Goal: Task Accomplishment & Management: Manage account settings

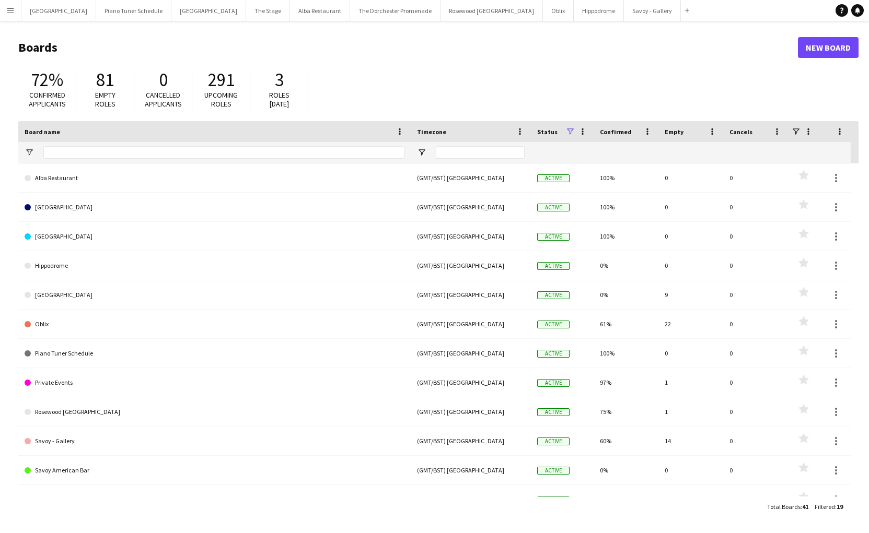
click at [16, 17] on button "Menu" at bounding box center [10, 10] width 21 height 21
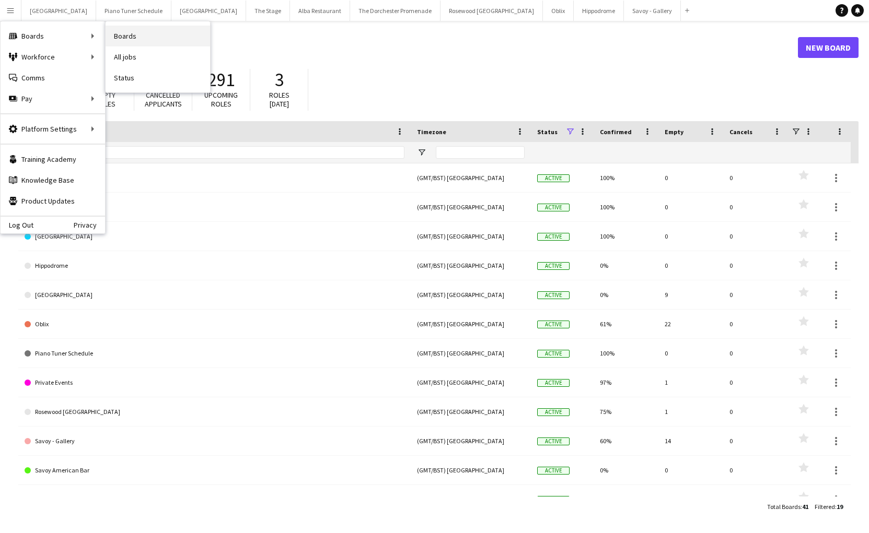
click at [147, 41] on link "Boards" at bounding box center [158, 36] width 104 height 21
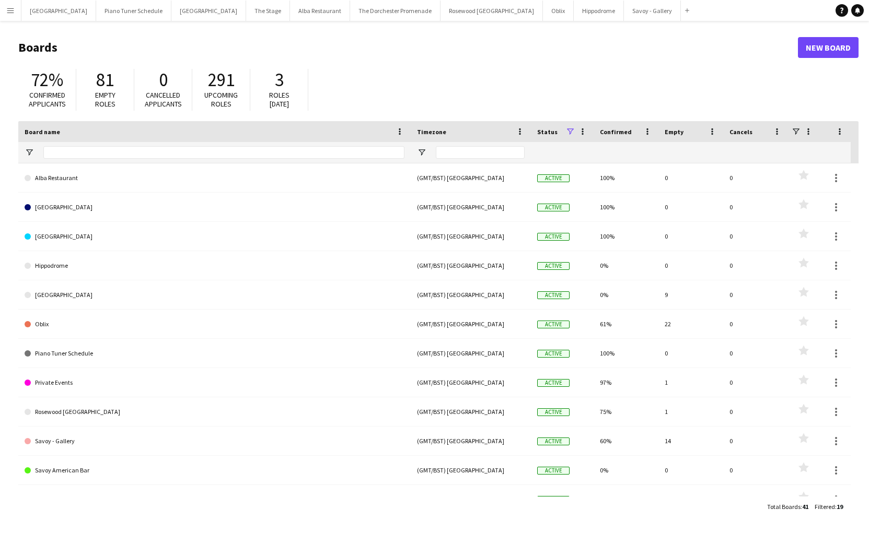
click at [16, 5] on button "Menu" at bounding box center [10, 10] width 21 height 21
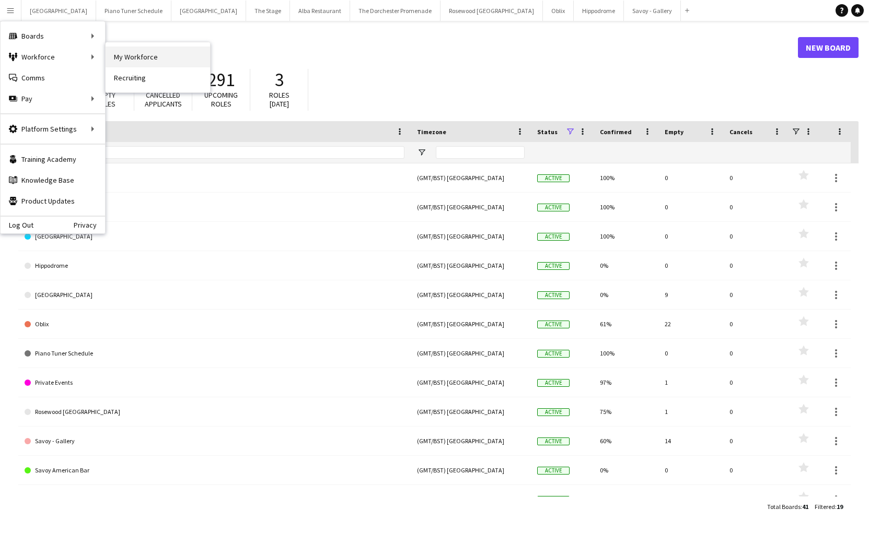
click at [136, 63] on link "My Workforce" at bounding box center [158, 56] width 104 height 21
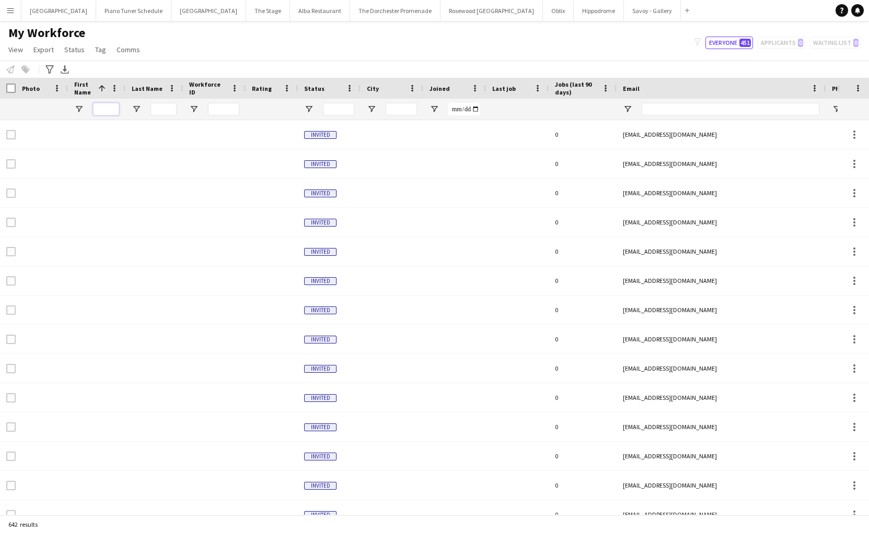
click at [108, 106] on input "First Name Filter Input" at bounding box center [106, 109] width 26 height 13
type input "****"
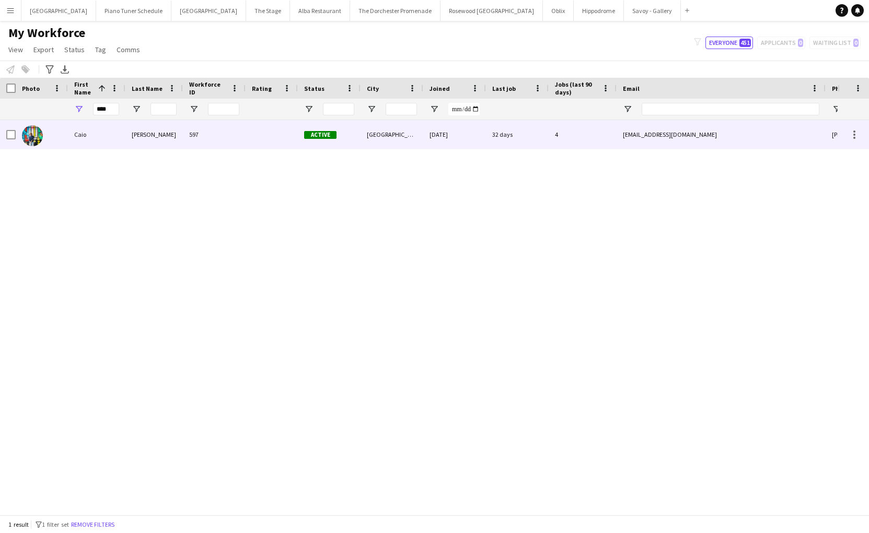
click at [89, 135] on div "Caio" at bounding box center [96, 134] width 57 height 29
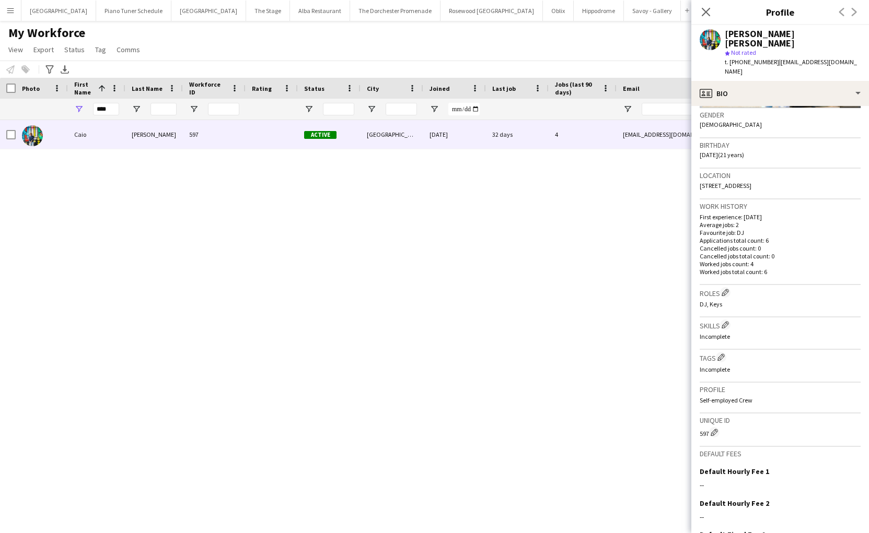
scroll to position [242, 0]
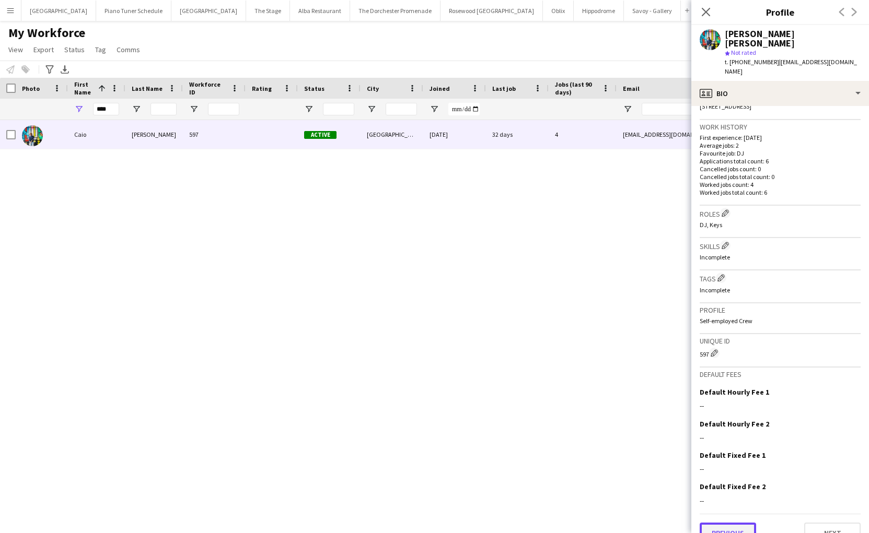
click at [747, 523] on button "Previous" at bounding box center [727, 533] width 56 height 21
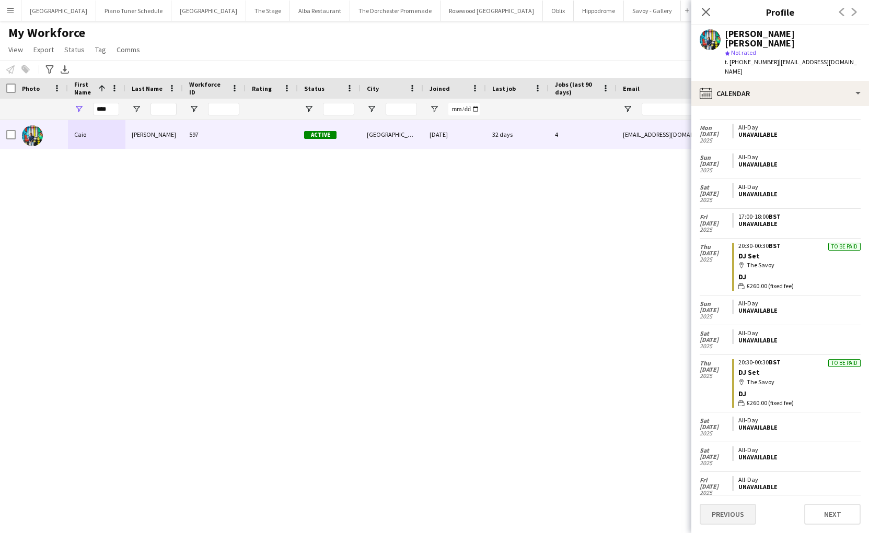
scroll to position [219, 0]
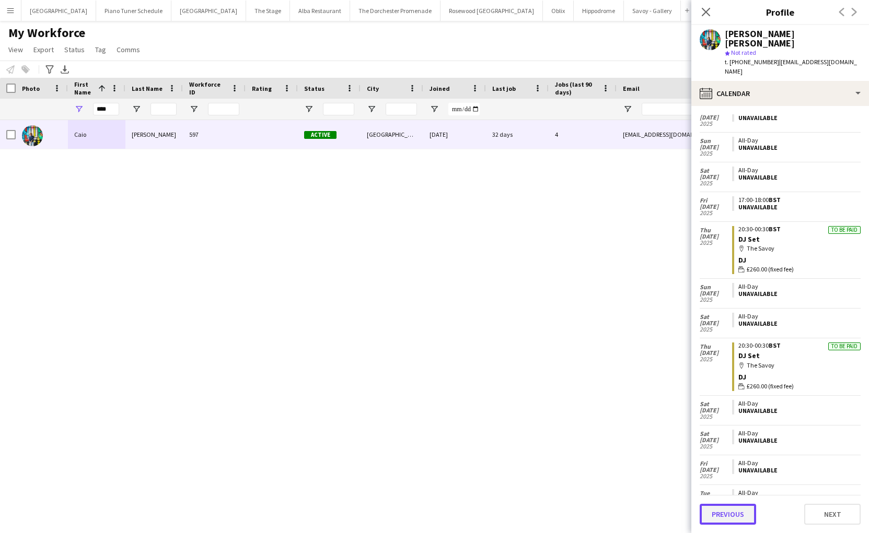
click at [742, 515] on button "Previous" at bounding box center [727, 514] width 56 height 21
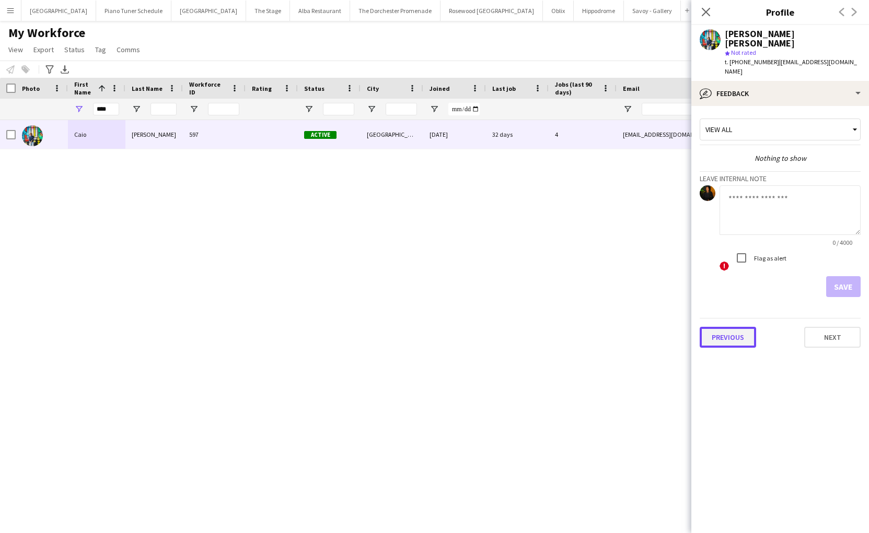
click at [738, 327] on button "Previous" at bounding box center [727, 337] width 56 height 21
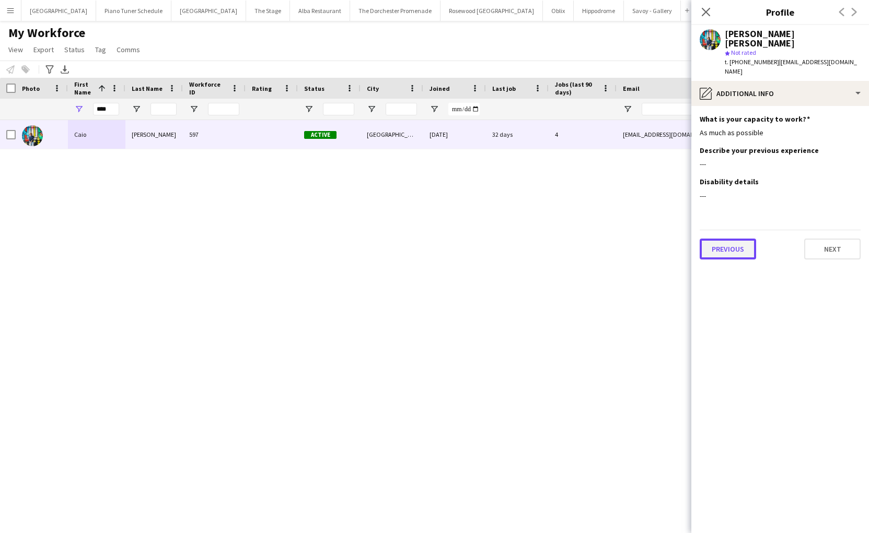
click at [730, 239] on button "Previous" at bounding box center [727, 249] width 56 height 21
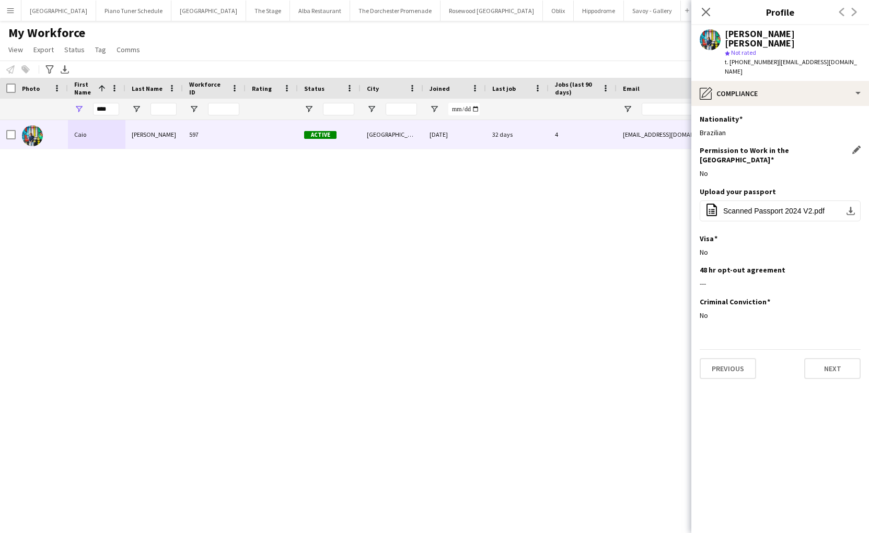
drag, startPoint x: 696, startPoint y: 145, endPoint x: 721, endPoint y: 143, distance: 25.7
click at [721, 143] on app-section-data-types "Nationality Edit this field Brazilian Permission to Work in the UK Edit this fi…" at bounding box center [780, 319] width 178 height 427
click at [747, 358] on button "Previous" at bounding box center [727, 368] width 56 height 21
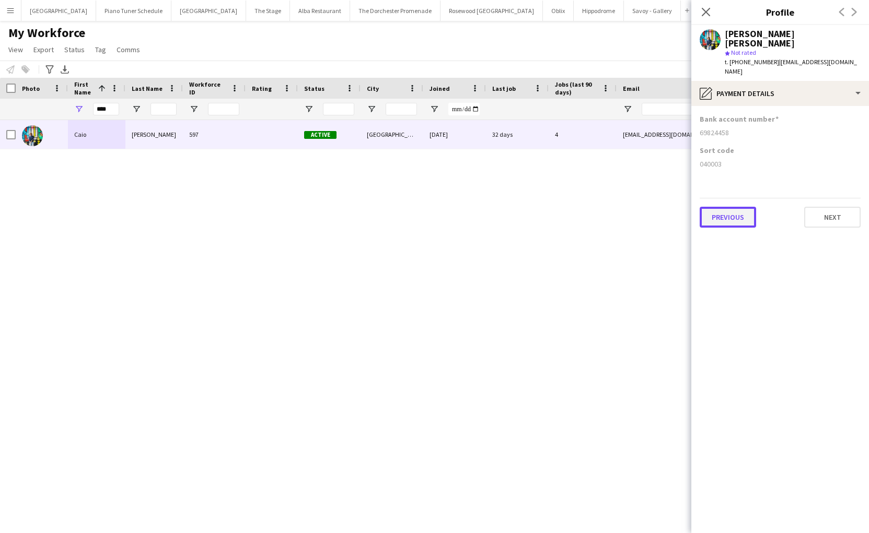
click at [725, 207] on button "Previous" at bounding box center [727, 217] width 56 height 21
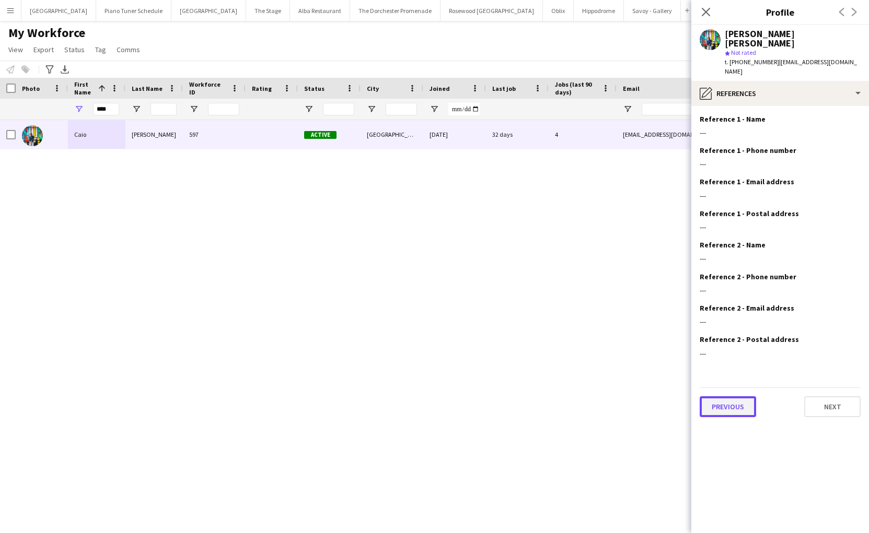
click at [722, 396] on button "Previous" at bounding box center [727, 406] width 56 height 21
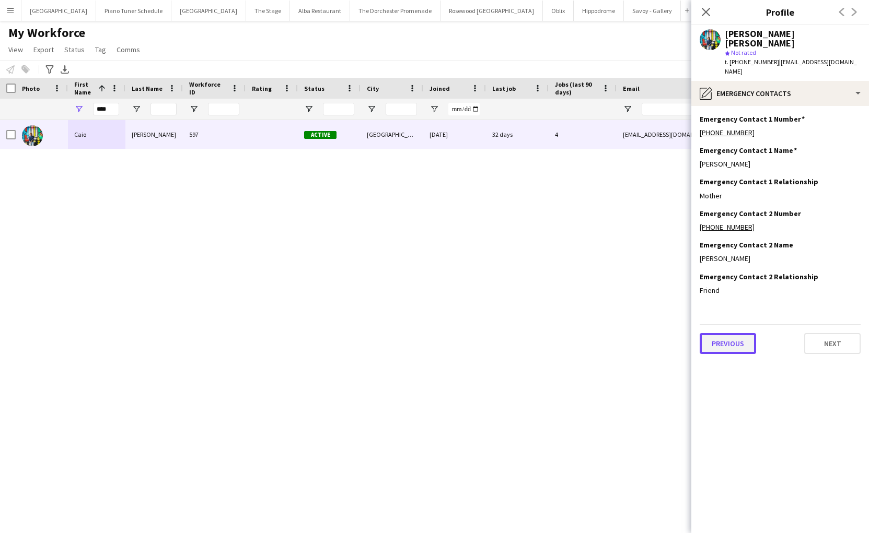
click at [736, 333] on button "Previous" at bounding box center [727, 343] width 56 height 21
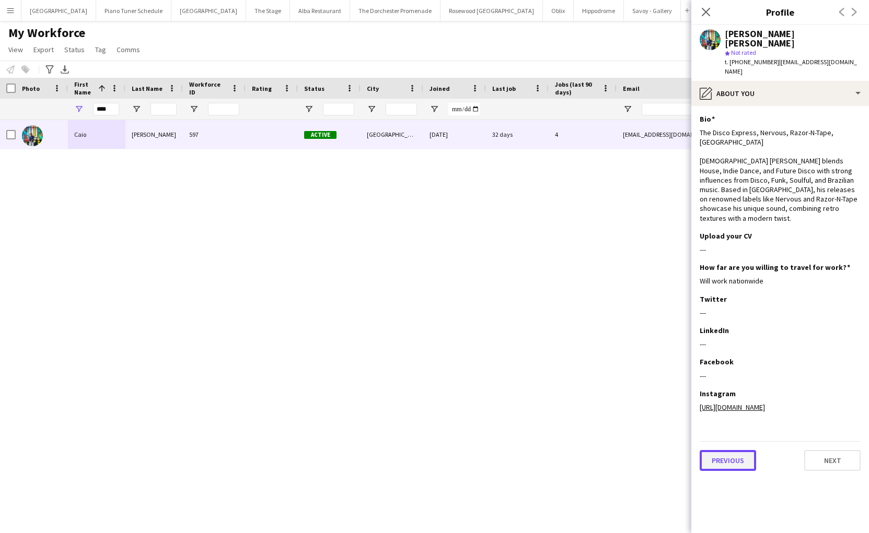
click at [733, 455] on button "Previous" at bounding box center [727, 460] width 56 height 21
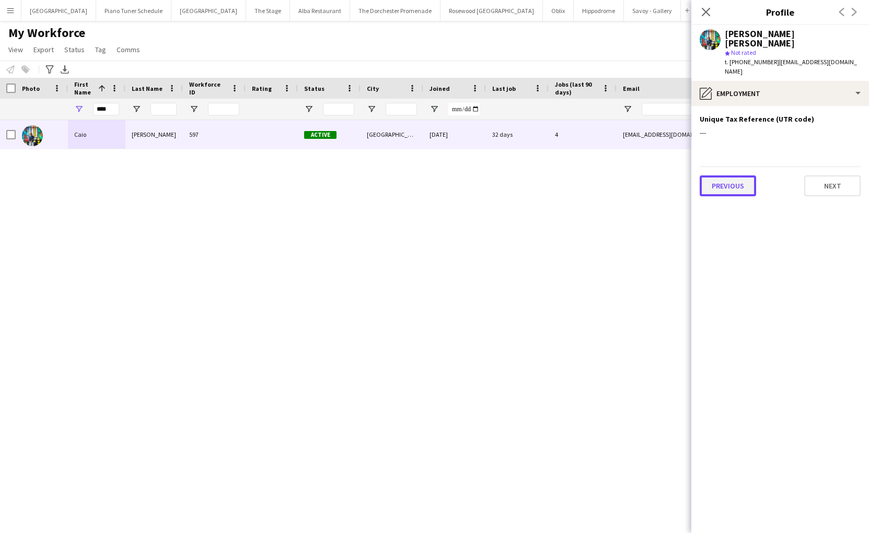
click at [748, 176] on button "Previous" at bounding box center [727, 186] width 56 height 21
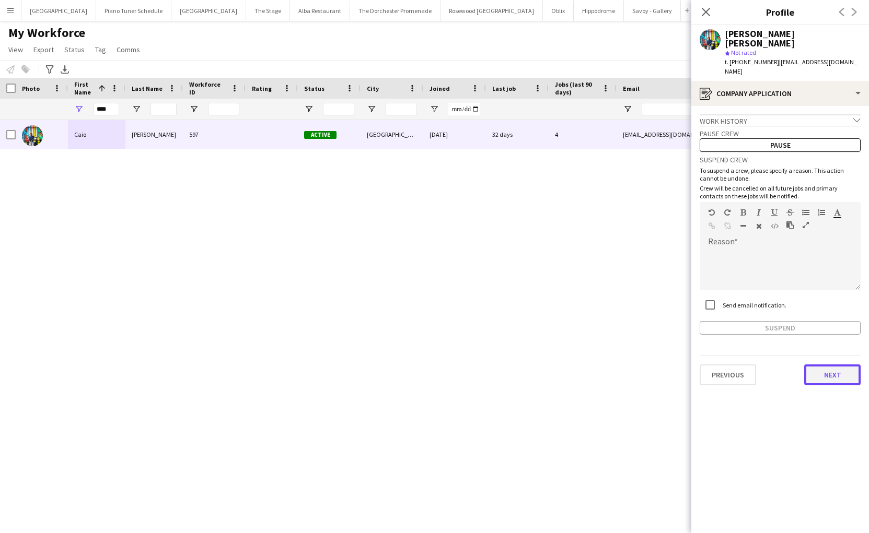
click at [842, 365] on button "Next" at bounding box center [832, 375] width 56 height 21
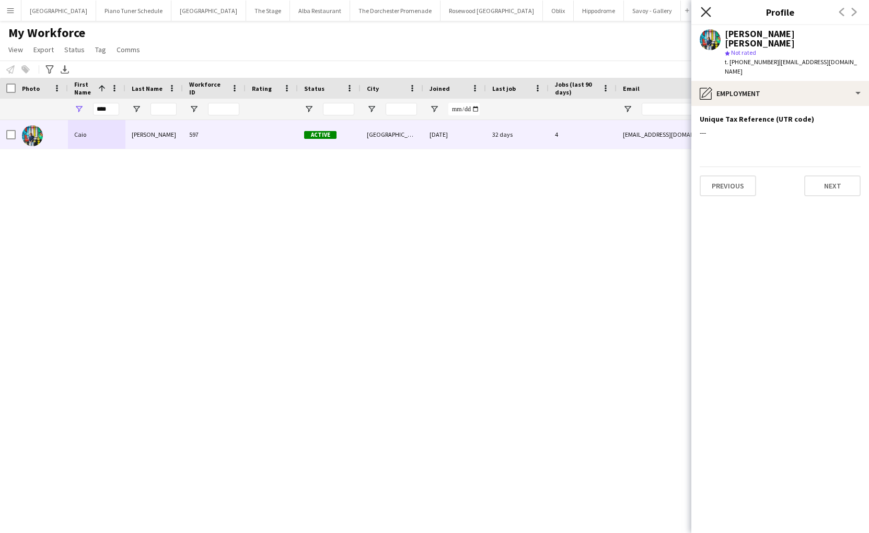
click at [710, 10] on icon "Close pop-in" at bounding box center [705, 12] width 10 height 10
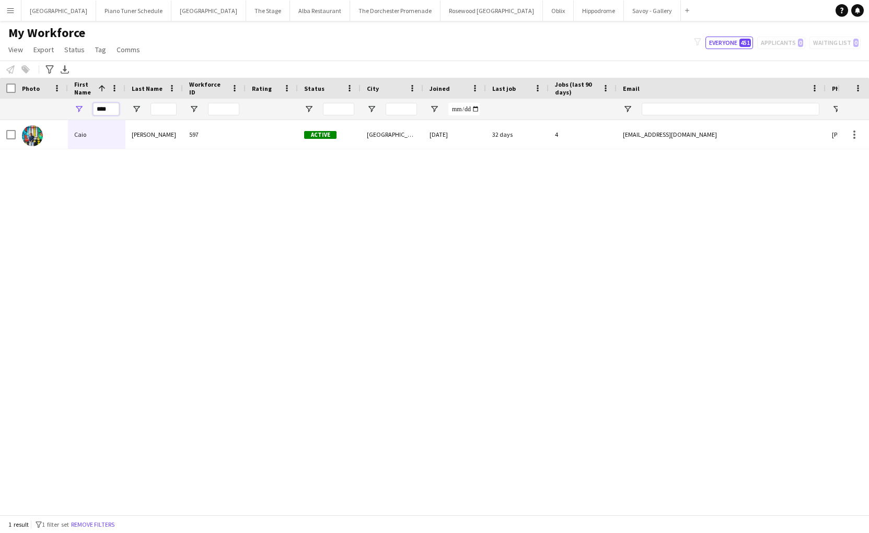
click at [104, 108] on input "****" at bounding box center [106, 109] width 26 height 13
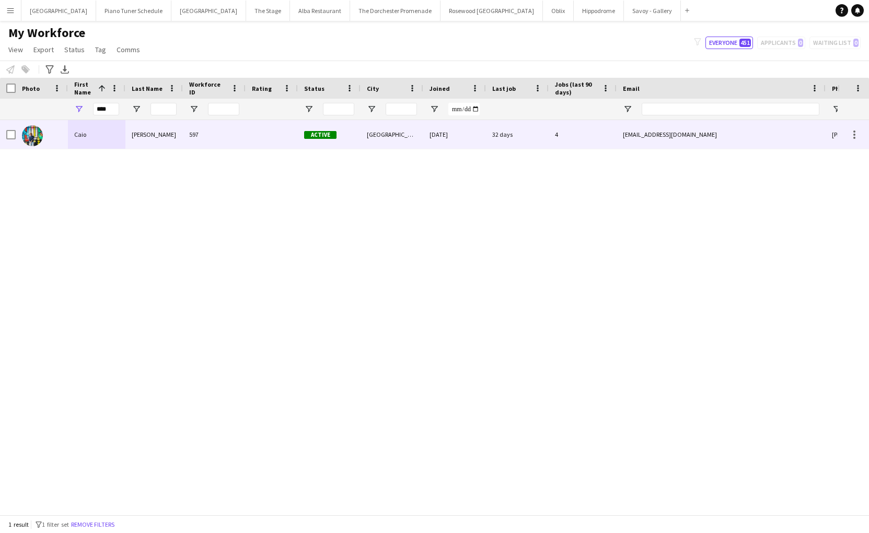
drag, startPoint x: 84, startPoint y: 127, endPoint x: 99, endPoint y: 133, distance: 16.0
click at [84, 127] on div "Caio" at bounding box center [96, 134] width 57 height 29
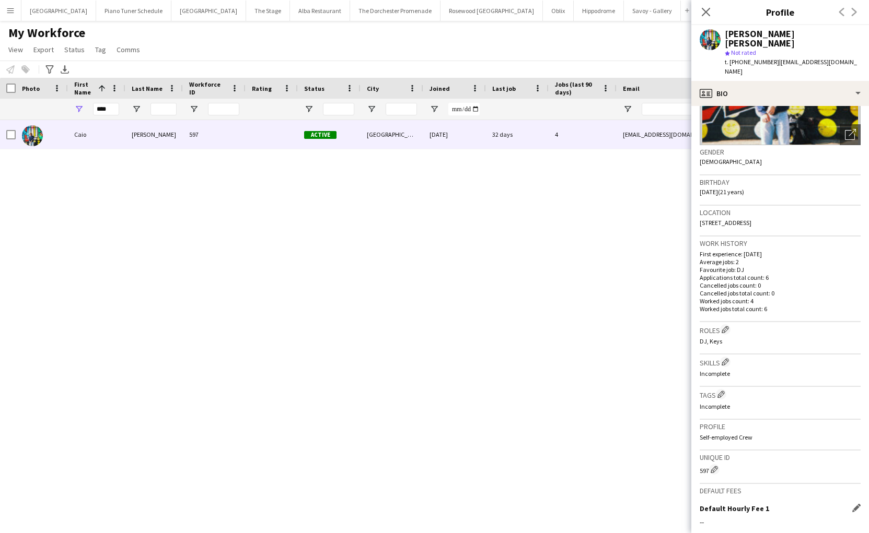
scroll to position [242, 0]
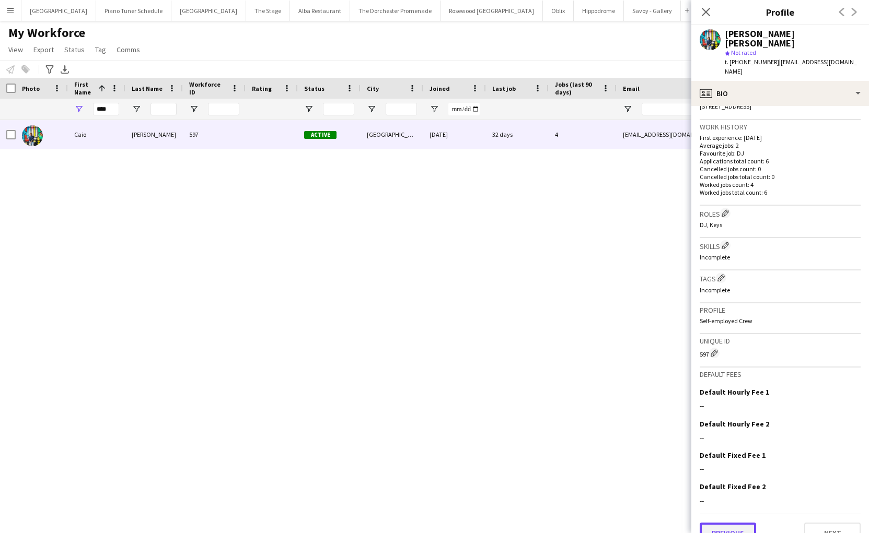
click at [716, 523] on button "Previous" at bounding box center [727, 533] width 56 height 21
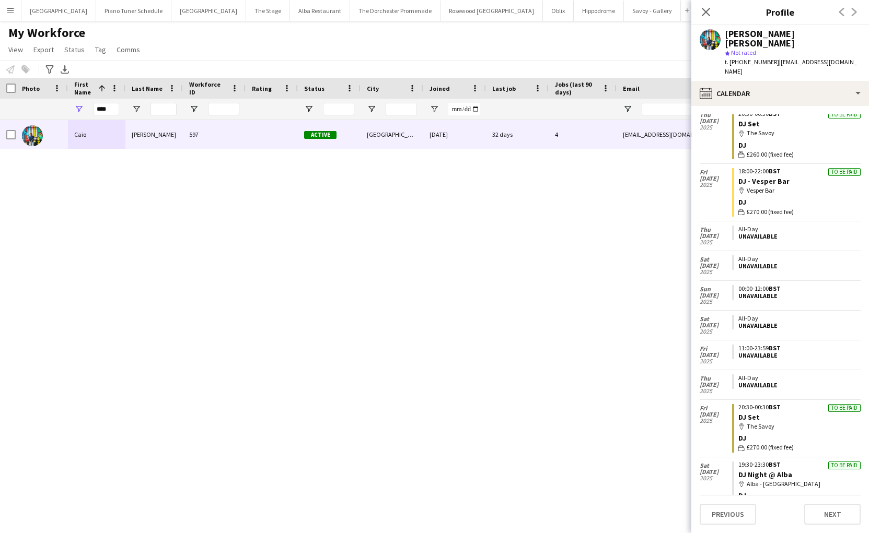
scroll to position [0, 0]
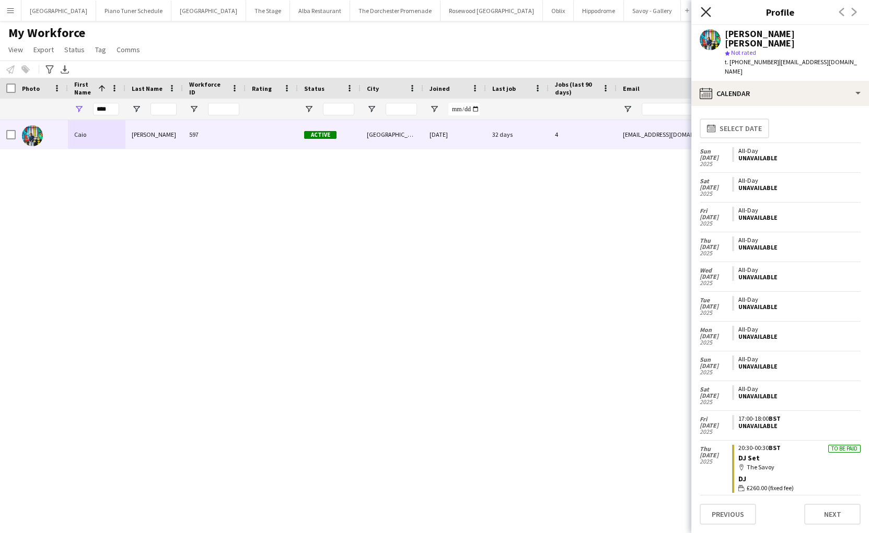
click at [707, 9] on icon at bounding box center [705, 12] width 10 height 10
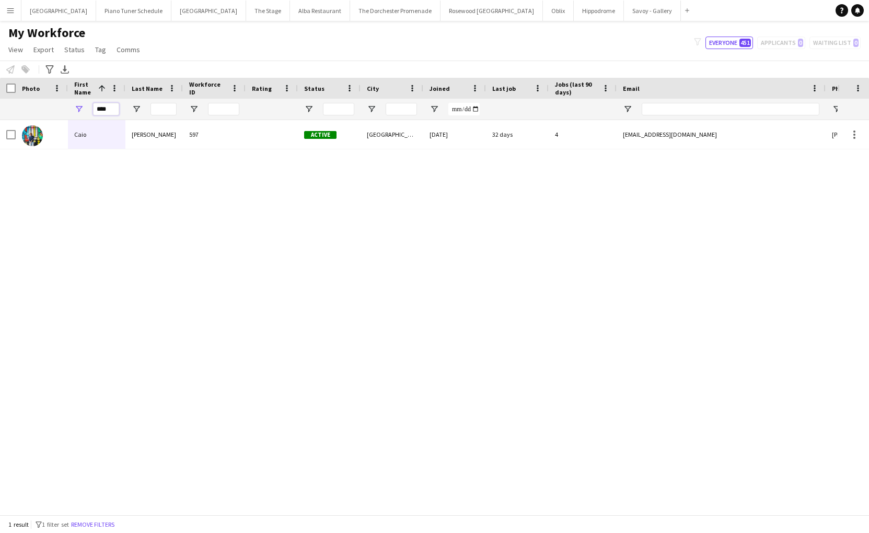
click at [110, 109] on input "****" at bounding box center [106, 109] width 26 height 13
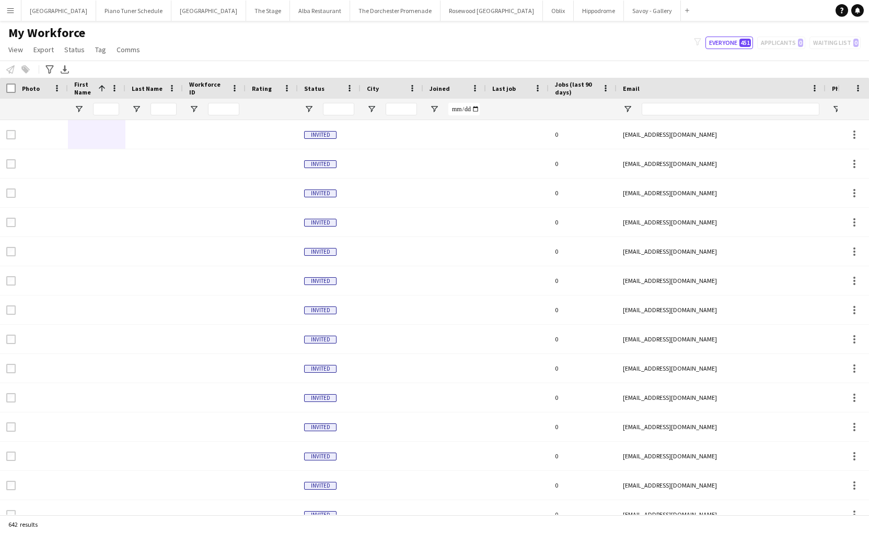
click at [6, 1] on button "Menu" at bounding box center [10, 10] width 21 height 21
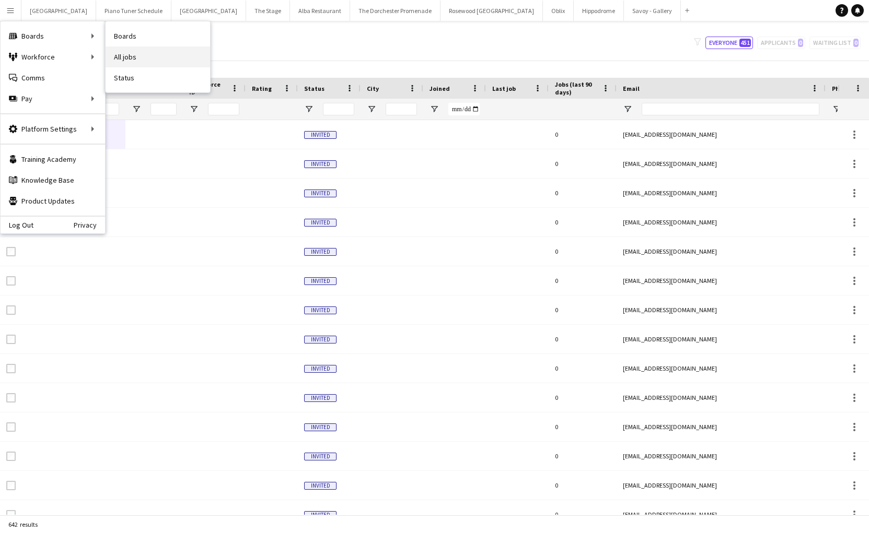
click at [128, 51] on link "All jobs" at bounding box center [158, 56] width 104 height 21
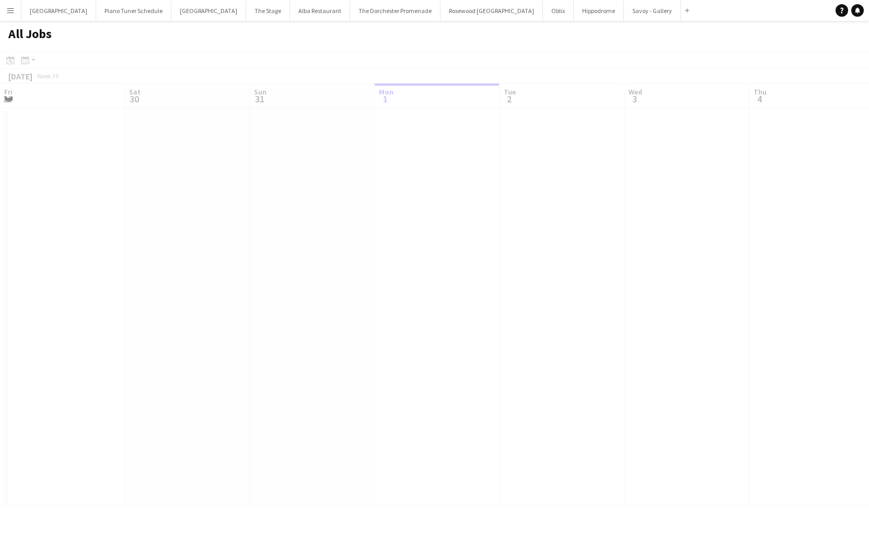
scroll to position [0, 250]
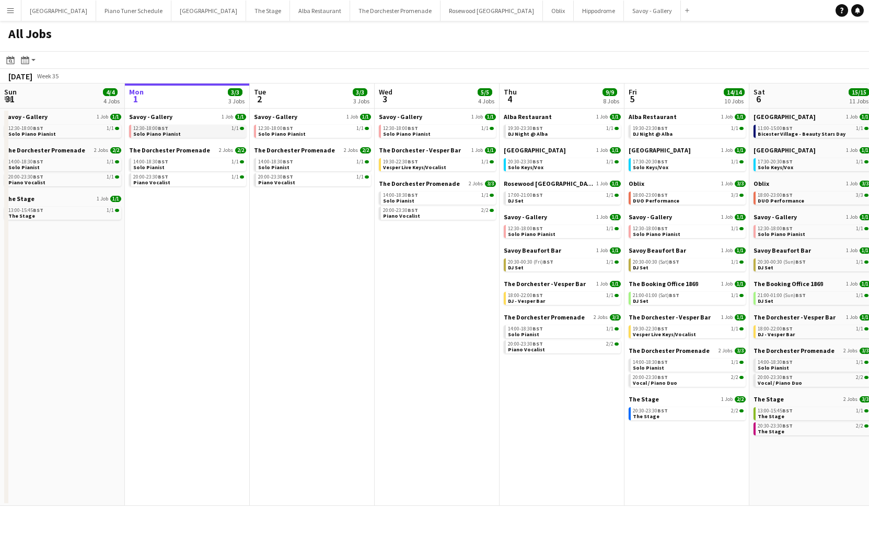
click at [177, 133] on link "12:30-18:00 BST 1/1 Solo Piano Pianist" at bounding box center [188, 131] width 111 height 12
click at [186, 169] on link "14:00-18:30 BST 1/1 Solo Pianist" at bounding box center [188, 164] width 111 height 12
click at [167, 268] on app-date-cell "Savoy - Gallery 1 Job 1/1 12:30-18:00 BST 1/1 Solo Piano Pianist The Dorchester…" at bounding box center [187, 308] width 125 height 398
click at [4, 11] on button "Menu" at bounding box center [10, 10] width 21 height 21
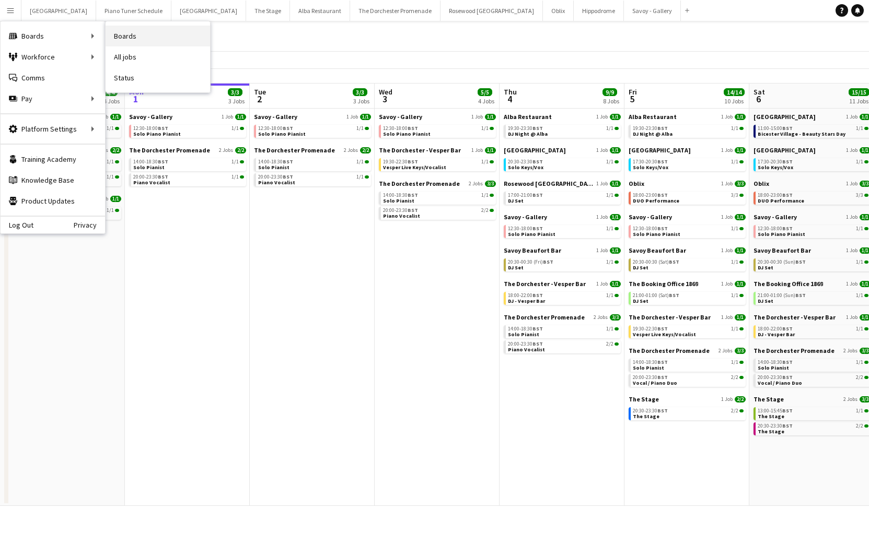
click at [137, 39] on link "Boards" at bounding box center [158, 36] width 104 height 21
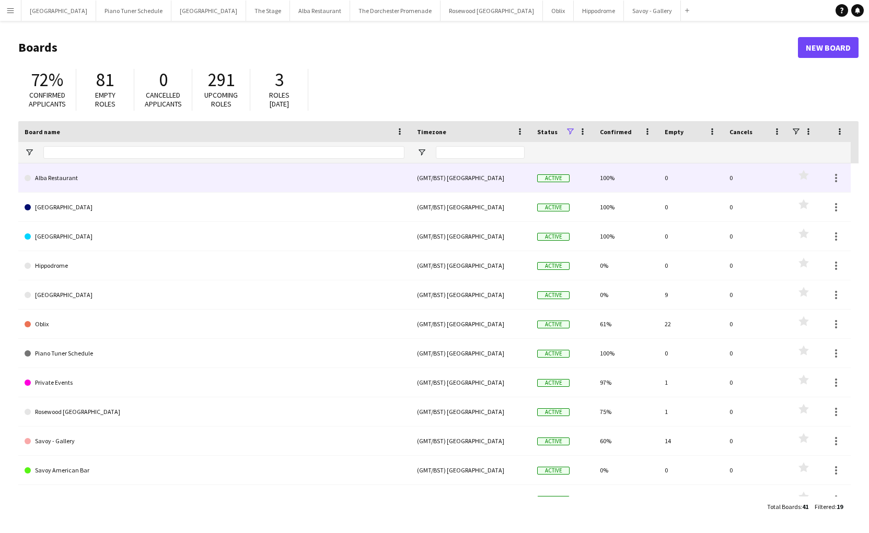
click at [77, 180] on link "Alba Restaurant" at bounding box center [215, 177] width 380 height 29
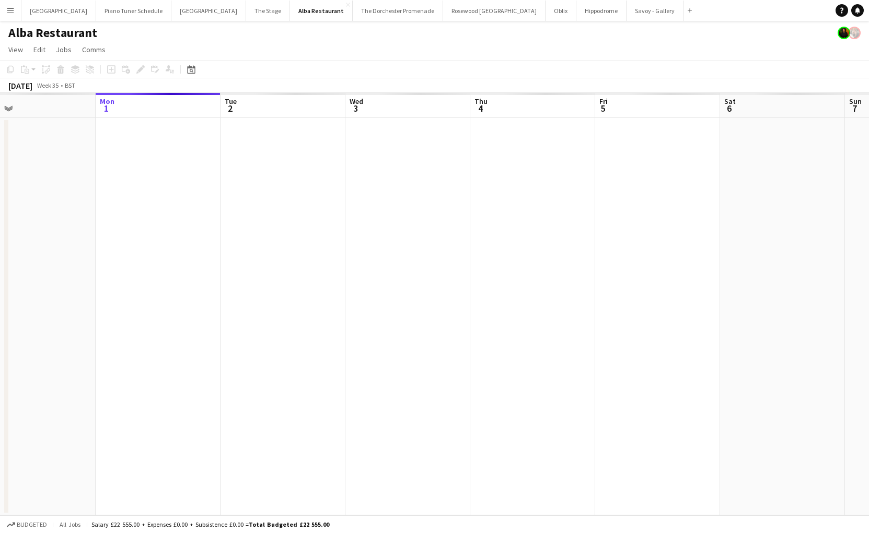
scroll to position [0, 279]
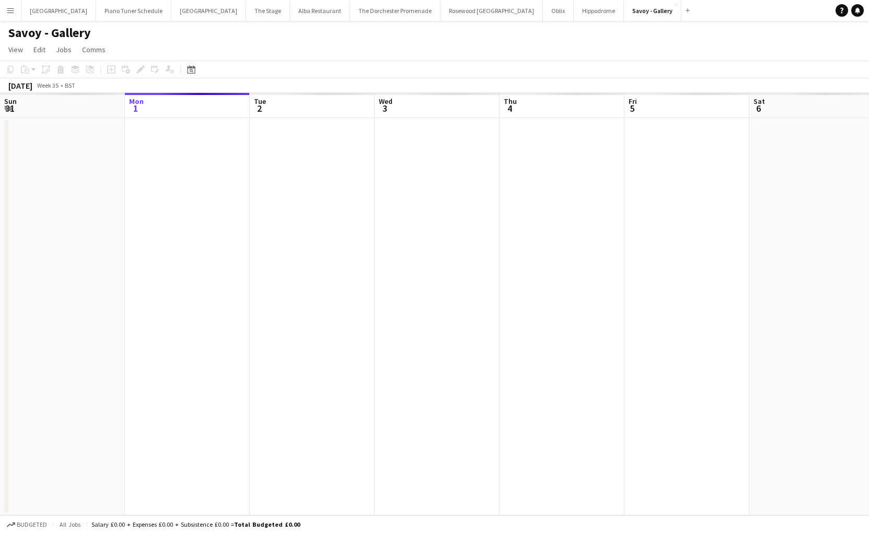
scroll to position [0, 359]
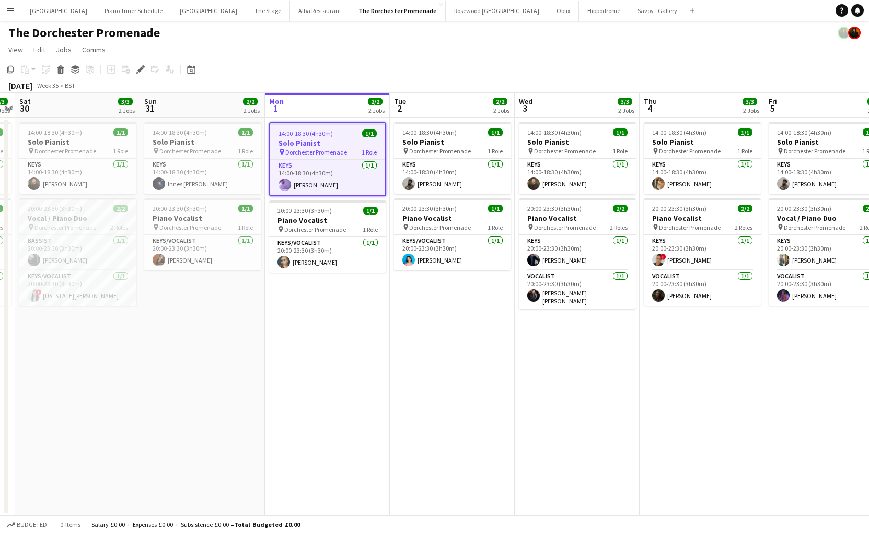
click at [18, 14] on button "Menu" at bounding box center [10, 10] width 21 height 21
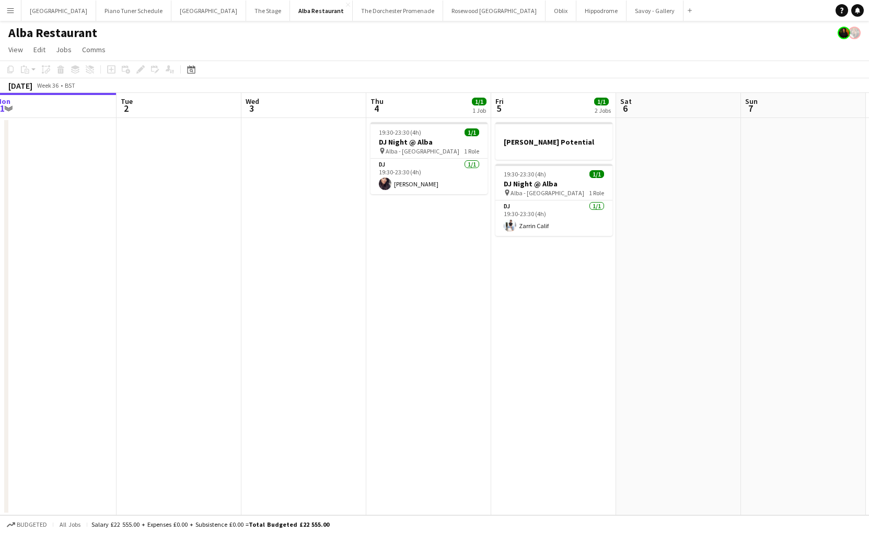
scroll to position [0, 416]
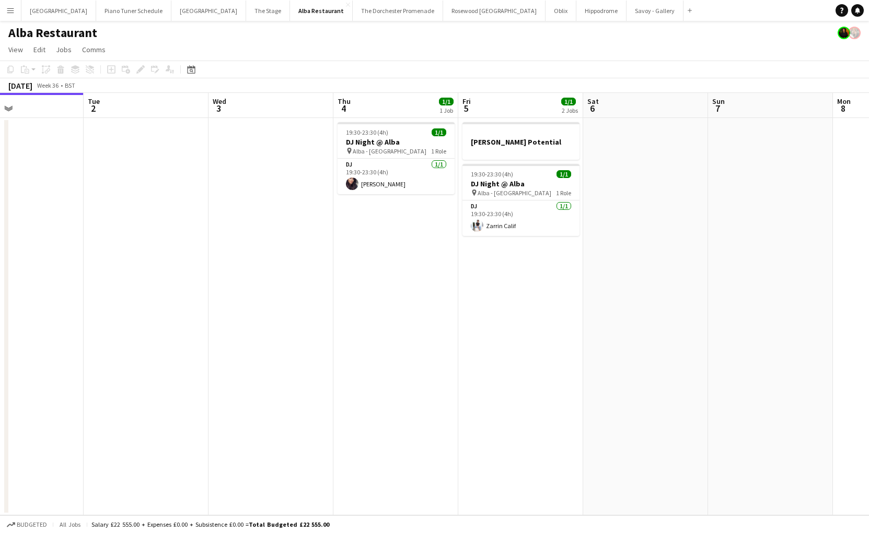
click at [5, 8] on button "Menu" at bounding box center [10, 10] width 21 height 21
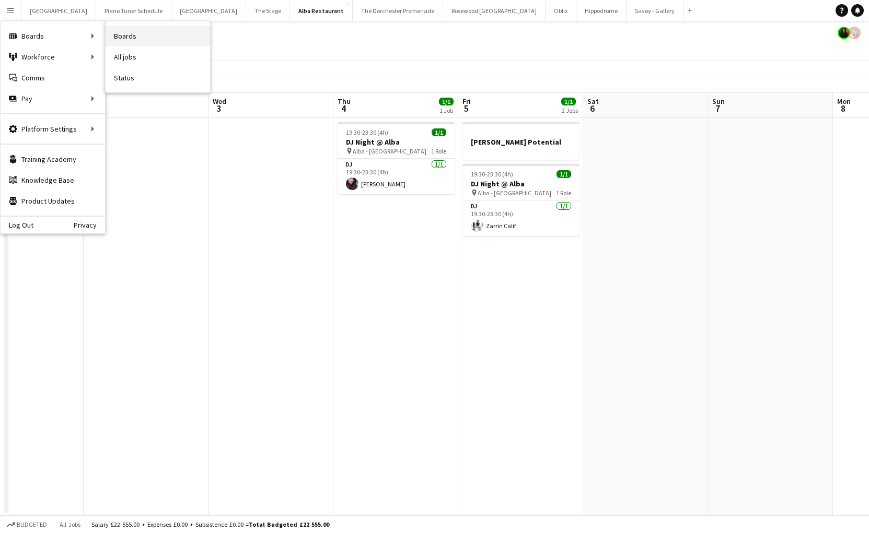
click at [151, 31] on link "Boards" at bounding box center [158, 36] width 104 height 21
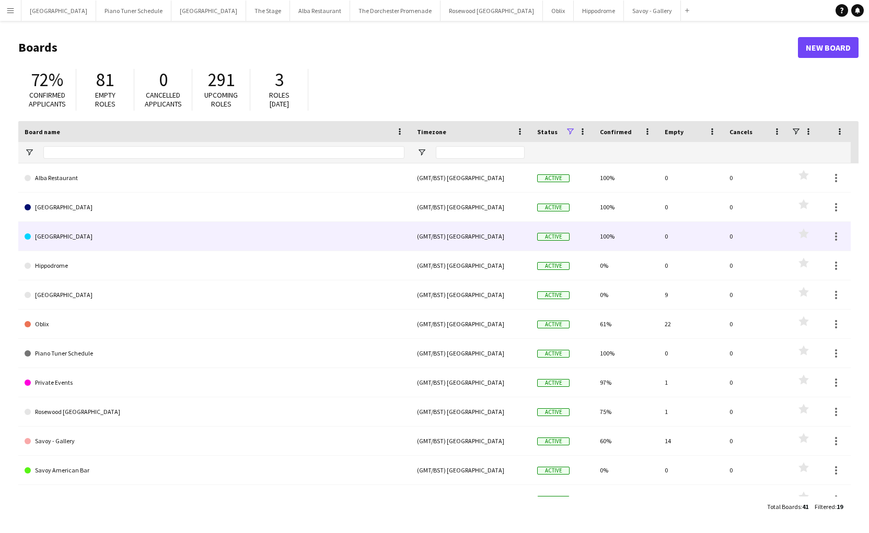
click at [73, 235] on link "[GEOGRAPHIC_DATA]" at bounding box center [215, 236] width 380 height 29
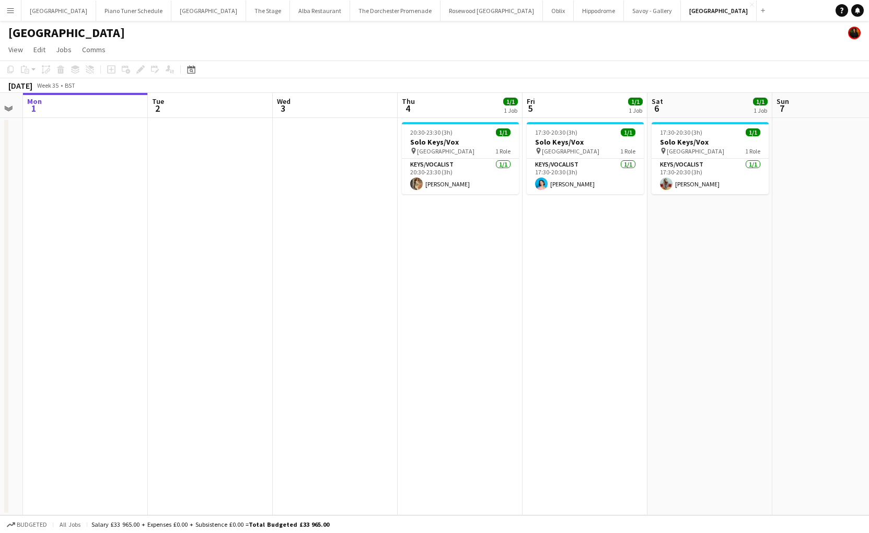
scroll to position [0, 372]
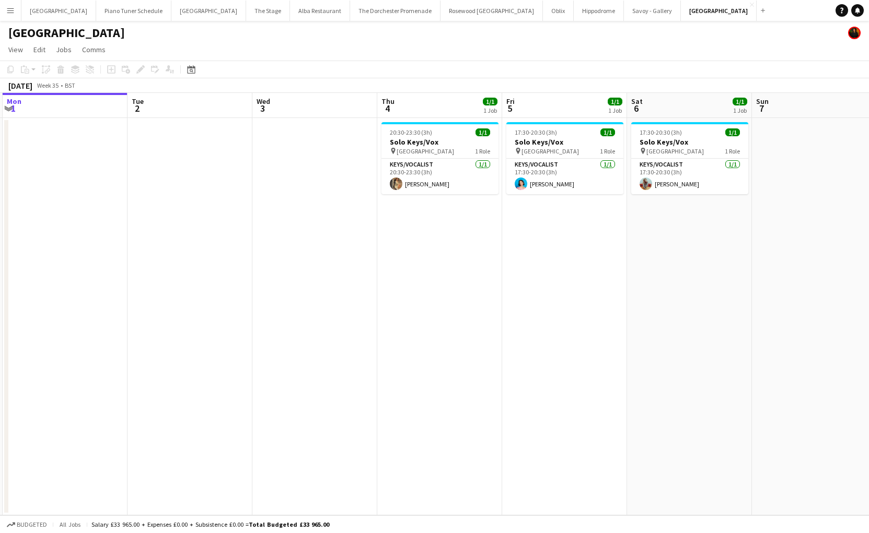
click at [8, 13] on app-icon "Menu" at bounding box center [10, 10] width 8 height 8
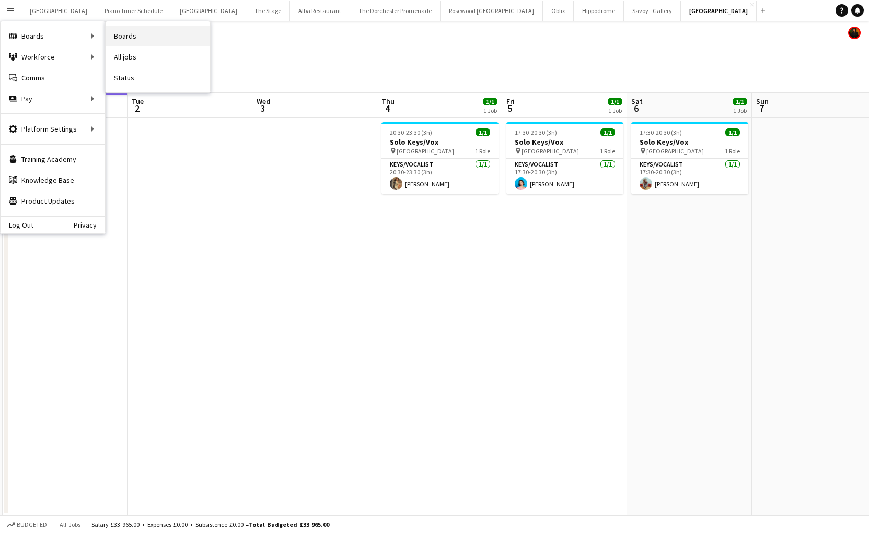
click at [121, 41] on link "Boards" at bounding box center [158, 36] width 104 height 21
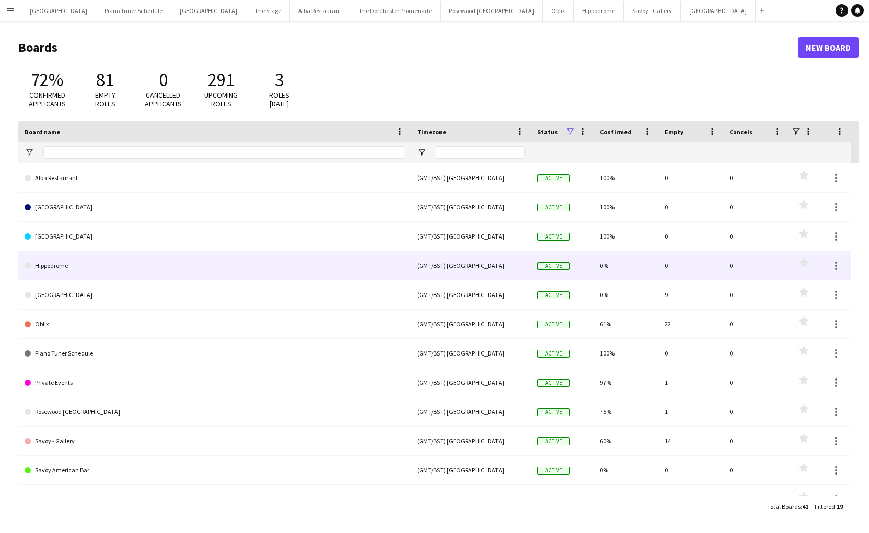
click at [105, 276] on link "Hippodrome" at bounding box center [215, 265] width 380 height 29
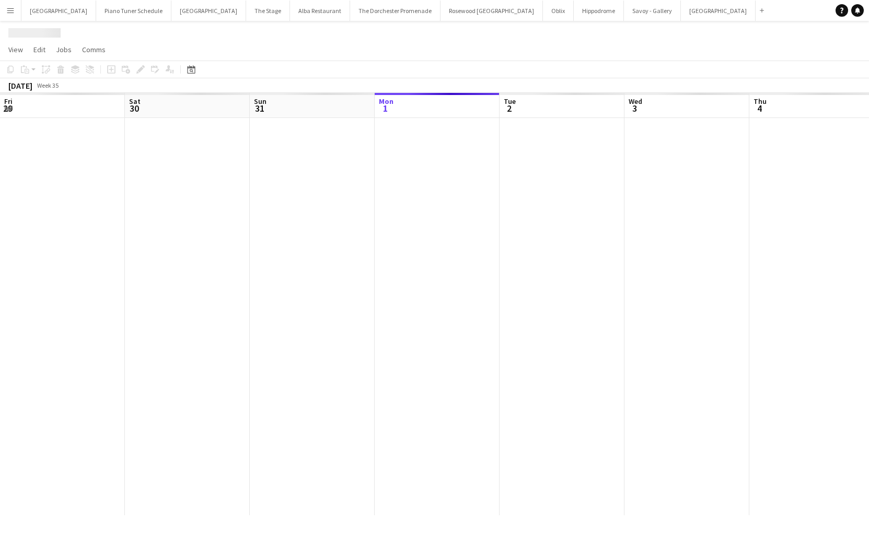
scroll to position [0, 250]
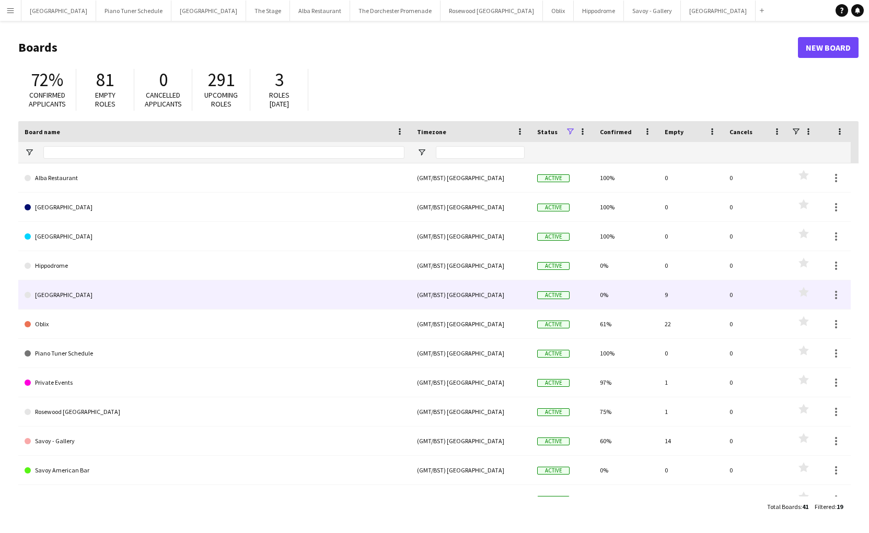
click at [99, 299] on link "[GEOGRAPHIC_DATA]" at bounding box center [215, 295] width 380 height 29
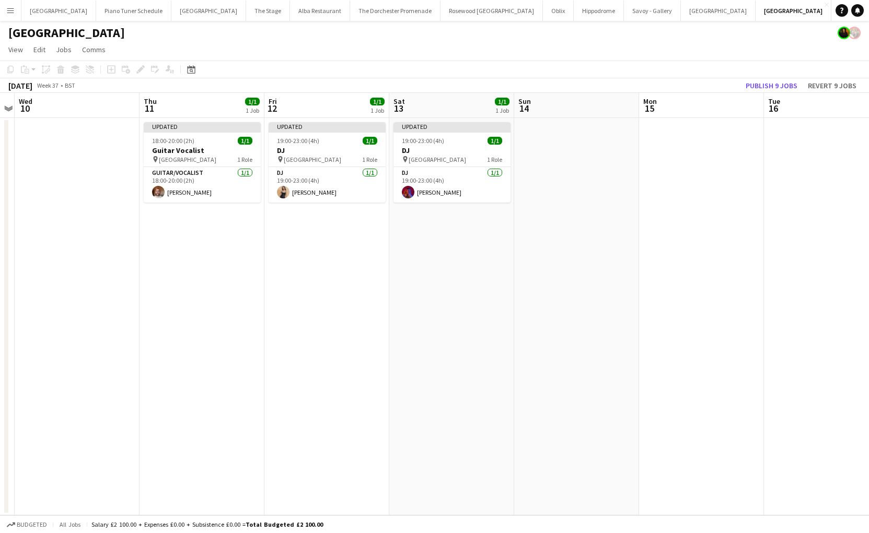
scroll to position [0, 354]
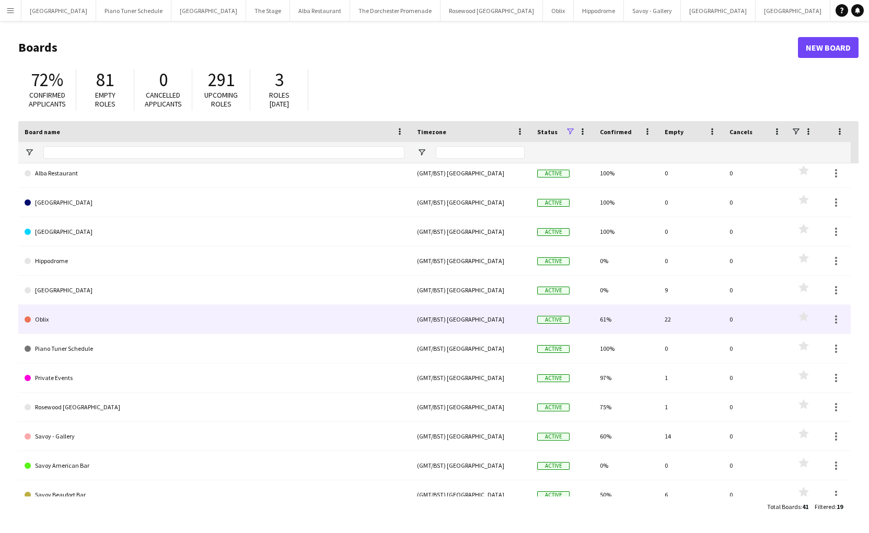
scroll to position [8, 0]
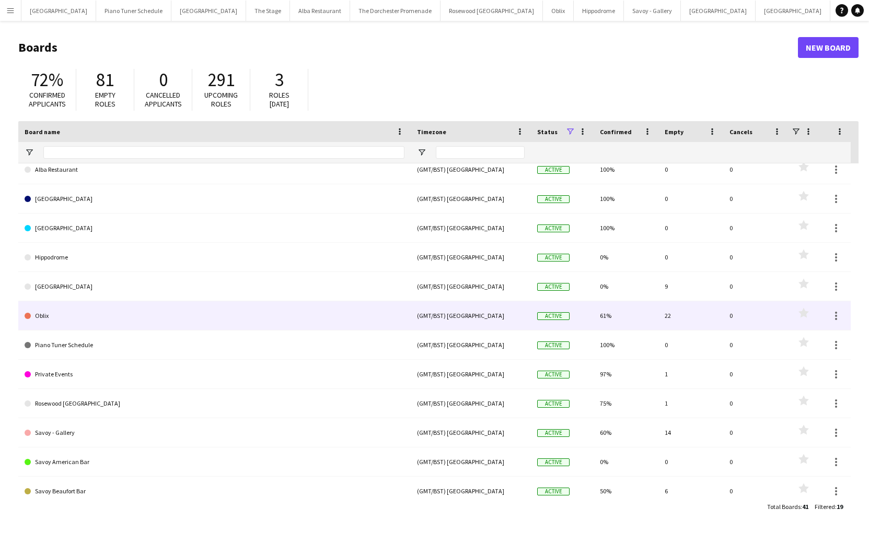
click at [148, 315] on link "Oblix" at bounding box center [215, 315] width 380 height 29
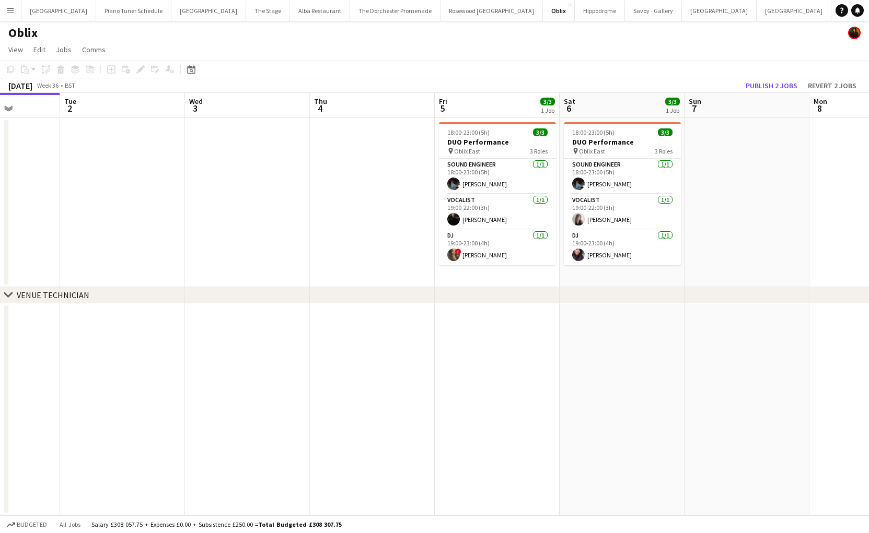
scroll to position [0, 315]
click at [3, 11] on button "Menu" at bounding box center [10, 10] width 21 height 21
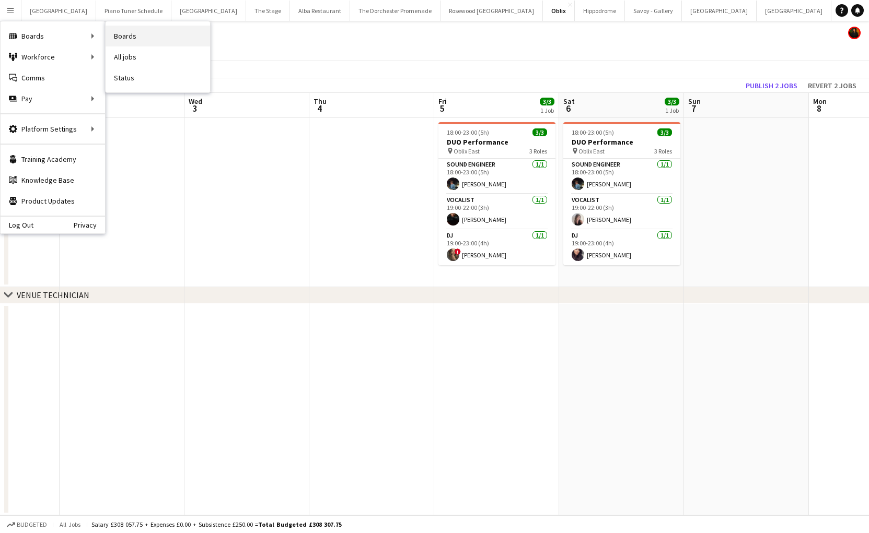
click at [127, 36] on link "Boards" at bounding box center [158, 36] width 104 height 21
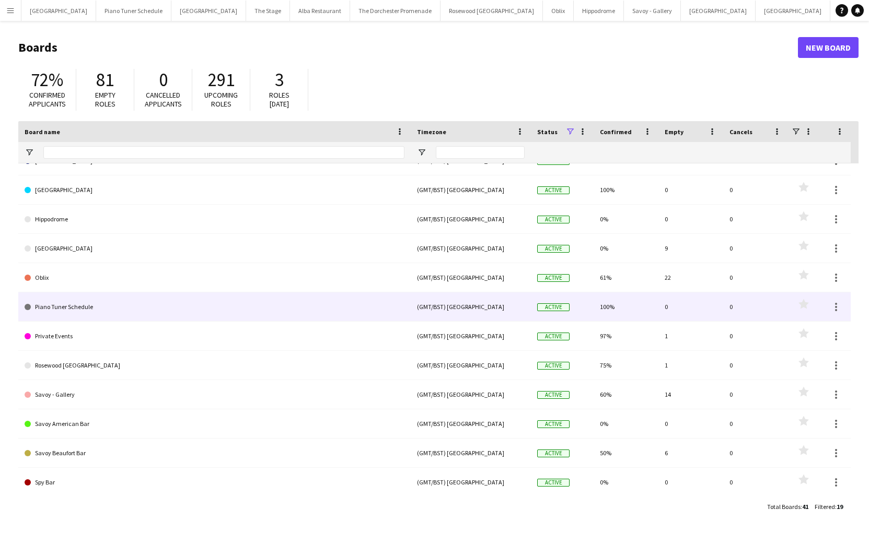
scroll to position [48, 0]
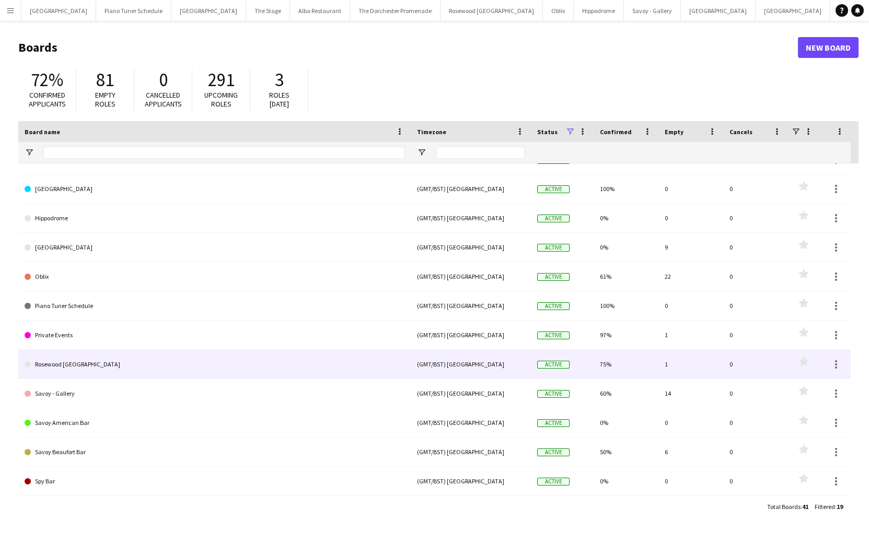
click at [100, 361] on link "Rosewood [GEOGRAPHIC_DATA]" at bounding box center [215, 364] width 380 height 29
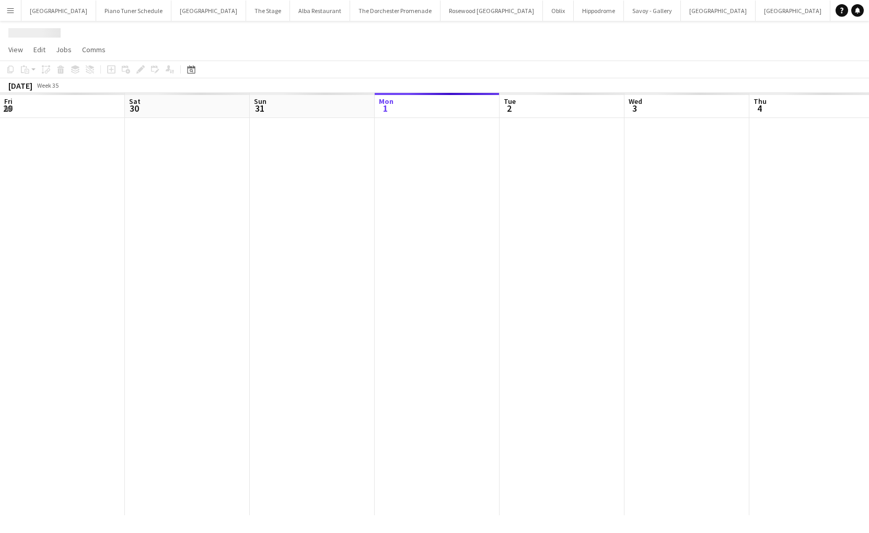
scroll to position [0, 250]
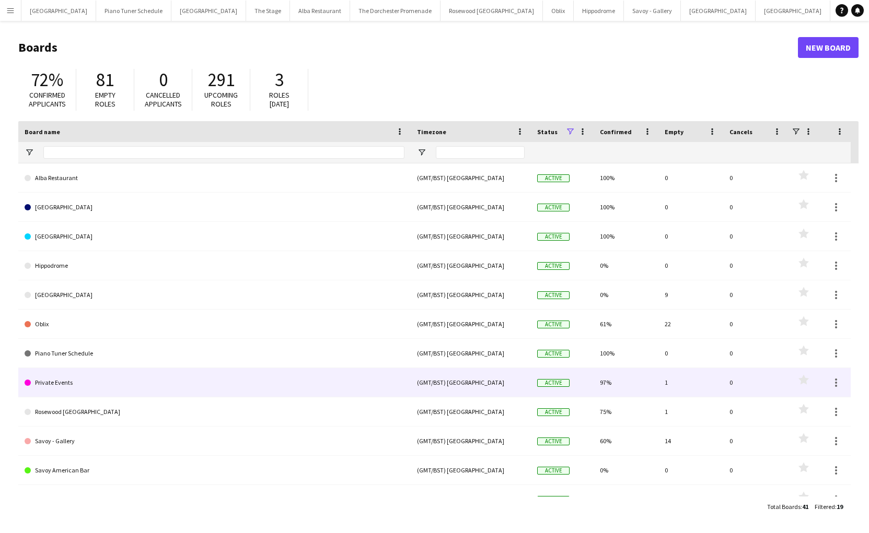
scroll to position [42, 0]
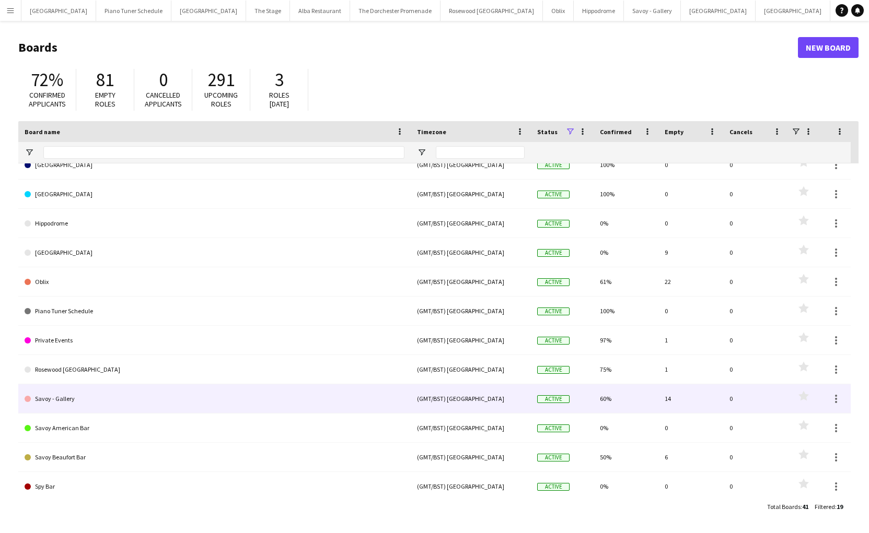
click at [117, 393] on link "Savoy - Gallery" at bounding box center [215, 398] width 380 height 29
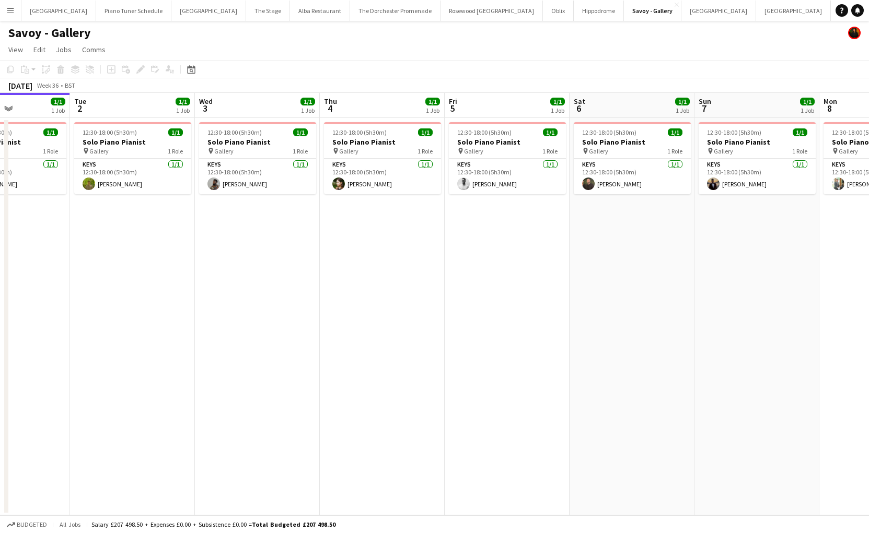
scroll to position [0, 300]
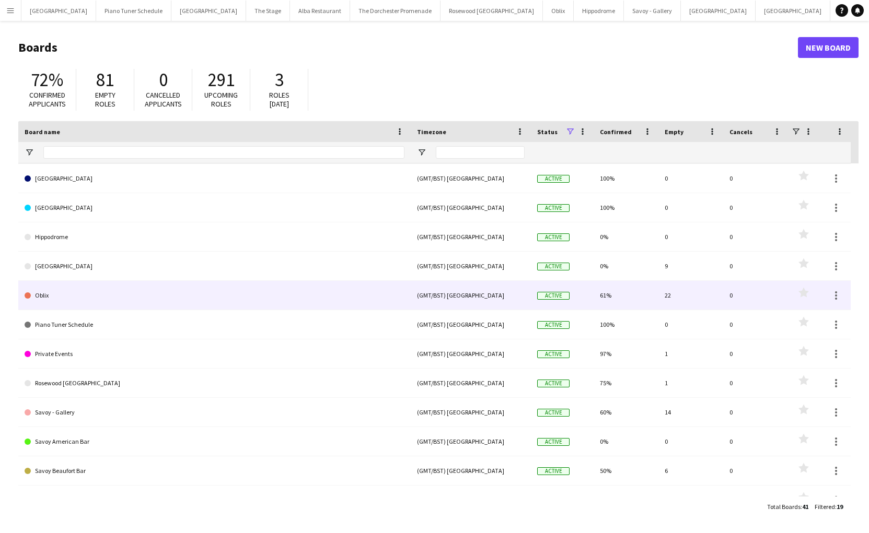
scroll to position [30, 0]
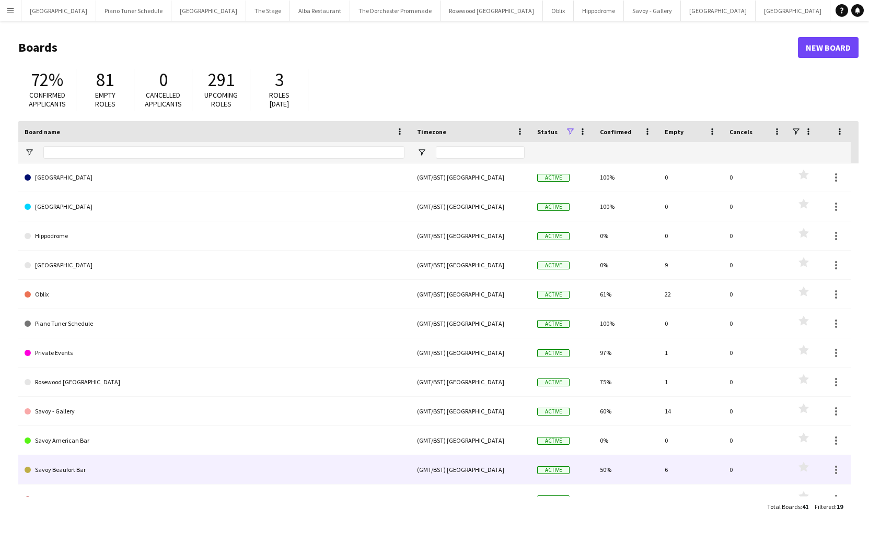
click at [132, 463] on link "Savoy Beaufort Bar" at bounding box center [215, 469] width 380 height 29
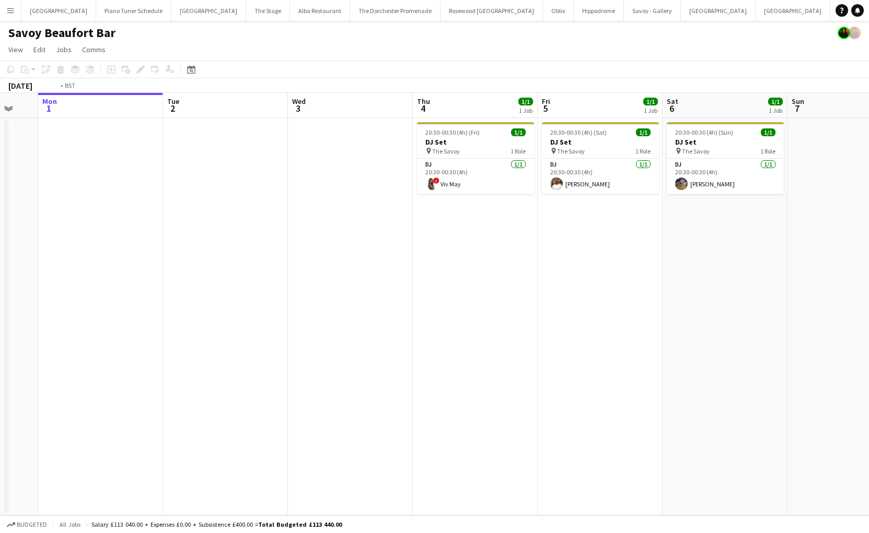
scroll to position [0, 405]
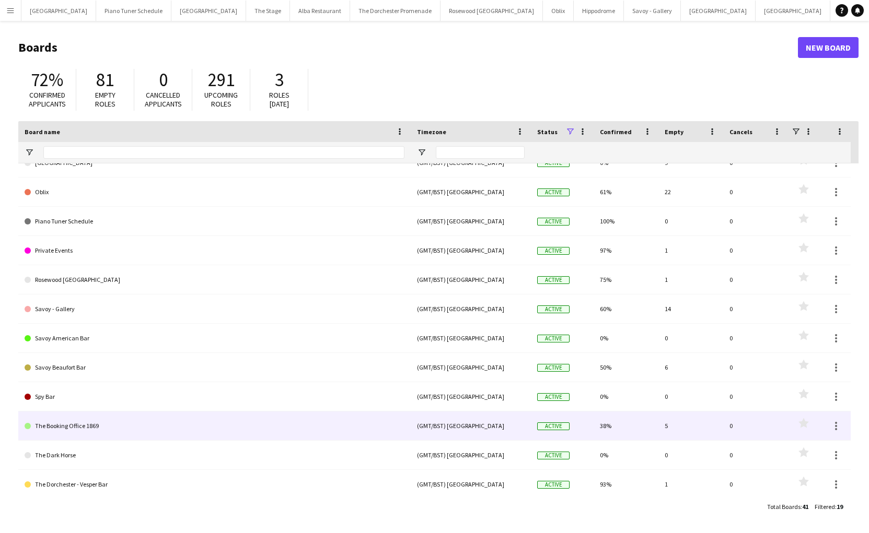
scroll to position [133, 0]
click at [112, 429] on link "The Booking Office 1869" at bounding box center [215, 425] width 380 height 29
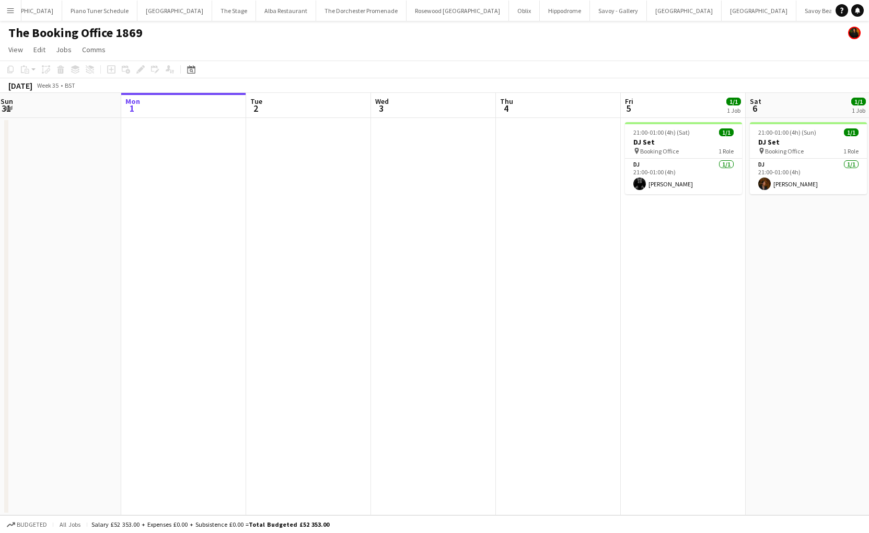
scroll to position [0, 252]
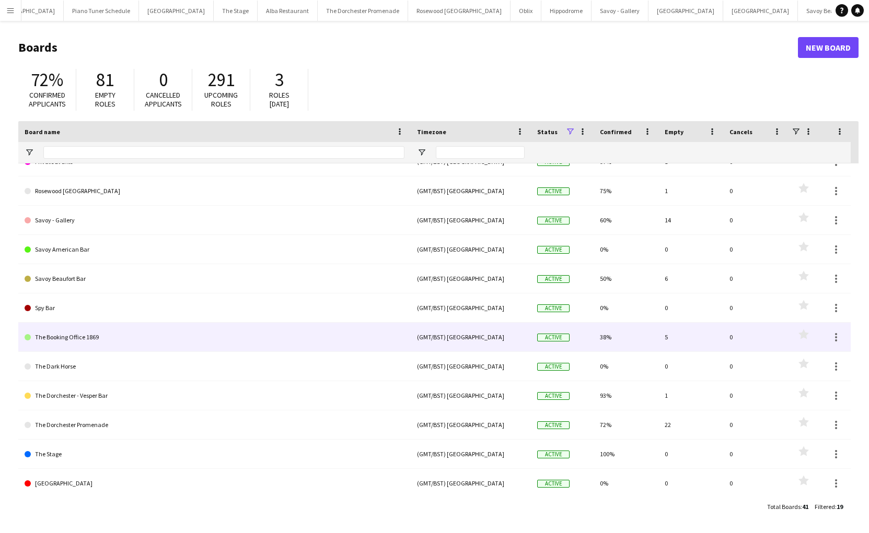
scroll to position [223, 0]
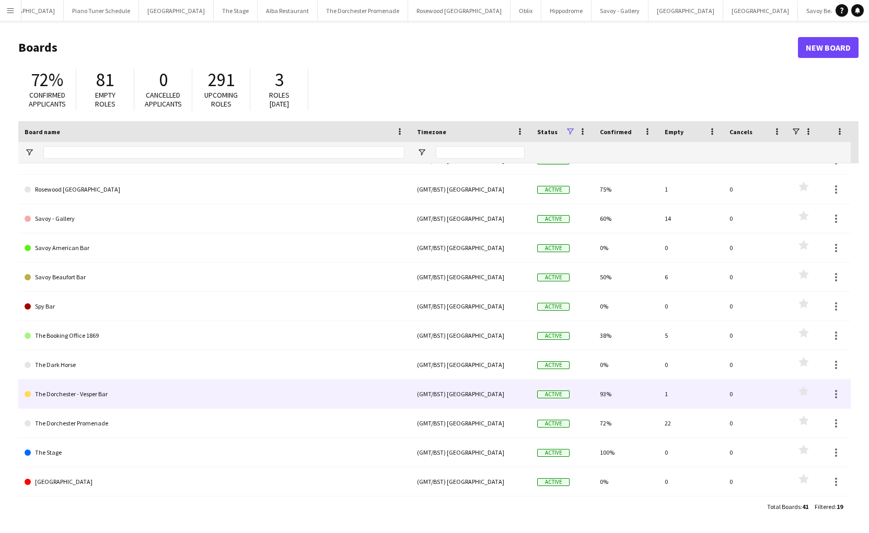
click at [151, 396] on link "The Dorchester - Vesper Bar" at bounding box center [215, 394] width 380 height 29
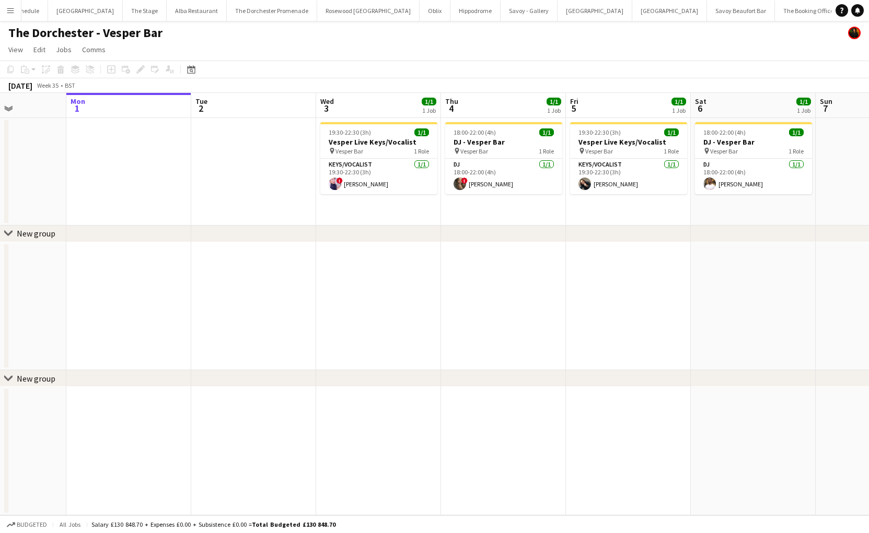
scroll to position [0, 311]
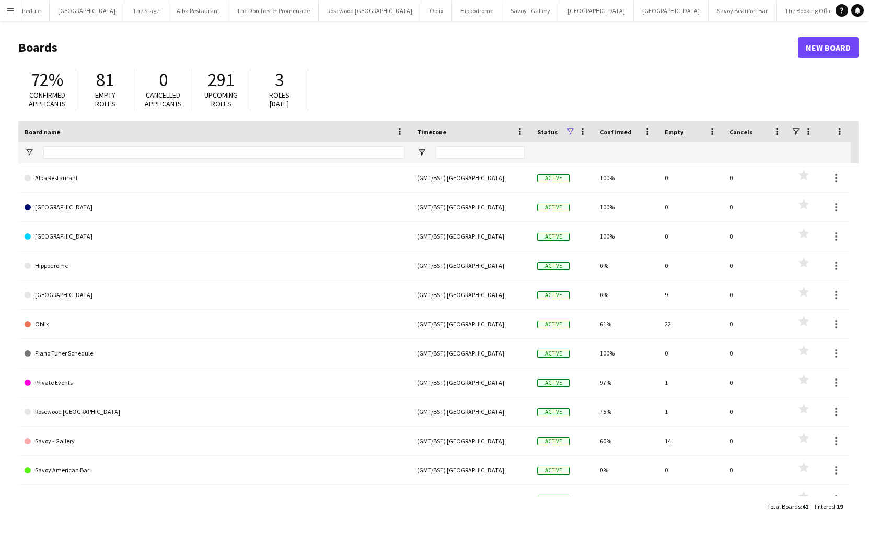
scroll to position [223, 0]
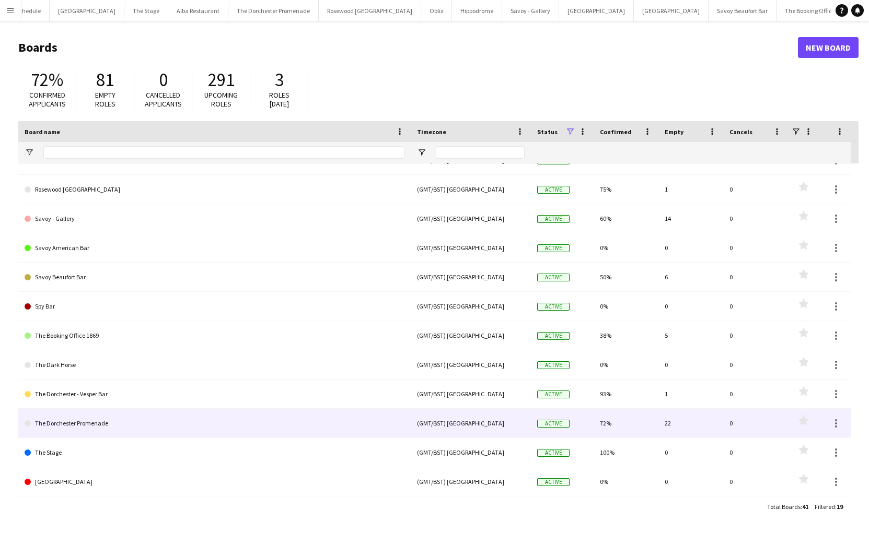
click at [108, 428] on link "The Dorchester Promenade" at bounding box center [215, 423] width 380 height 29
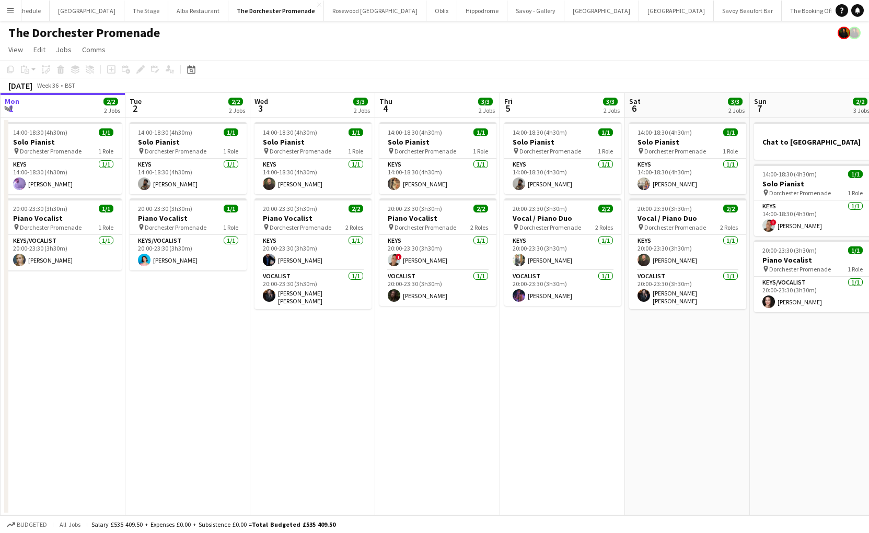
scroll to position [0, 256]
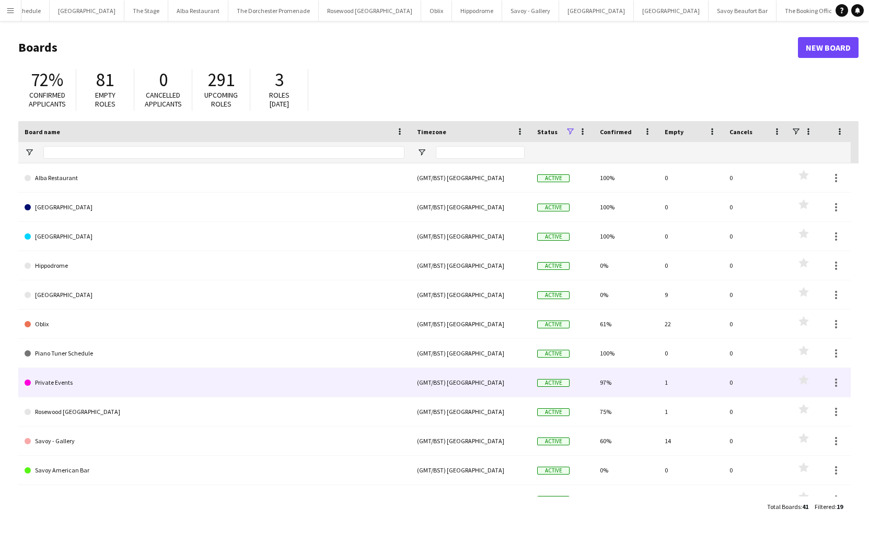
scroll to position [223, 0]
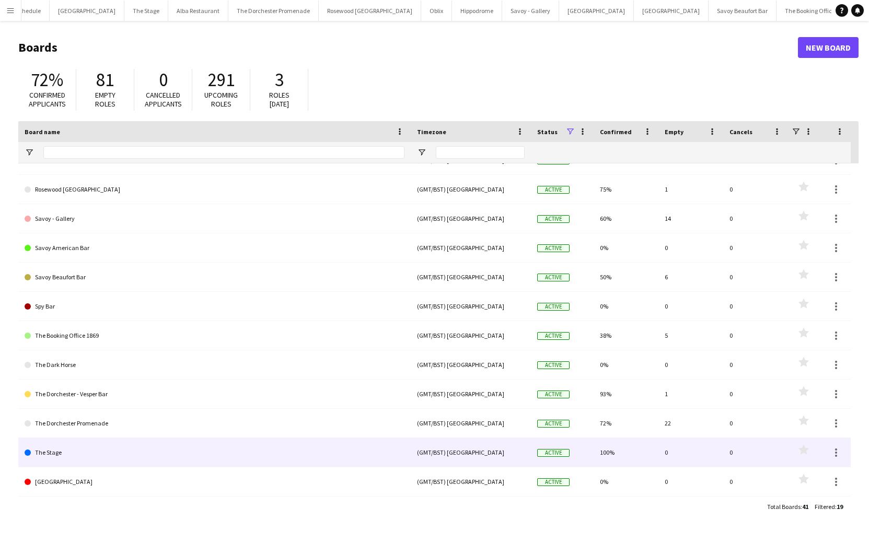
click at [78, 458] on link "The Stage" at bounding box center [215, 452] width 380 height 29
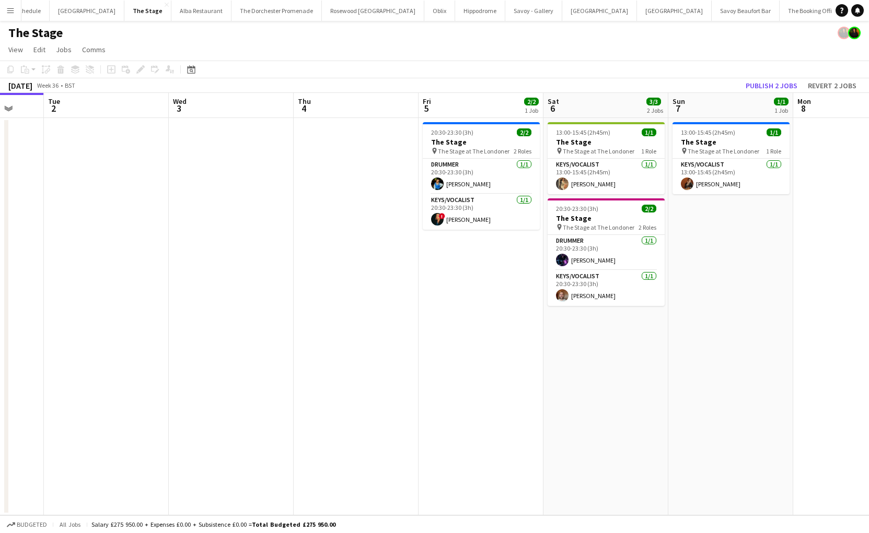
scroll to position [0, 330]
click at [471, 221] on app-card-role "Keys/Vocalist 1/1 20:30-23:30 (3h) ! Natalie Duncan" at bounding box center [482, 212] width 117 height 36
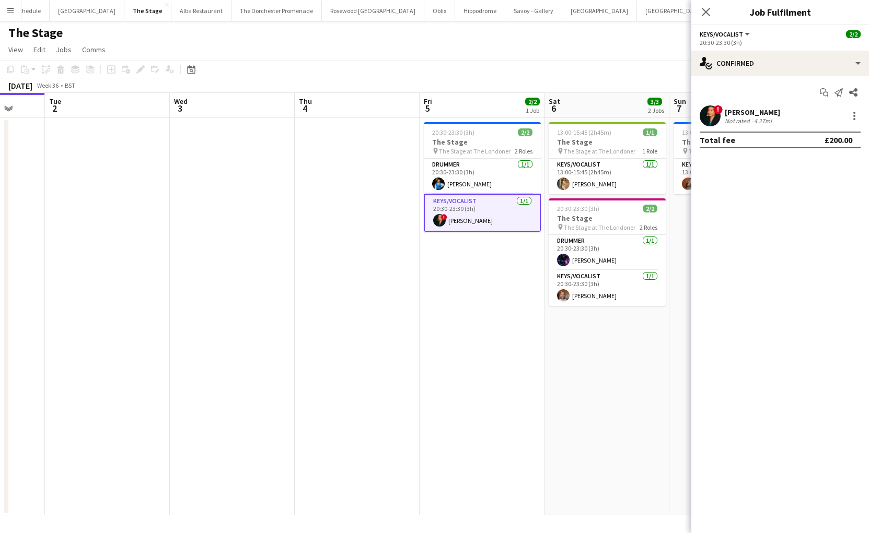
click at [715, 115] on app-user-avatar at bounding box center [709, 116] width 21 height 21
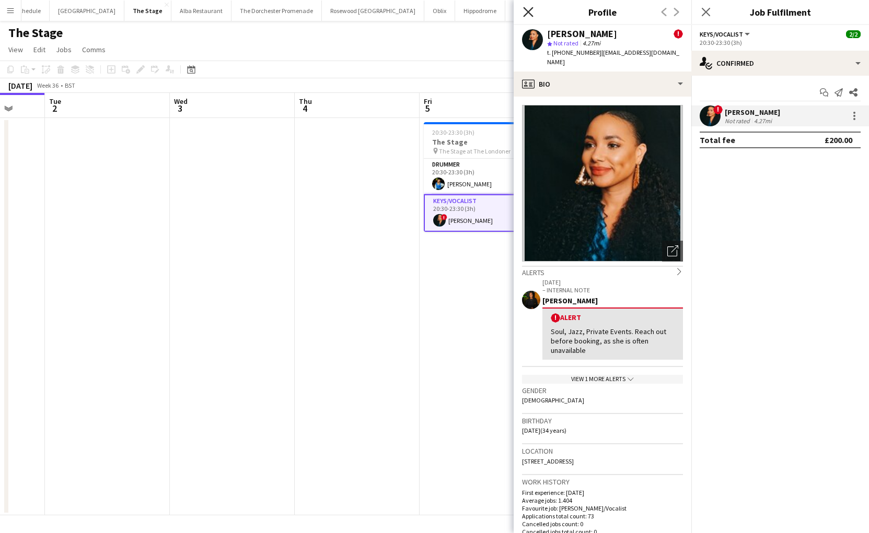
click at [527, 9] on icon "Close pop-in" at bounding box center [528, 12] width 10 height 10
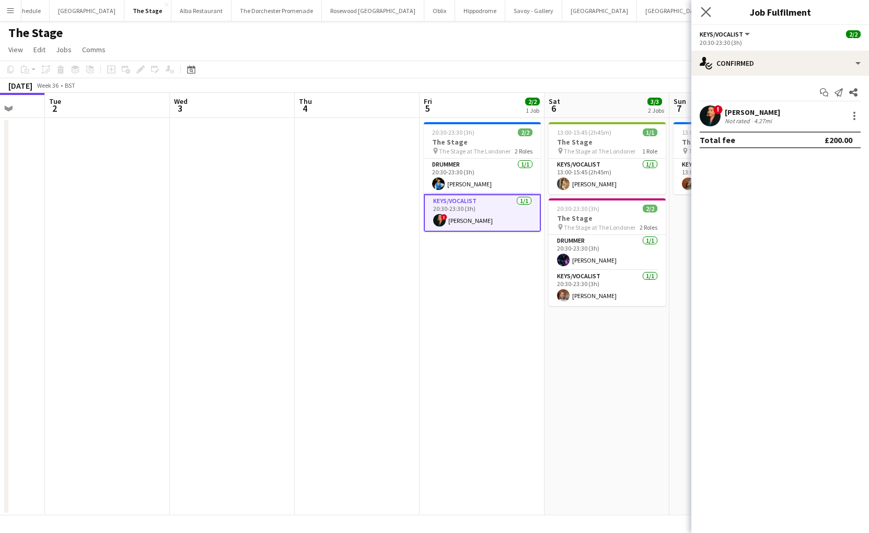
click at [711, 12] on app-icon "Close pop-in" at bounding box center [705, 12] width 15 height 15
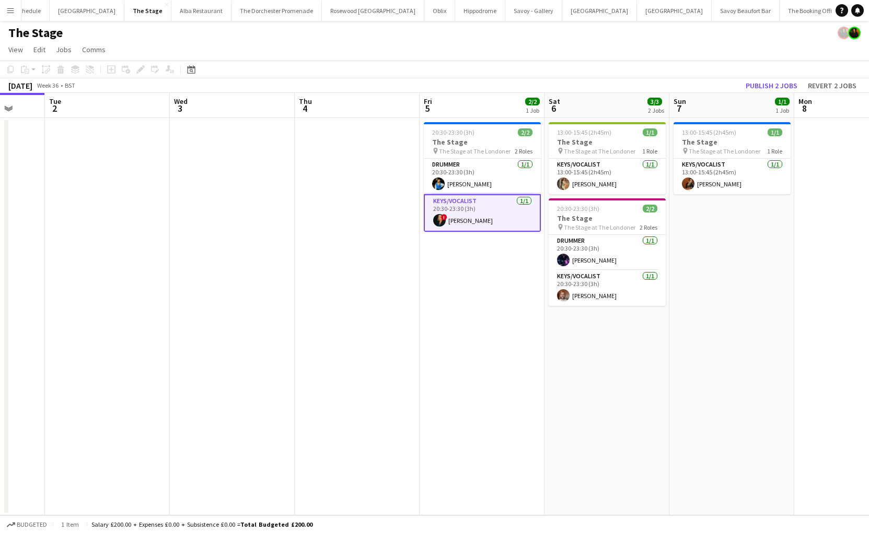
click at [403, 310] on app-date-cell at bounding box center [357, 317] width 125 height 398
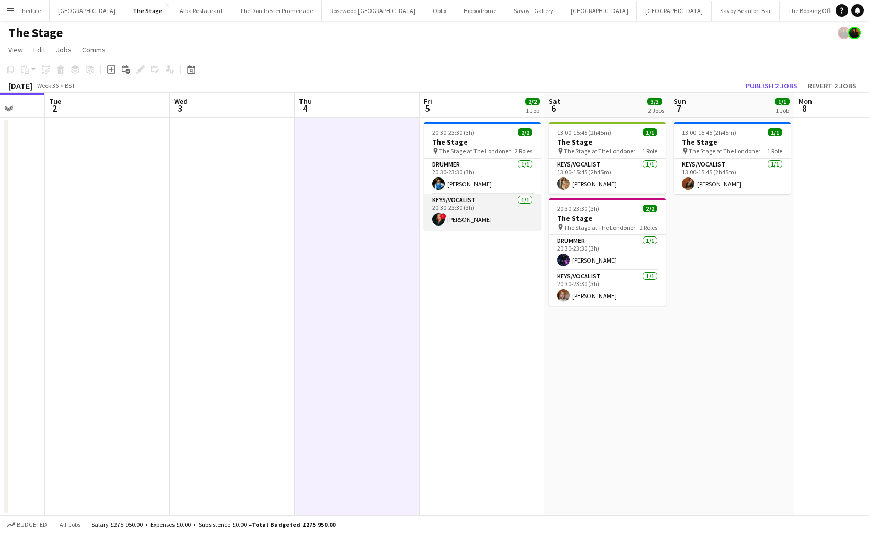
click at [500, 211] on app-card-role "Keys/Vocalist 1/1 20:30-23:30 (3h) ! Natalie Duncan" at bounding box center [482, 212] width 117 height 36
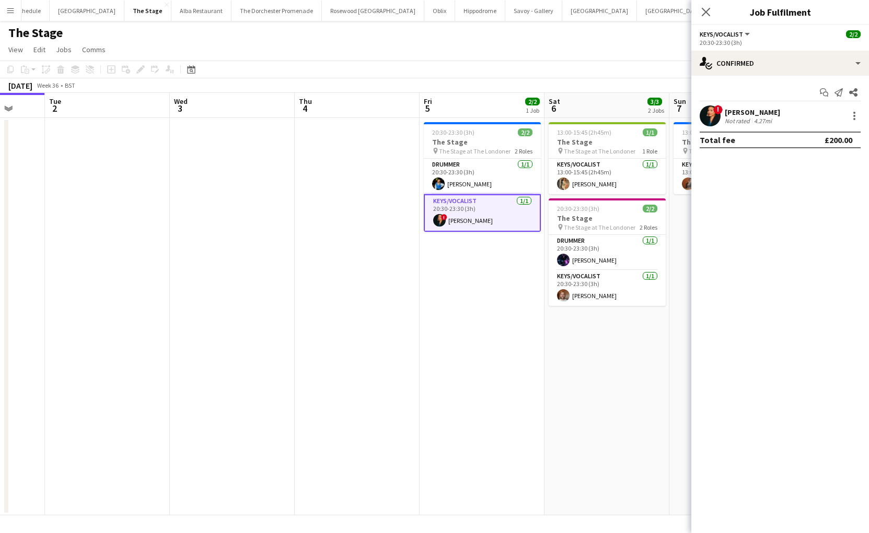
click at [709, 120] on app-user-avatar at bounding box center [709, 116] width 21 height 21
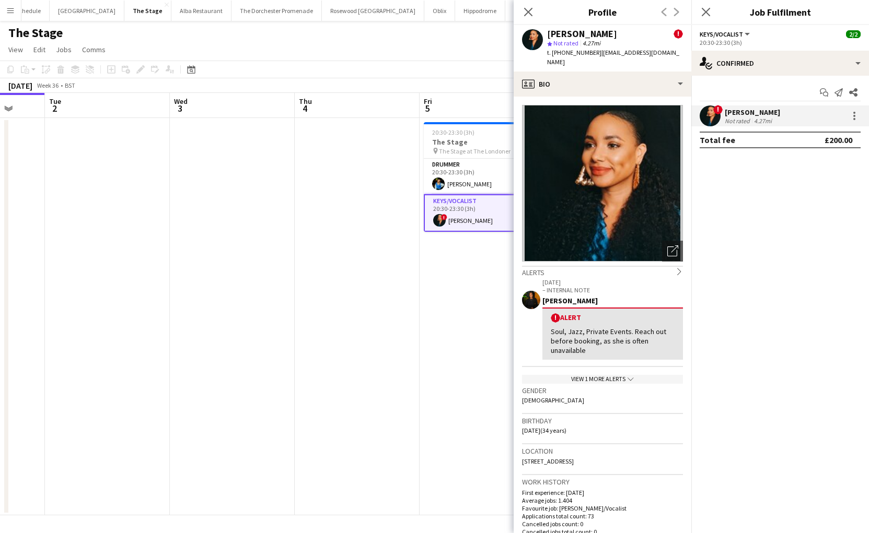
click at [629, 205] on img at bounding box center [602, 183] width 161 height 157
click at [671, 256] on icon at bounding box center [672, 252] width 10 height 10
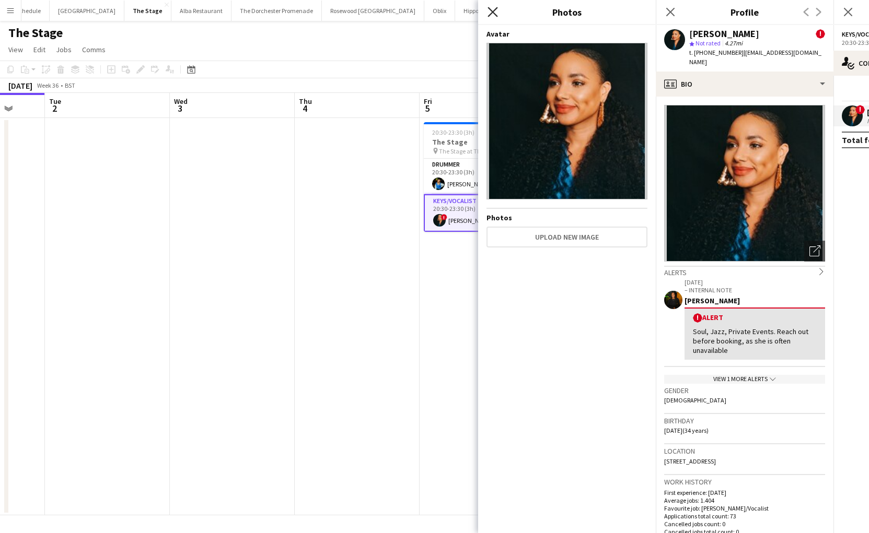
click at [489, 14] on icon at bounding box center [492, 12] width 10 height 10
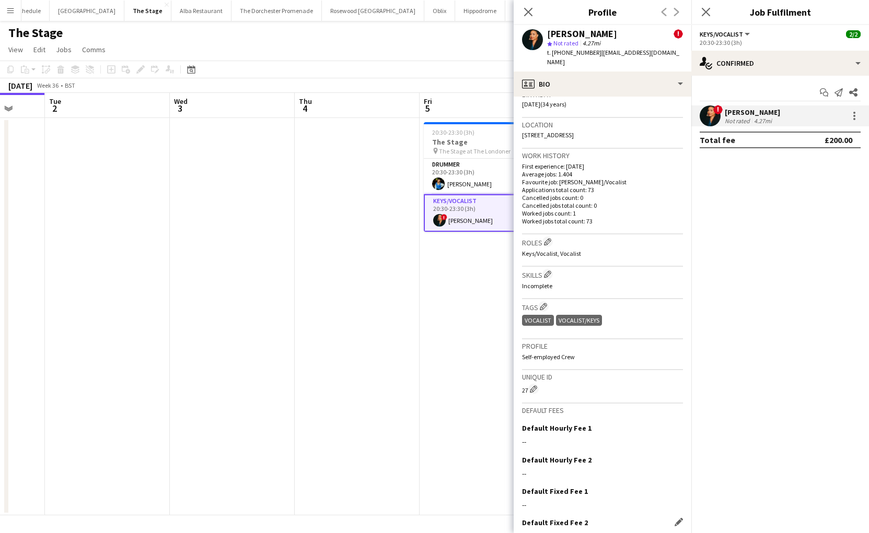
scroll to position [381, 0]
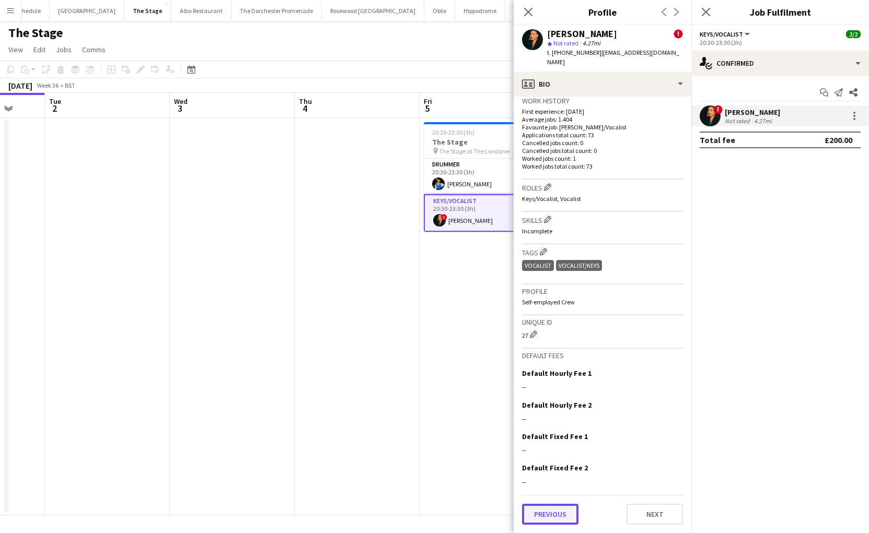
click at [539, 517] on button "Previous" at bounding box center [550, 514] width 56 height 21
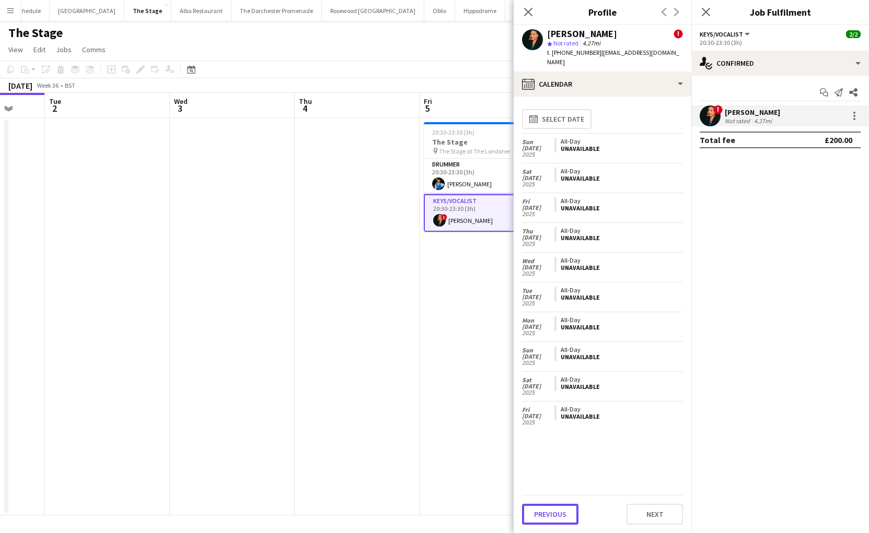
click at [539, 517] on button "Previous" at bounding box center [550, 514] width 56 height 21
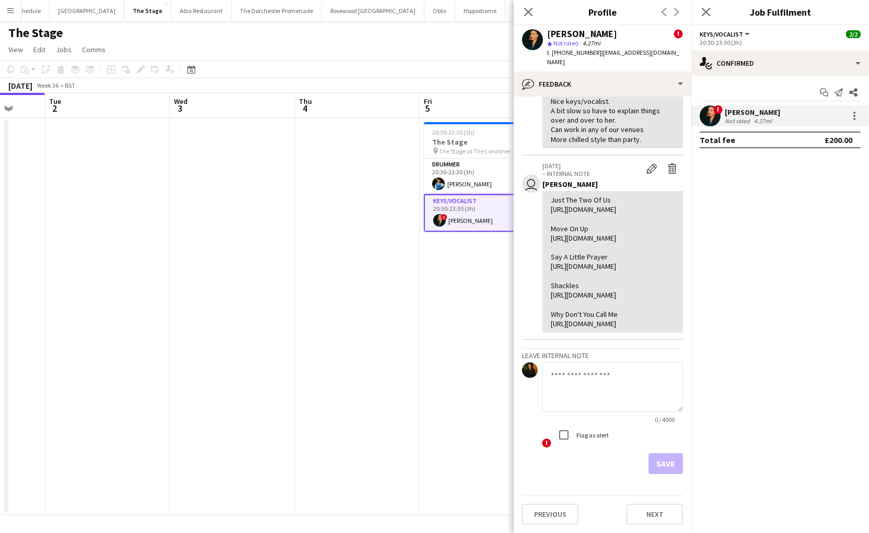
scroll to position [383, 0]
click at [547, 510] on button "Previous" at bounding box center [550, 514] width 56 height 21
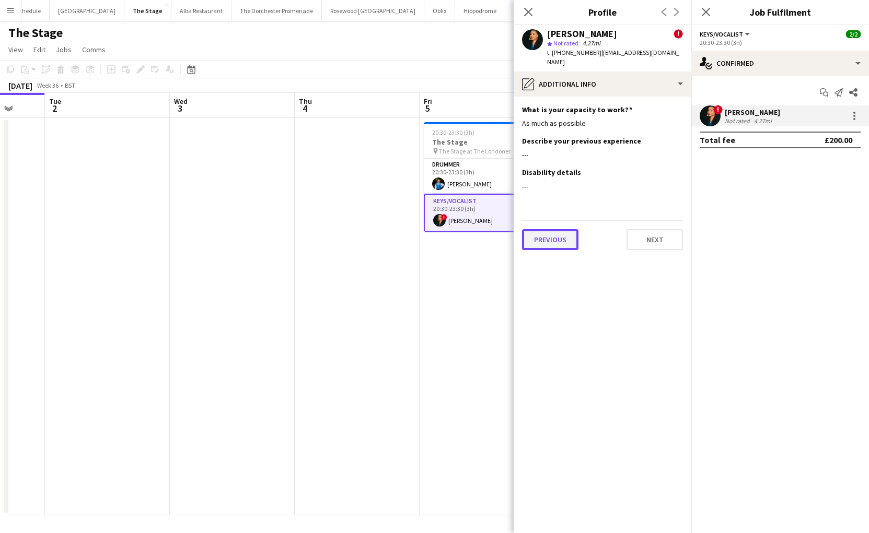
click at [548, 240] on button "Previous" at bounding box center [550, 239] width 56 height 21
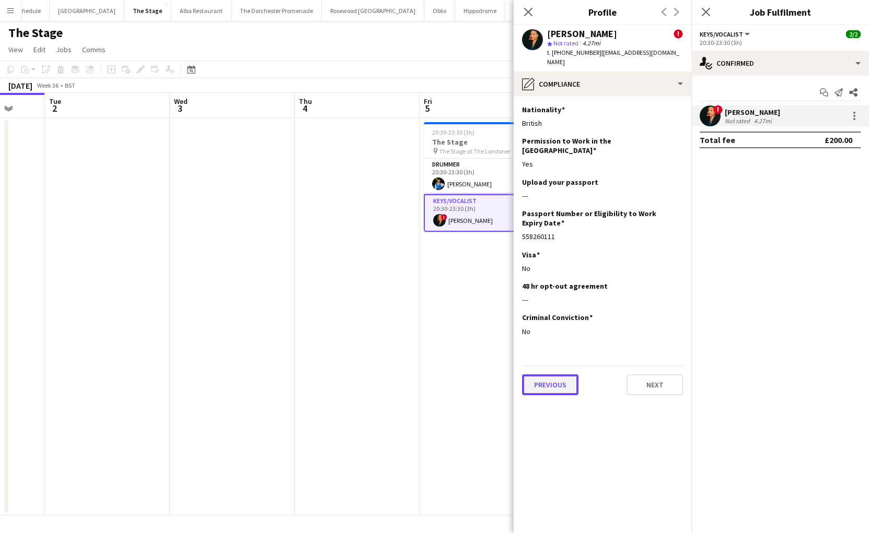
click at [554, 377] on button "Previous" at bounding box center [550, 385] width 56 height 21
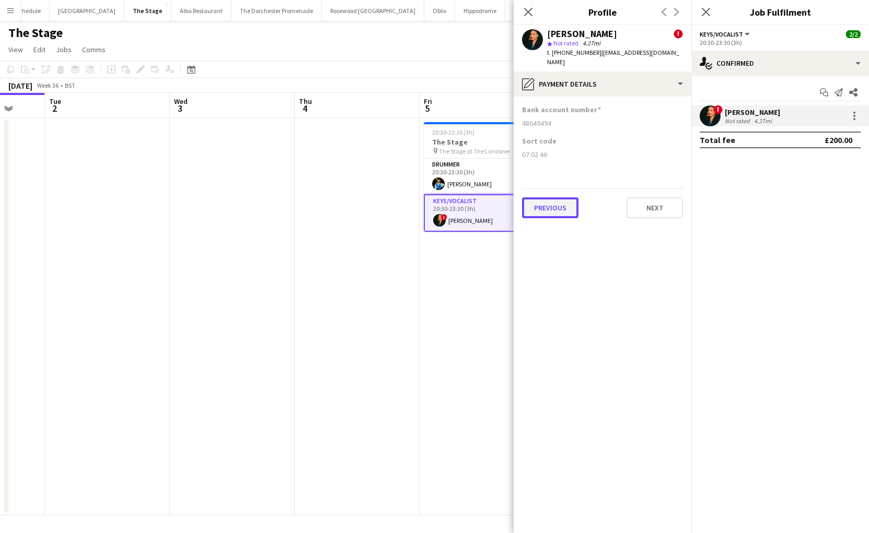
click at [553, 209] on button "Previous" at bounding box center [550, 207] width 56 height 21
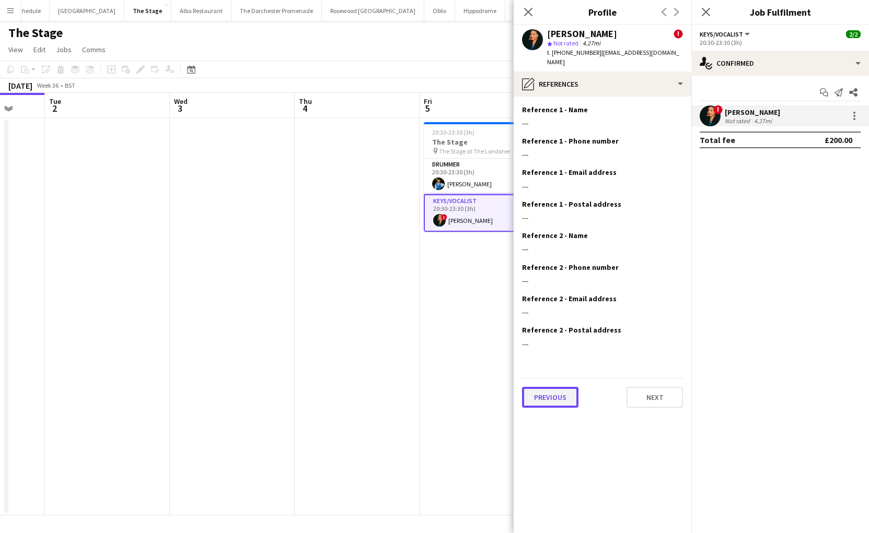
click at [557, 401] on button "Previous" at bounding box center [550, 397] width 56 height 21
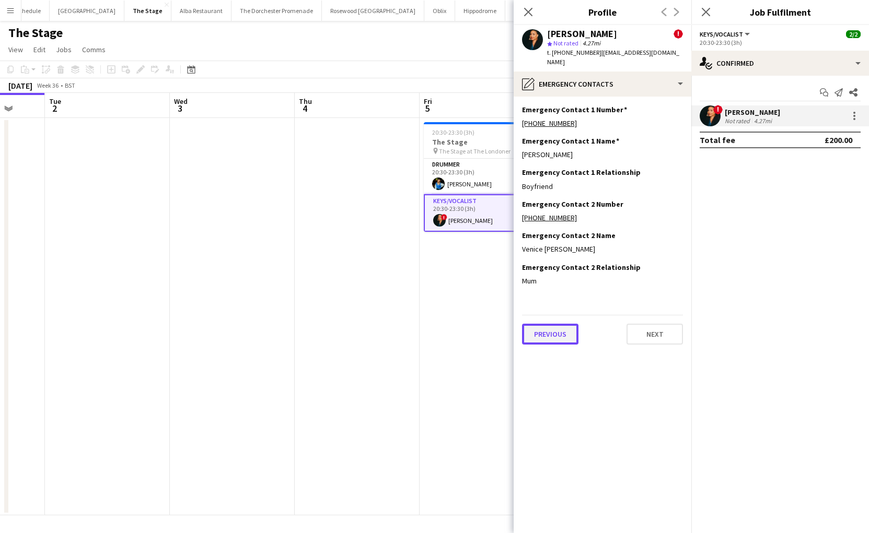
click at [548, 335] on button "Previous" at bounding box center [550, 334] width 56 height 21
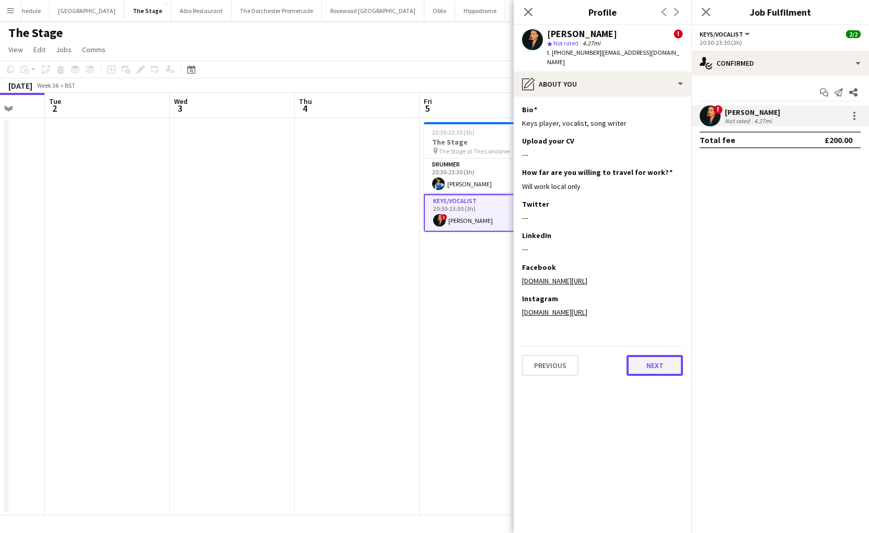
click at [652, 362] on button "Next" at bounding box center [654, 365] width 56 height 21
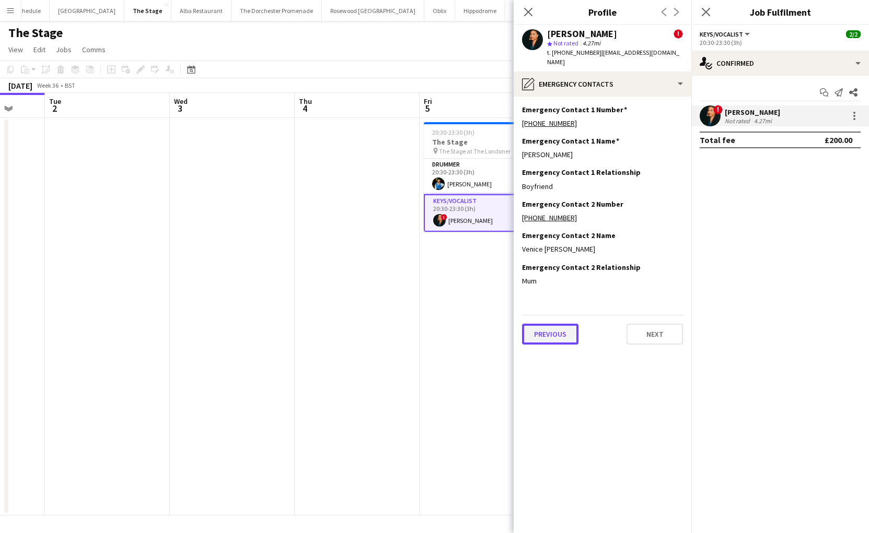
click at [546, 337] on button "Previous" at bounding box center [550, 334] width 56 height 21
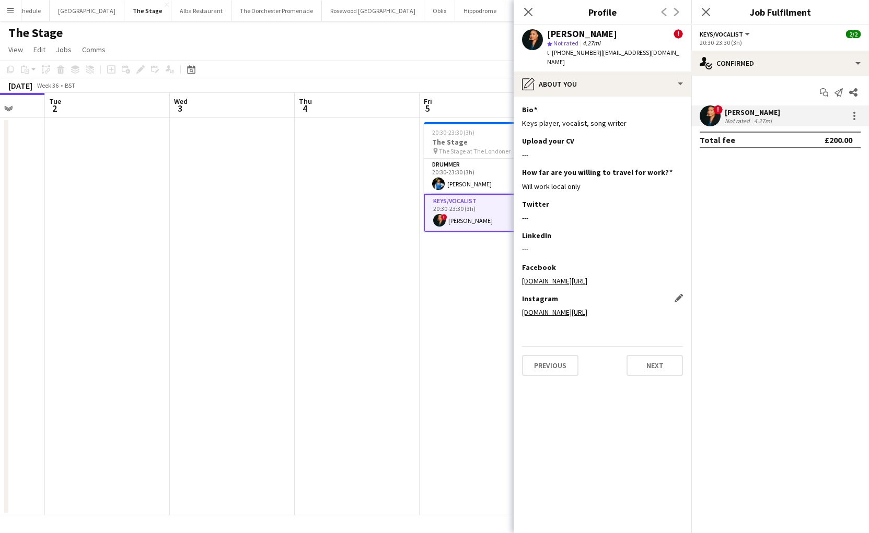
click at [578, 313] on link "www.instagram.com/natalieduncanmusic" at bounding box center [554, 312] width 65 height 9
drag, startPoint x: 658, startPoint y: 313, endPoint x: 517, endPoint y: 310, distance: 141.1
click at [517, 310] on app-section-data-types "Bio Edit this field Keys player, vocalist, song writer Upload your CV Edit this…" at bounding box center [602, 315] width 178 height 437
copy link "www.instagram.com/natalieduncanmusic"
click at [400, 276] on app-date-cell at bounding box center [357, 317] width 125 height 398
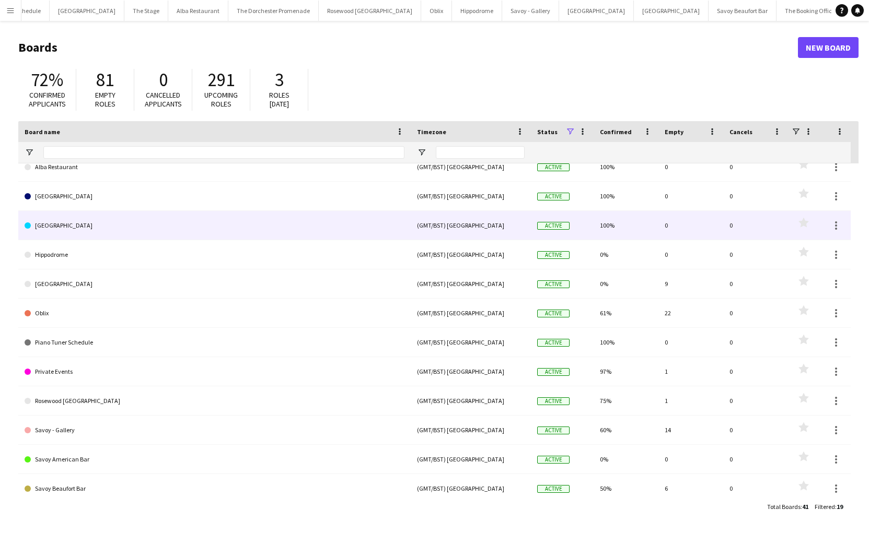
scroll to position [13, 0]
click at [102, 222] on link "[GEOGRAPHIC_DATA]" at bounding box center [215, 223] width 380 height 29
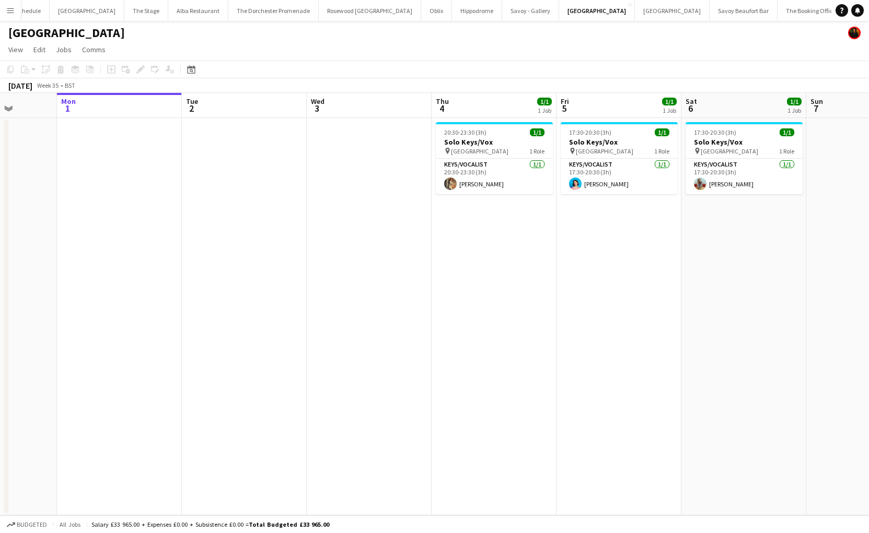
click at [586, 253] on app-date-cell "17:30-20:30 (3h) 1/1 Solo Keys/Vox pin Goring Hotel 1 Role Keys/Vocalist 1/1 17…" at bounding box center [618, 317] width 125 height 398
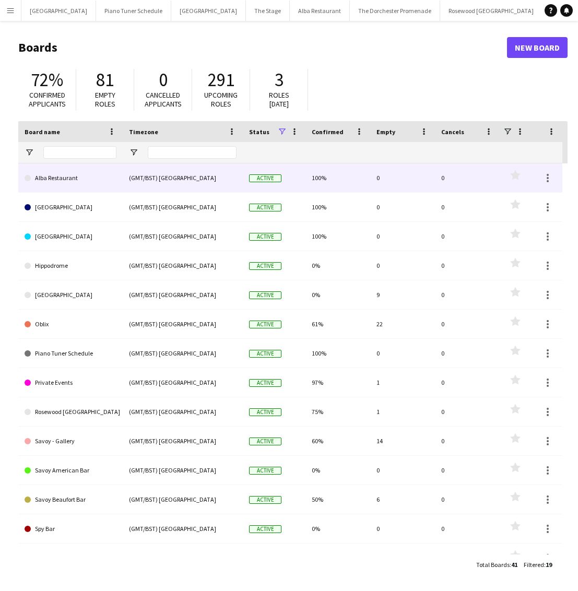
click at [121, 181] on div "Alba Restaurant" at bounding box center [70, 177] width 104 height 29
click at [85, 177] on link "Alba Restaurant" at bounding box center [71, 177] width 92 height 29
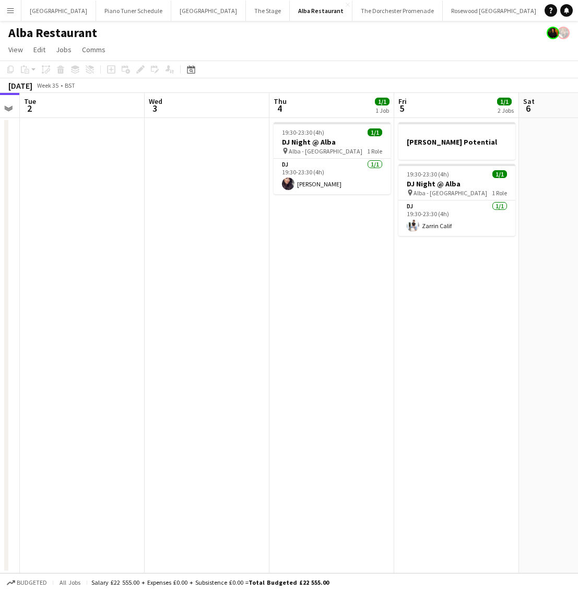
scroll to position [0, 360]
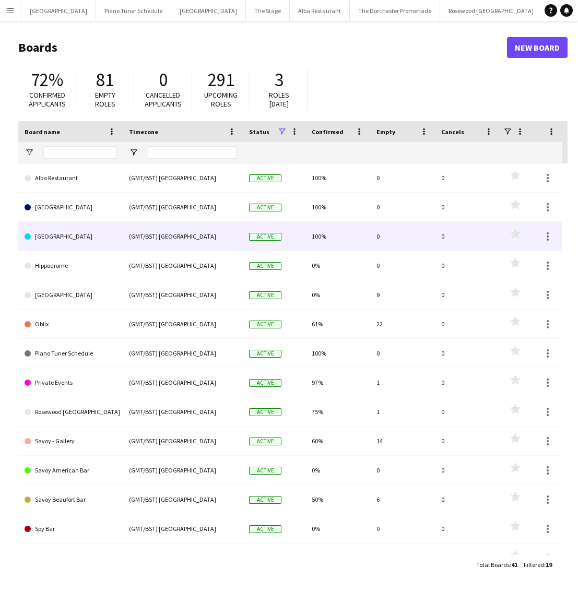
click at [73, 229] on link "[GEOGRAPHIC_DATA]" at bounding box center [71, 236] width 92 height 29
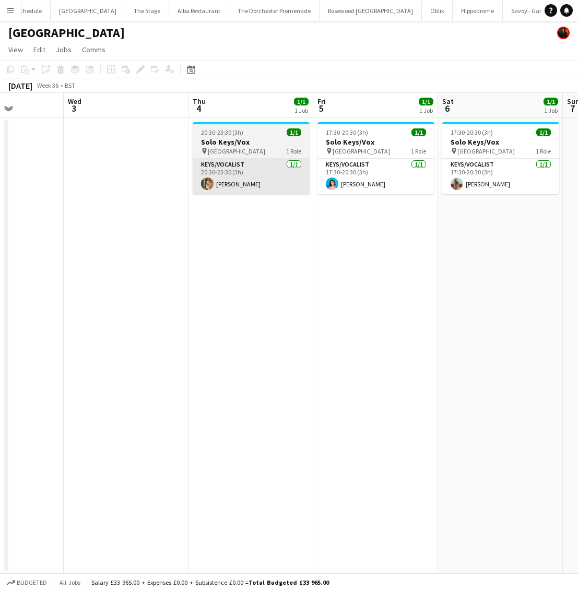
scroll to position [0, 434]
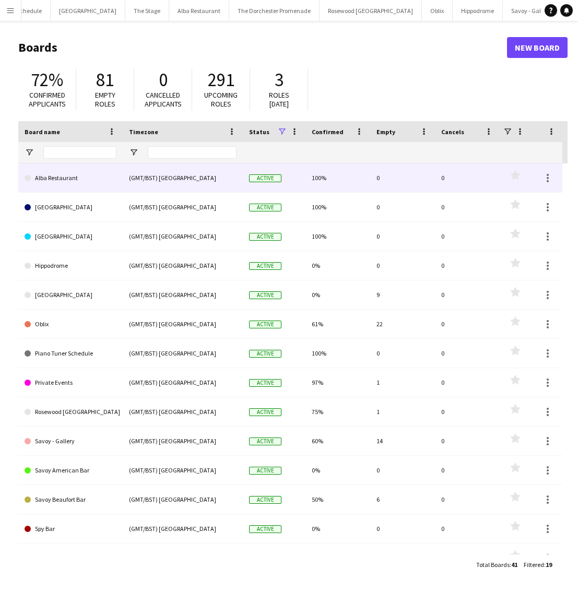
click at [76, 178] on link "Alba Restaurant" at bounding box center [71, 177] width 92 height 29
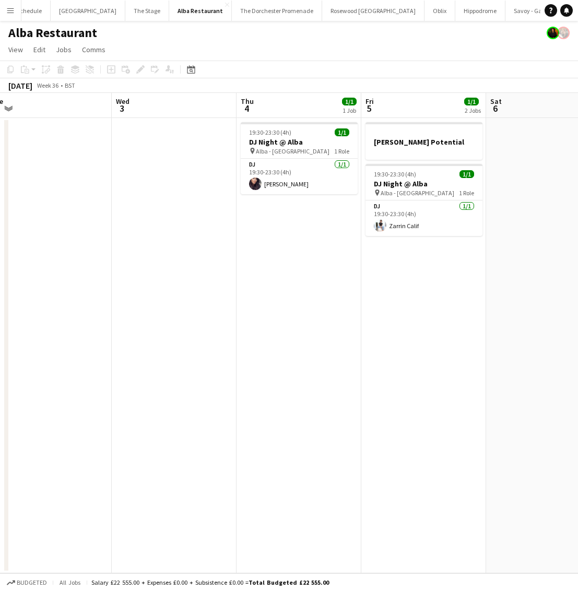
scroll to position [0, 388]
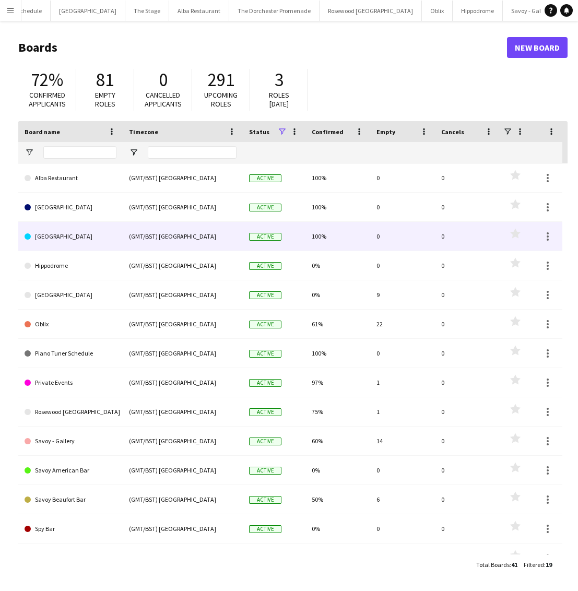
click at [79, 242] on link "[GEOGRAPHIC_DATA]" at bounding box center [71, 236] width 92 height 29
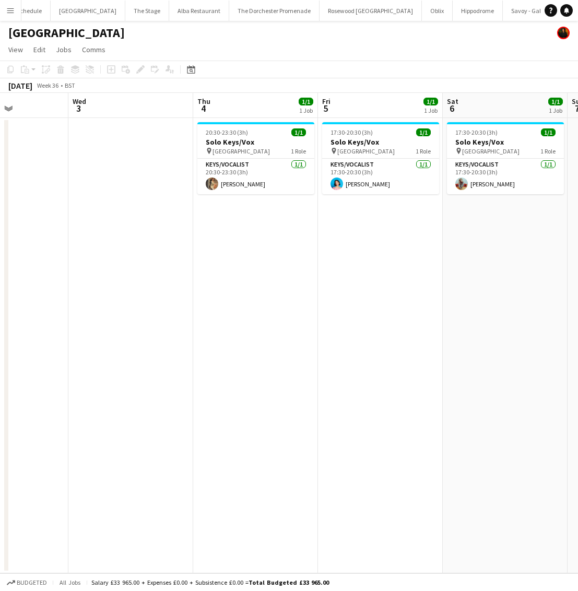
scroll to position [0, 434]
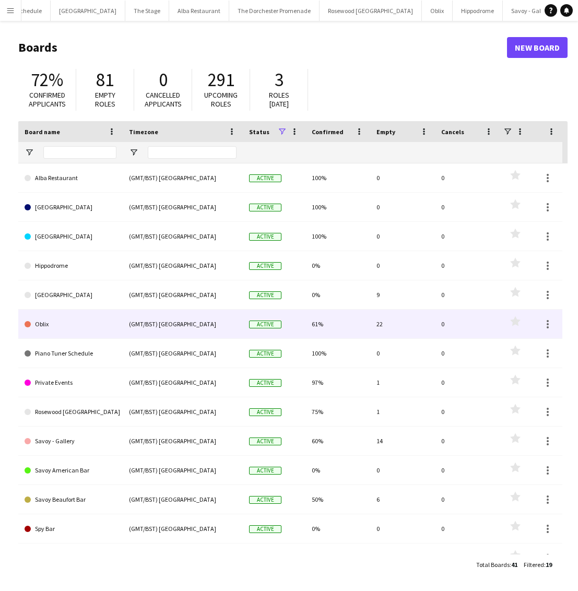
click at [75, 322] on link "Oblix" at bounding box center [71, 324] width 92 height 29
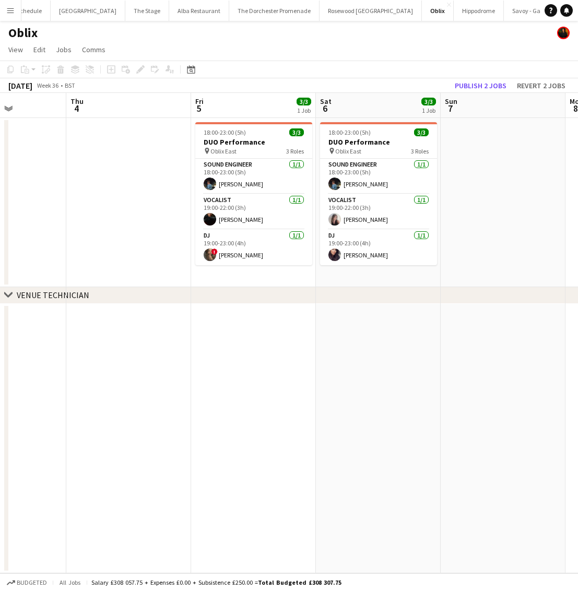
scroll to position [0, 436]
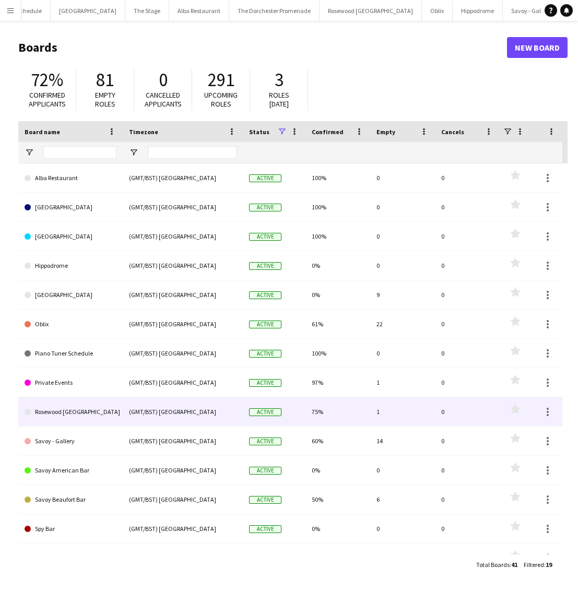
click at [89, 416] on link "Rosewood [GEOGRAPHIC_DATA]" at bounding box center [71, 412] width 92 height 29
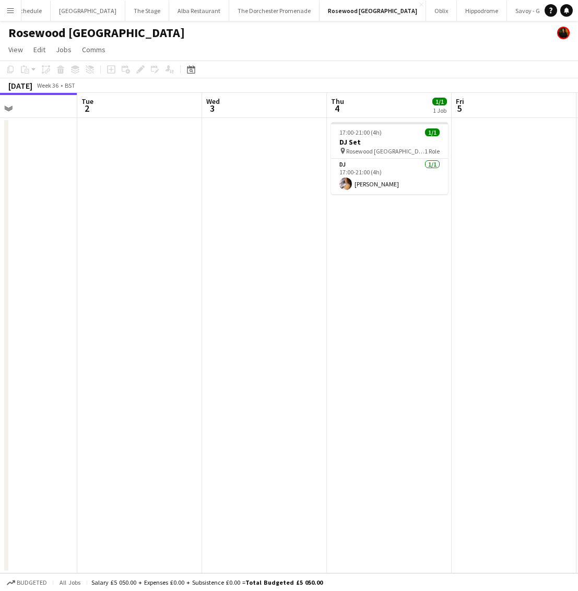
scroll to position [0, 427]
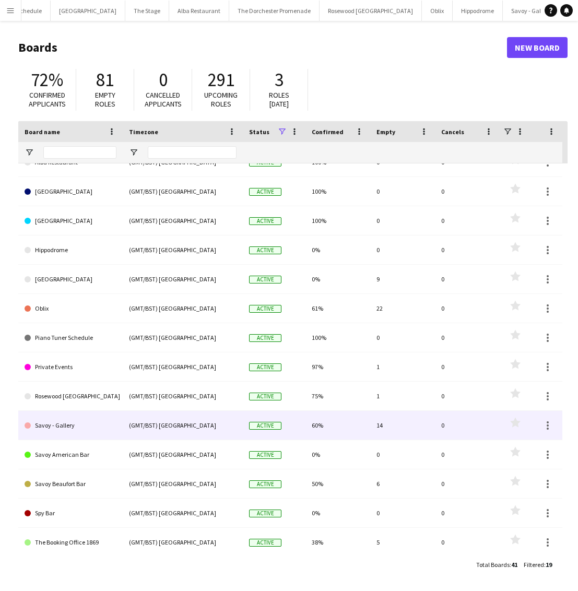
scroll to position [16, 0]
click at [97, 423] on link "Savoy - Gallery" at bounding box center [71, 425] width 92 height 29
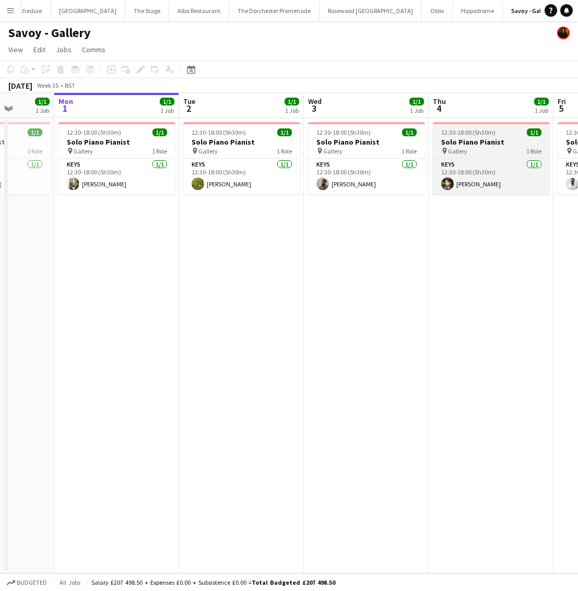
scroll to position [0, 332]
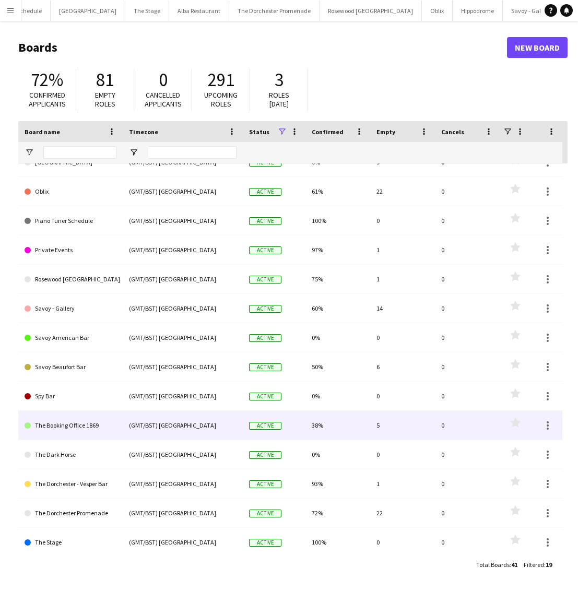
scroll to position [164, 0]
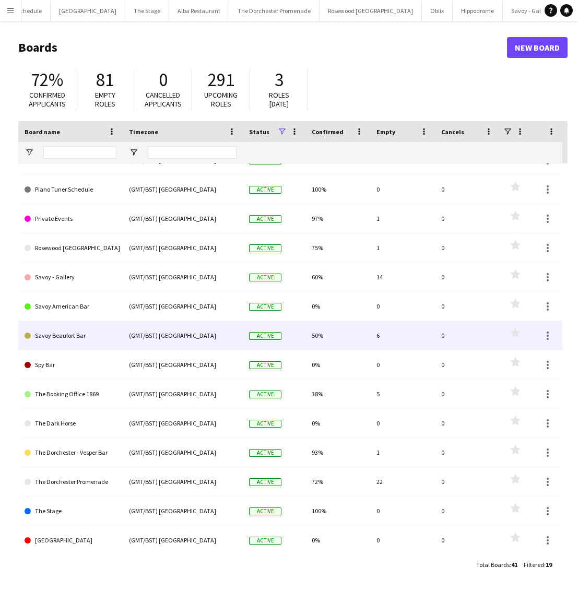
click at [97, 335] on link "Savoy Beaufort Bar" at bounding box center [71, 335] width 92 height 29
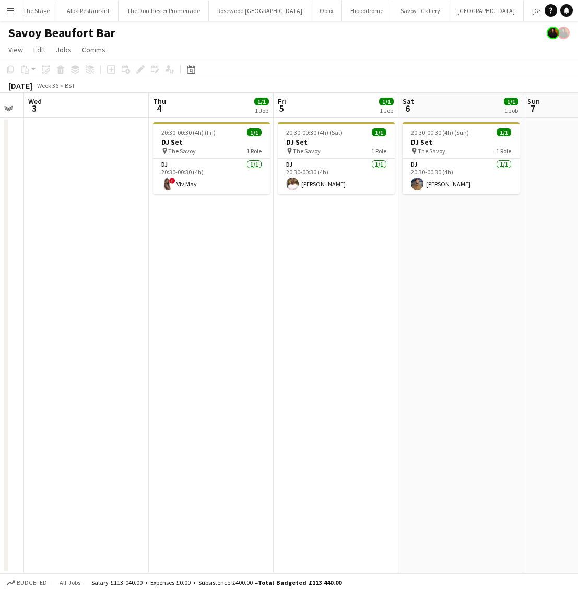
scroll to position [0, 349]
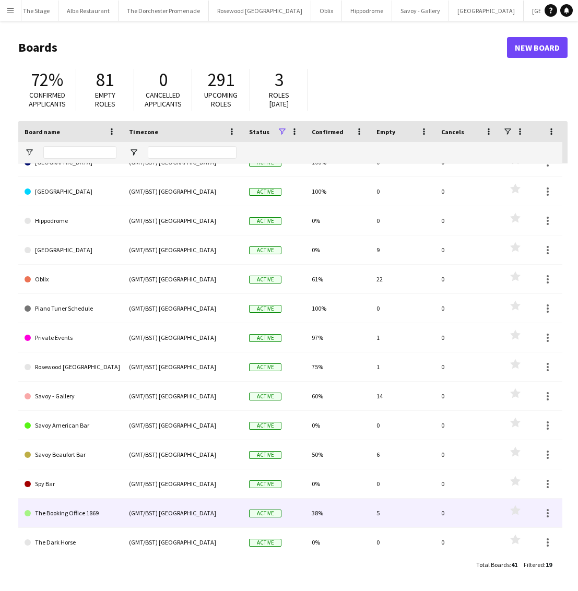
scroll to position [45, 0]
click at [91, 512] on link "The Booking Office 1869" at bounding box center [71, 513] width 92 height 29
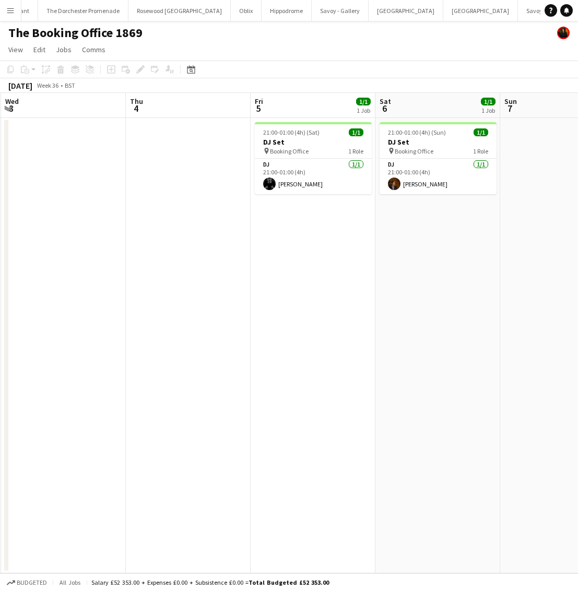
scroll to position [0, 372]
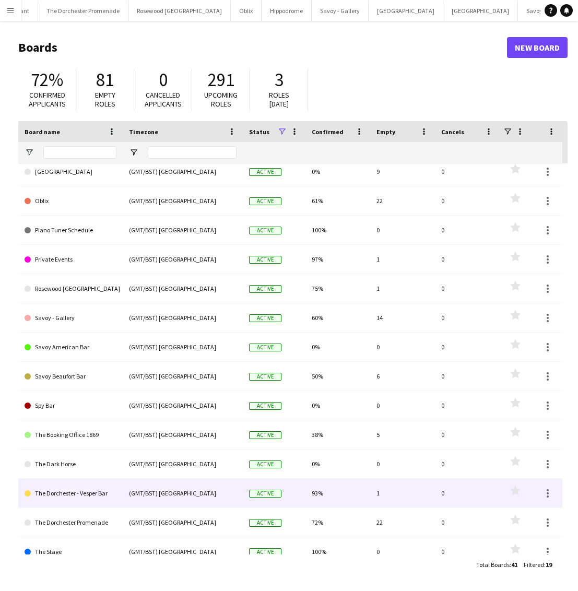
click at [88, 491] on link "The Dorchester - Vesper Bar" at bounding box center [71, 493] width 92 height 29
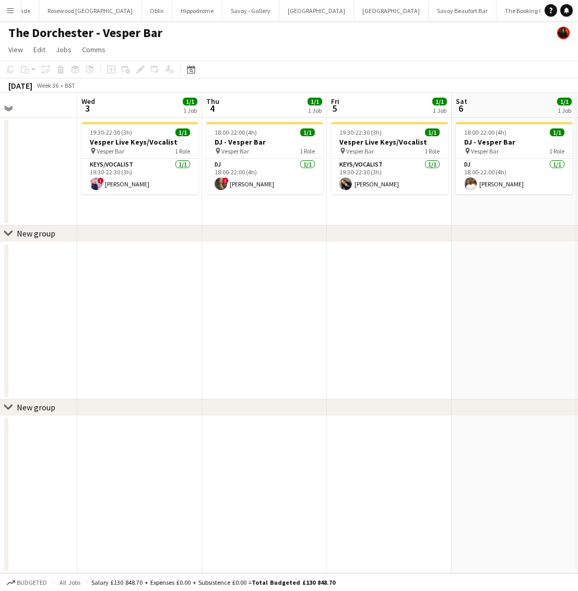
scroll to position [0, 437]
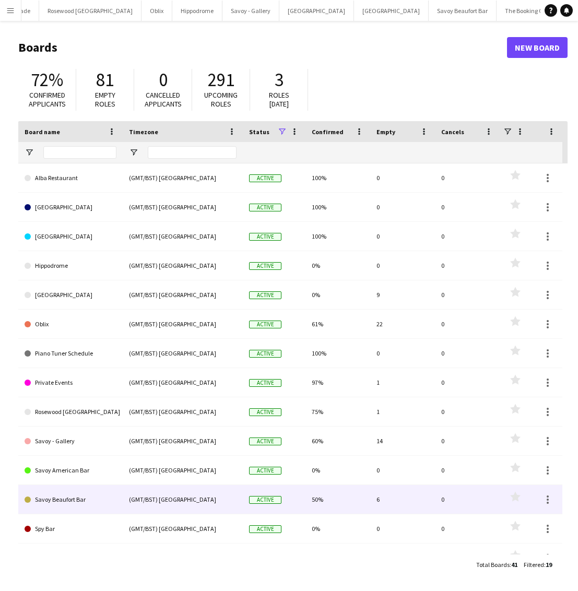
scroll to position [165, 0]
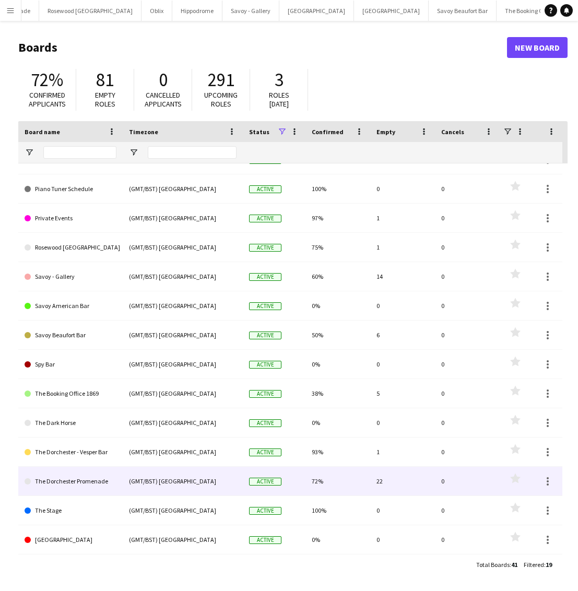
click at [86, 476] on link "The Dorchester Promenade" at bounding box center [71, 481] width 92 height 29
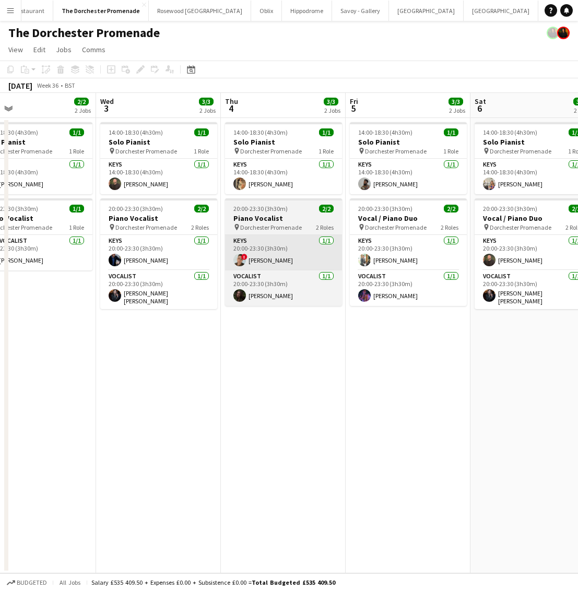
scroll to position [0, 267]
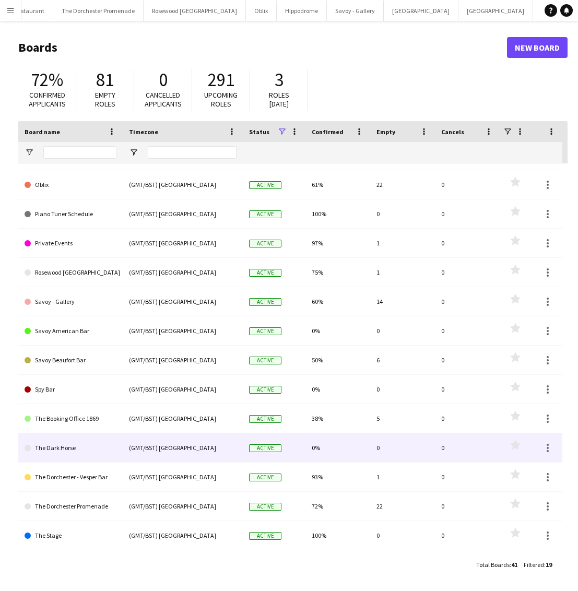
scroll to position [165, 0]
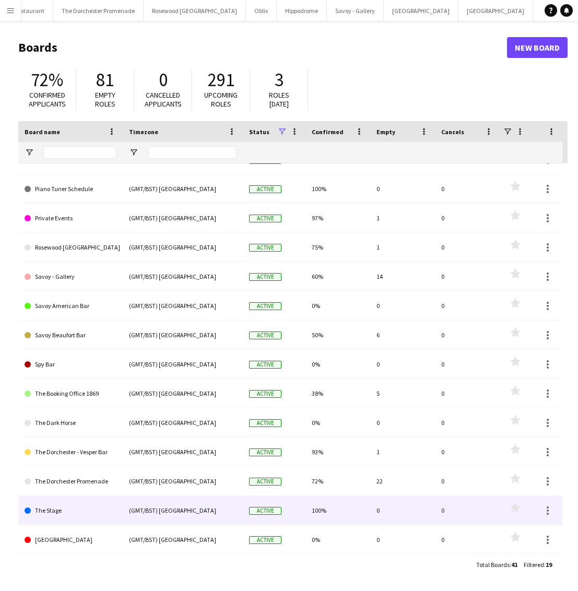
click at [73, 510] on link "The Stage" at bounding box center [71, 510] width 92 height 29
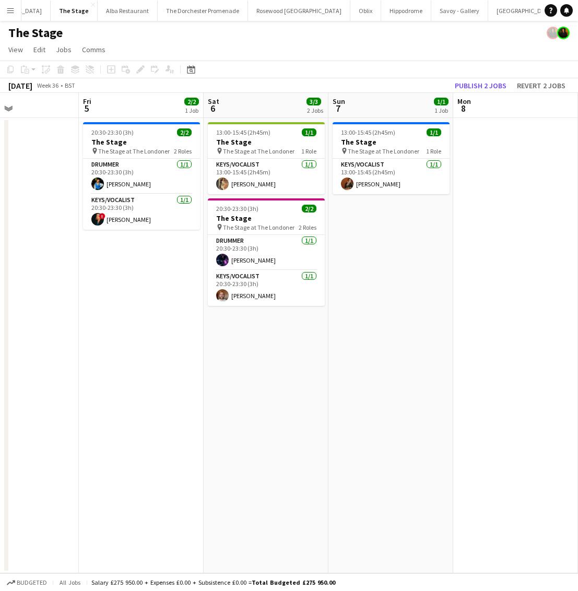
scroll to position [0, 292]
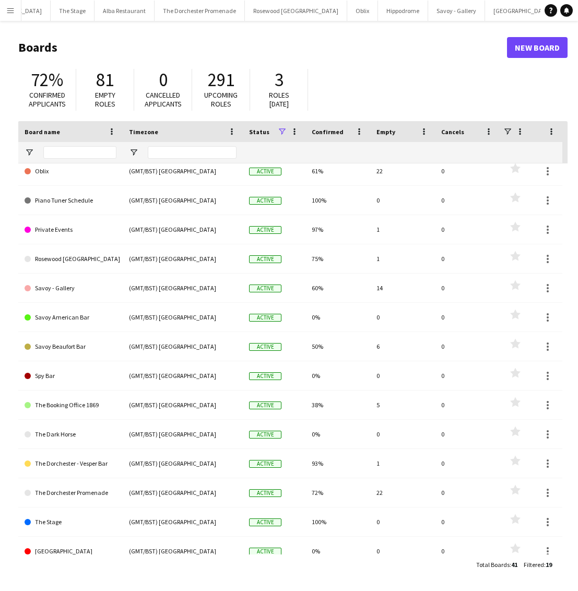
scroll to position [103, 0]
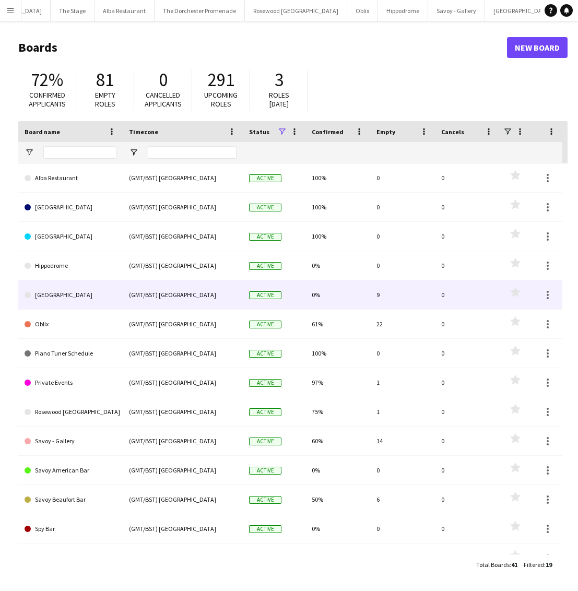
click at [62, 297] on link "[GEOGRAPHIC_DATA]" at bounding box center [71, 295] width 92 height 29
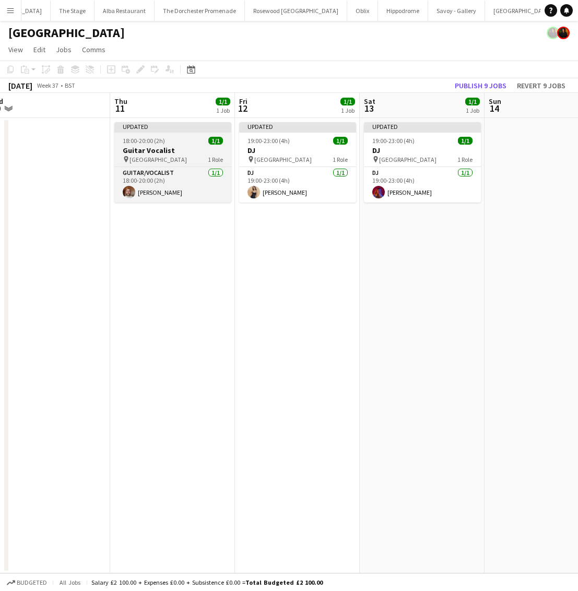
click at [194, 149] on h3 "Guitar Vocalist" at bounding box center [172, 150] width 117 height 9
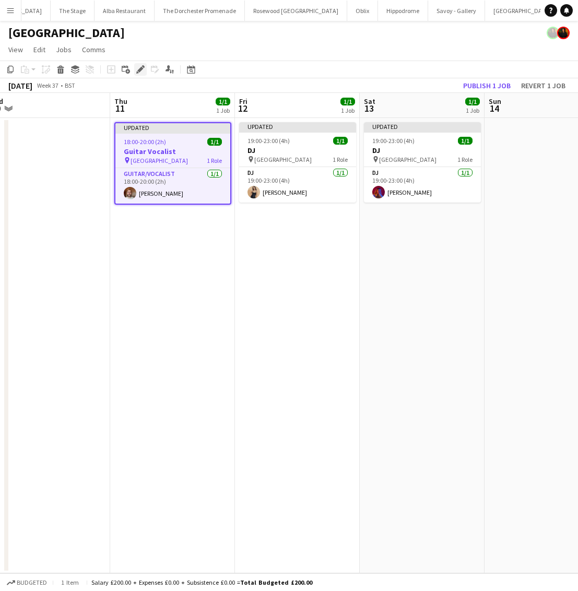
click at [138, 68] on icon "Edit" at bounding box center [140, 69] width 8 height 8
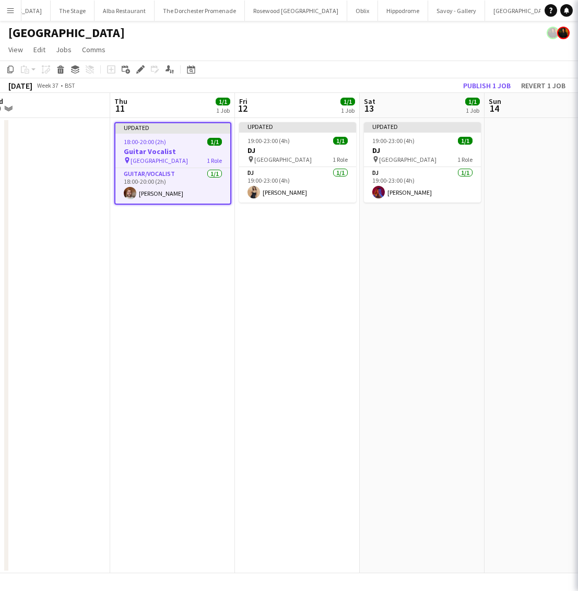
type input "**********"
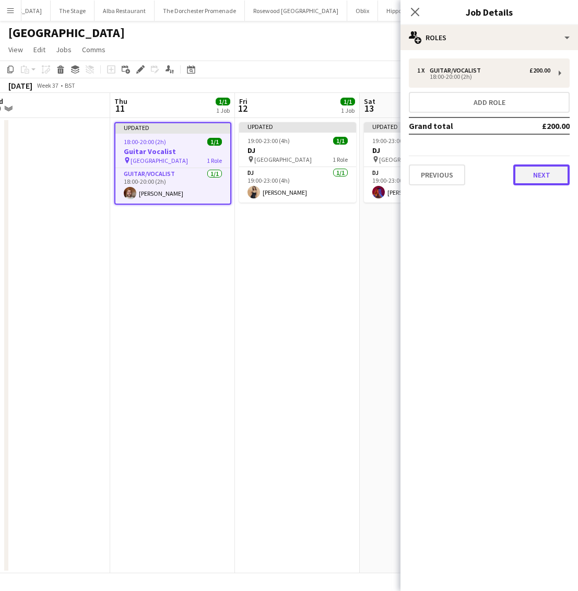
click at [541, 174] on button "Next" at bounding box center [541, 175] width 56 height 21
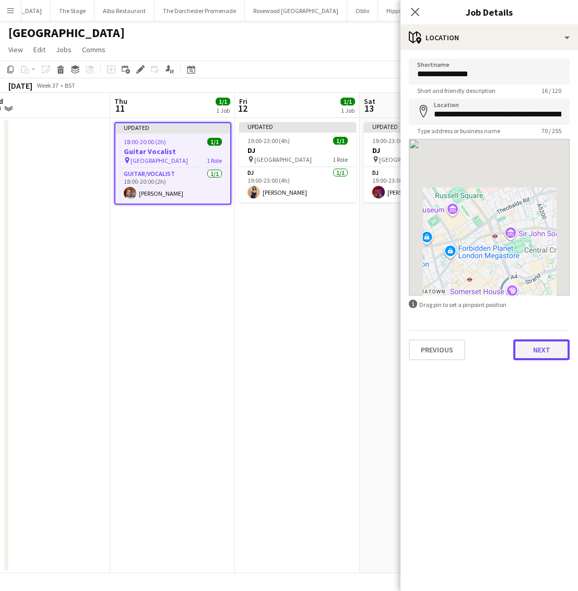
click at [546, 344] on button "Next" at bounding box center [541, 350] width 56 height 21
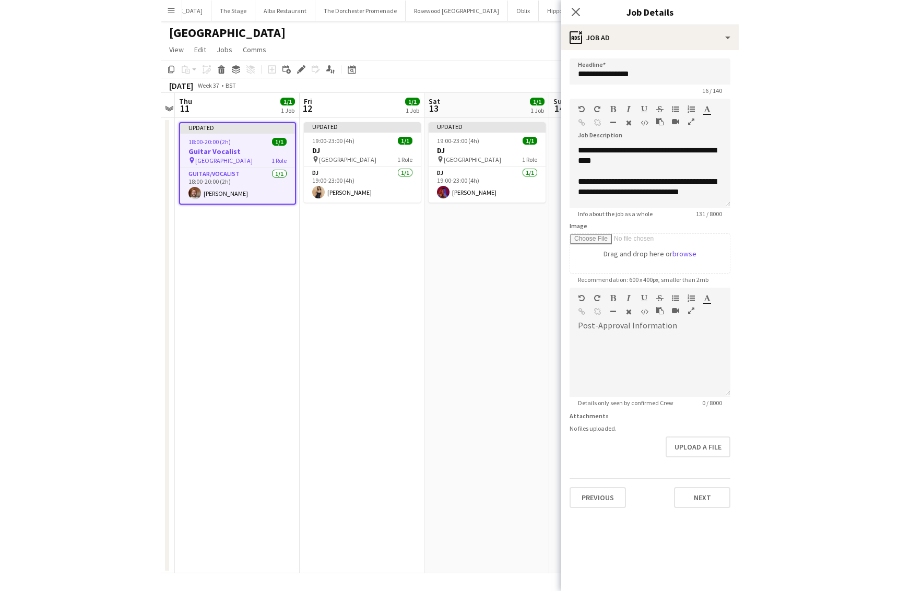
scroll to position [0, 359]
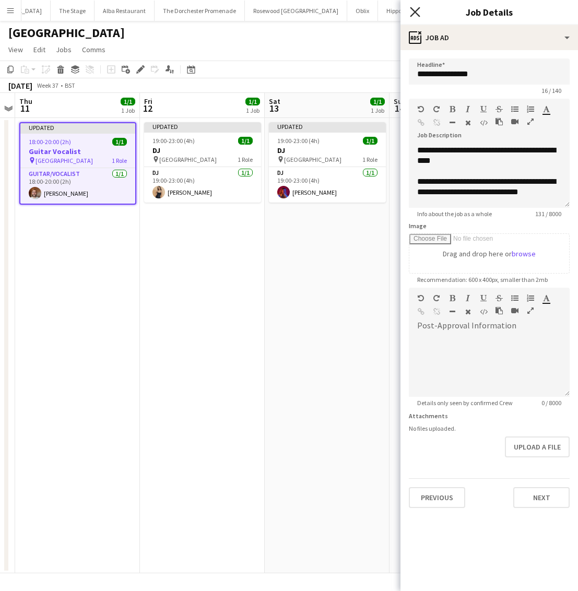
click at [417, 15] on icon "Close pop-in" at bounding box center [415, 12] width 10 height 10
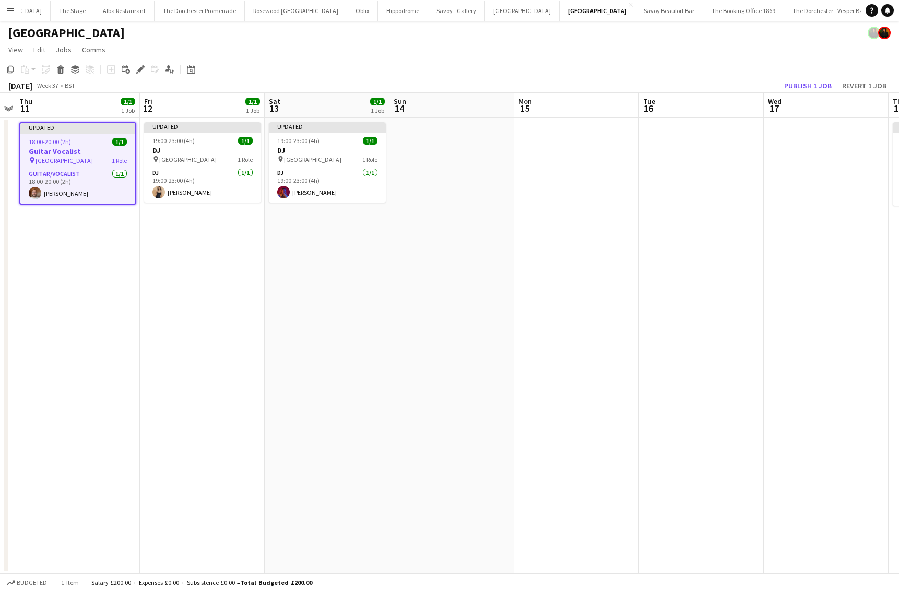
scroll to position [0, 91]
click at [8, 5] on button "Menu" at bounding box center [10, 10] width 21 height 21
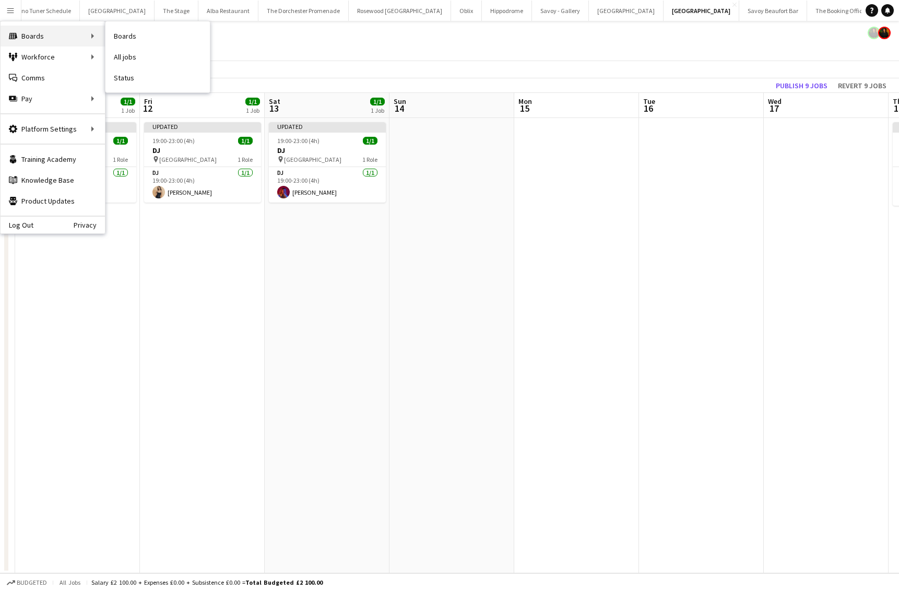
drag, startPoint x: 41, startPoint y: 34, endPoint x: 91, endPoint y: 39, distance: 50.3
click at [41, 34] on div "Boards Boards" at bounding box center [53, 36] width 104 height 21
click at [137, 38] on link "Boards" at bounding box center [158, 36] width 104 height 21
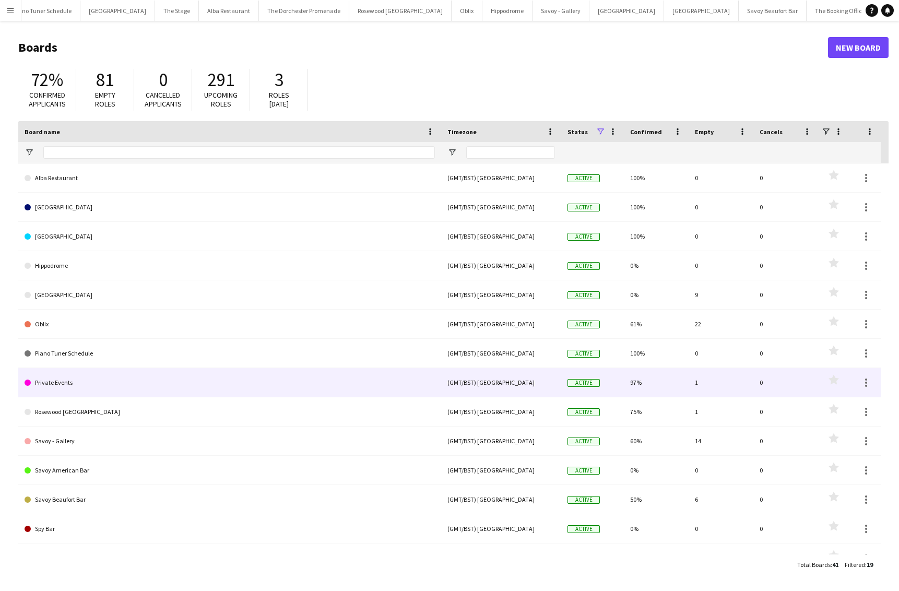
scroll to position [165, 0]
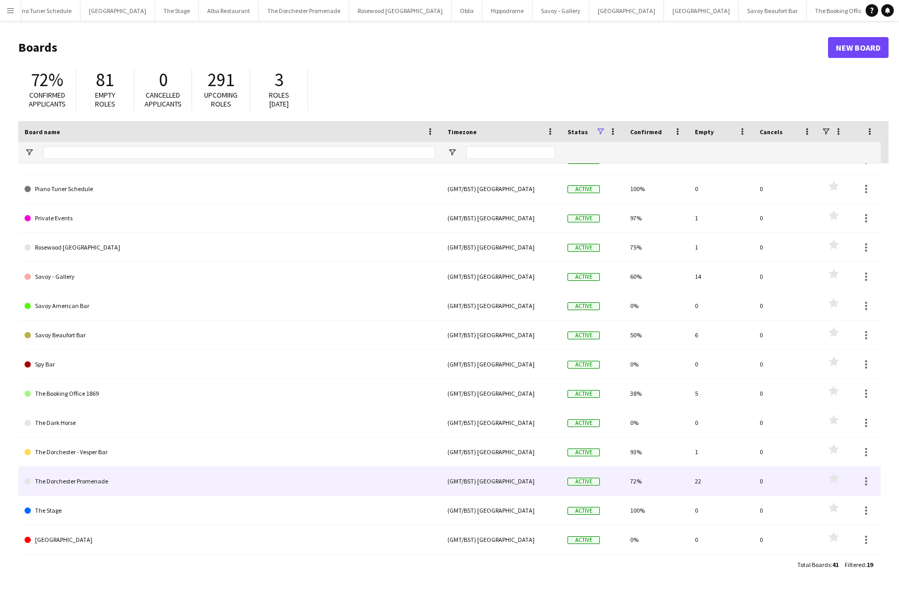
click at [160, 484] on link "The Dorchester Promenade" at bounding box center [230, 481] width 411 height 29
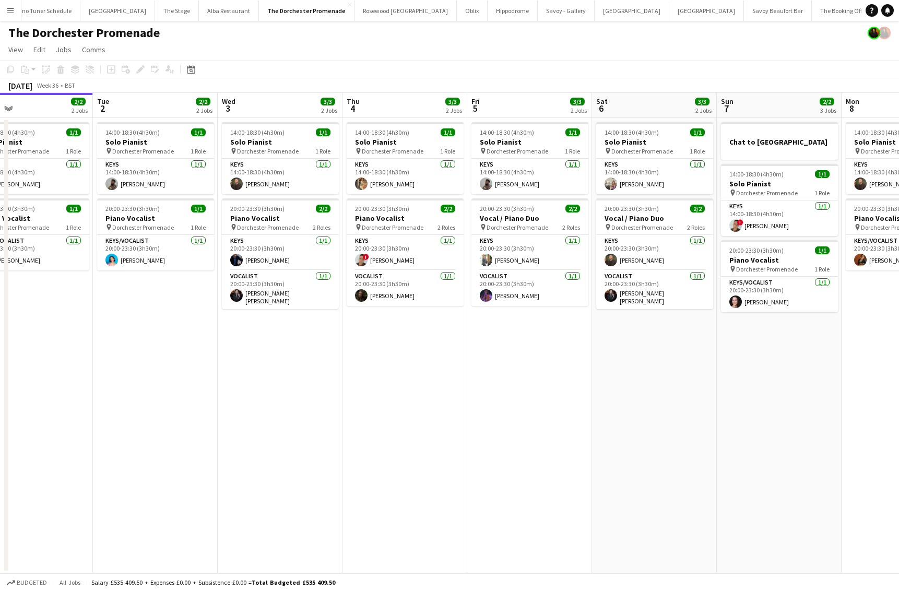
scroll to position [0, 408]
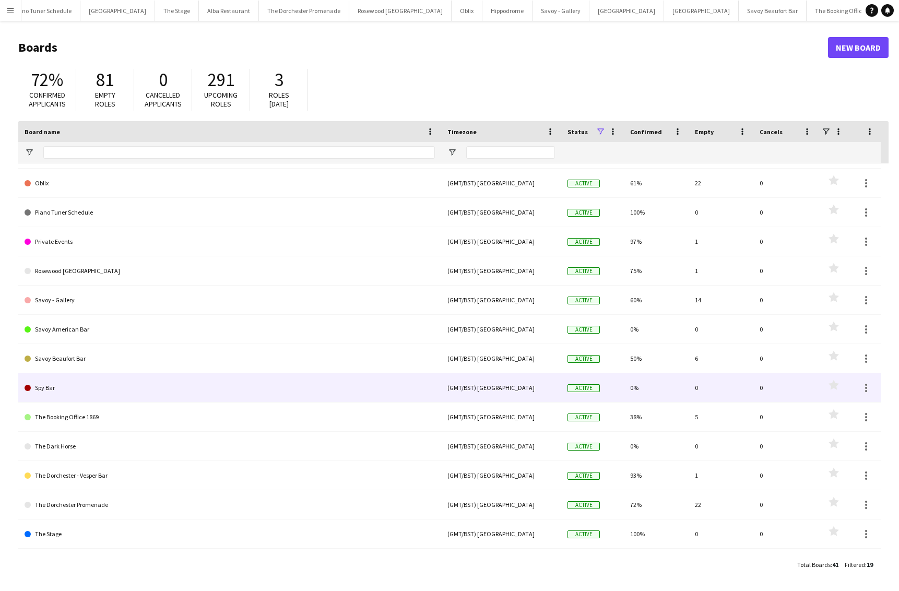
scroll to position [146, 0]
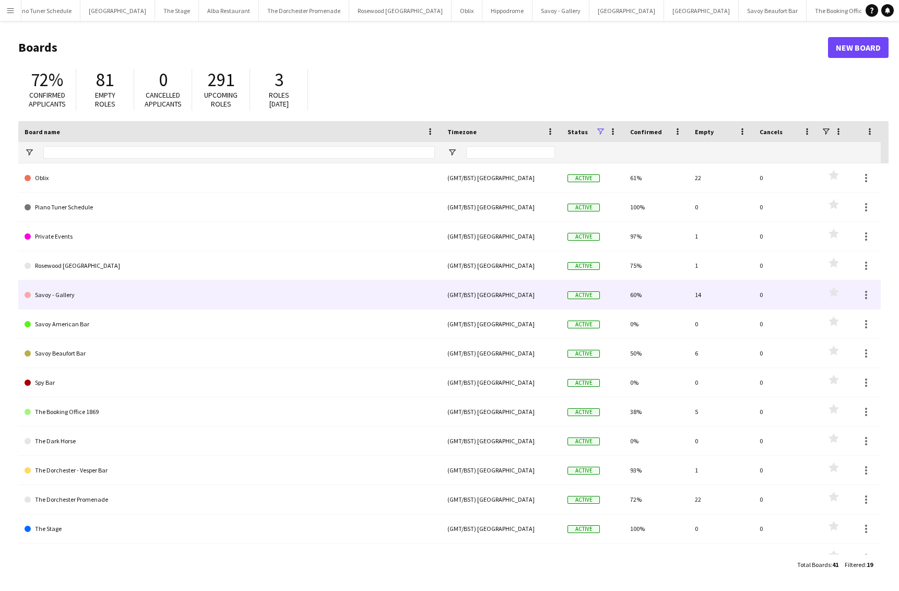
click at [132, 299] on link "Savoy - Gallery" at bounding box center [230, 295] width 411 height 29
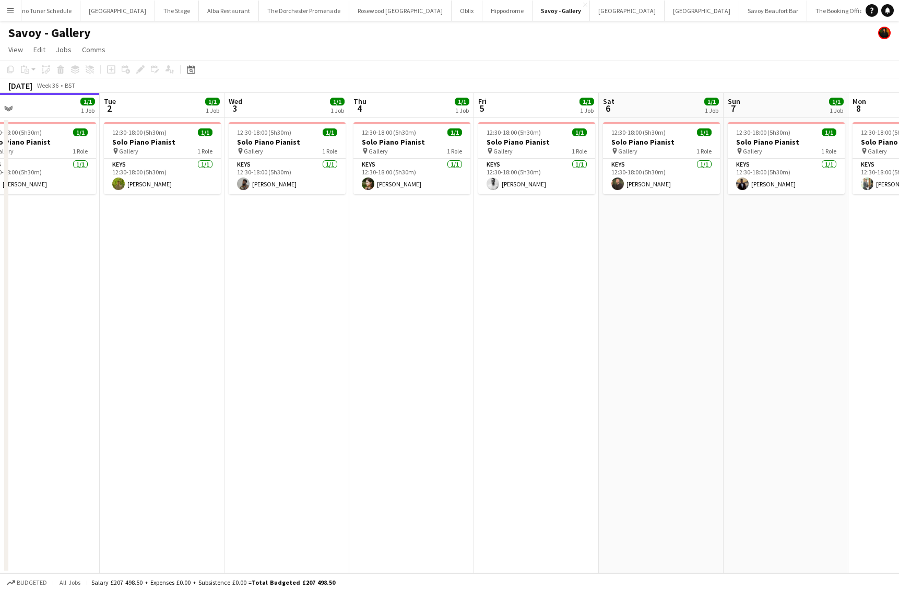
scroll to position [0, 400]
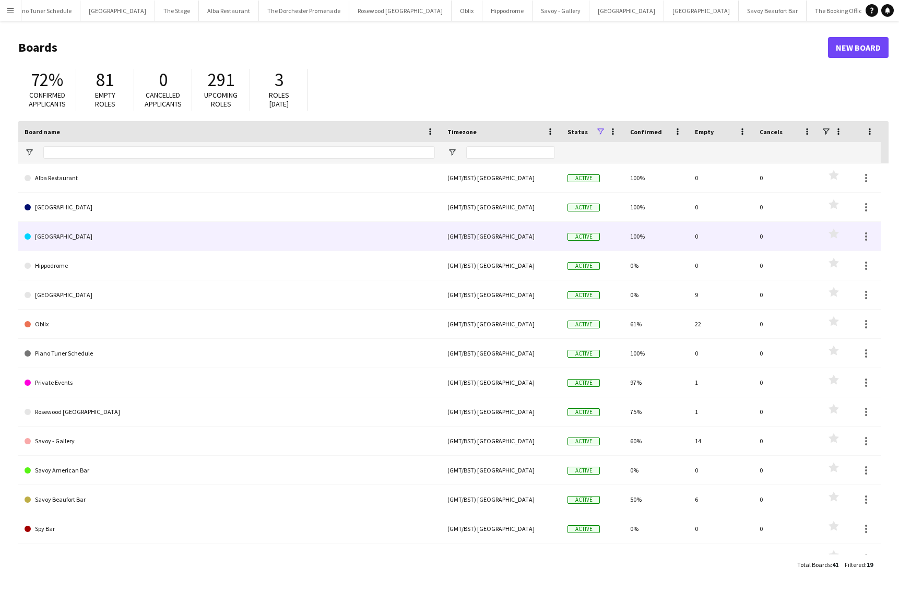
click at [55, 238] on link "[GEOGRAPHIC_DATA]" at bounding box center [230, 236] width 411 height 29
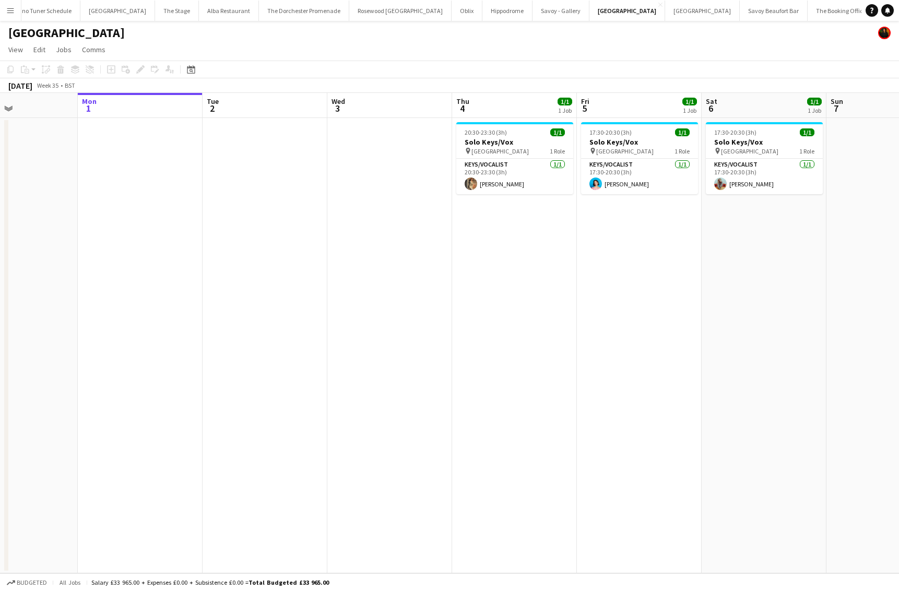
scroll to position [0, 300]
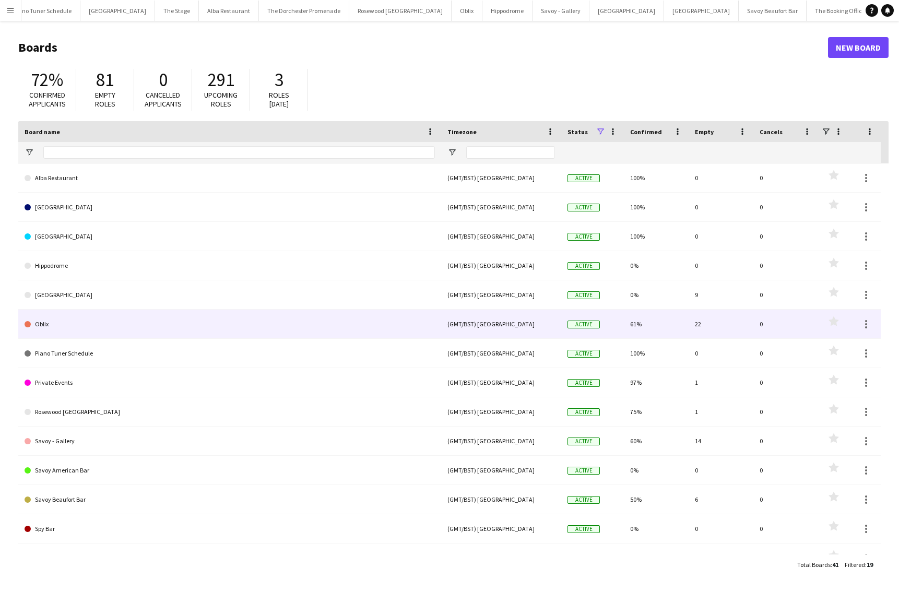
click at [108, 321] on link "Oblix" at bounding box center [230, 324] width 411 height 29
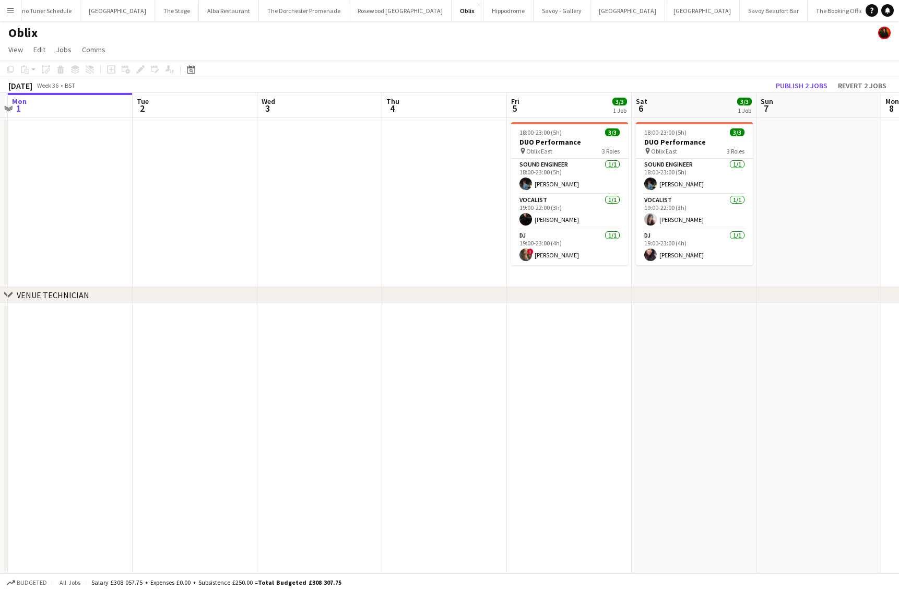
scroll to position [0, 376]
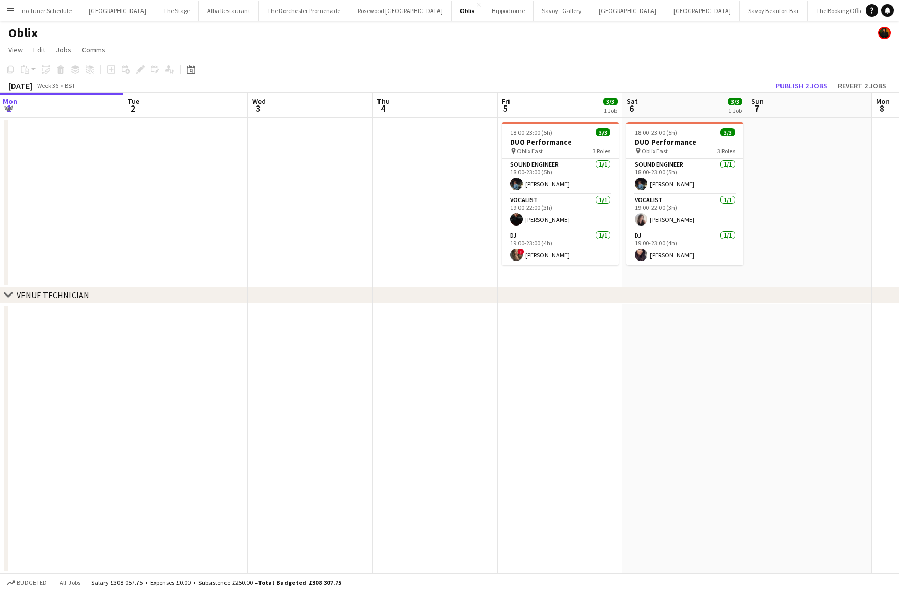
click at [4, 7] on button "Menu" at bounding box center [10, 10] width 21 height 21
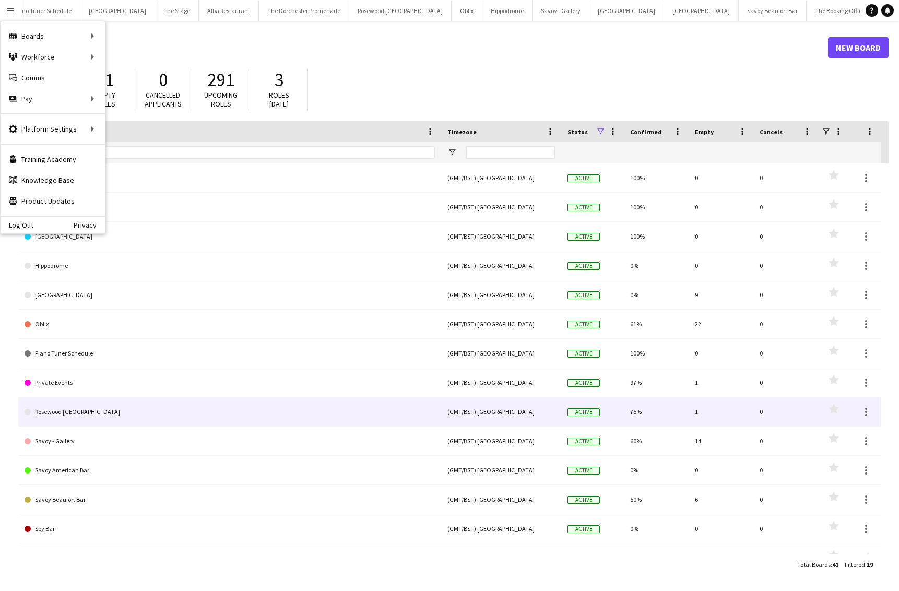
click at [106, 406] on link "Rosewood [GEOGRAPHIC_DATA]" at bounding box center [230, 412] width 411 height 29
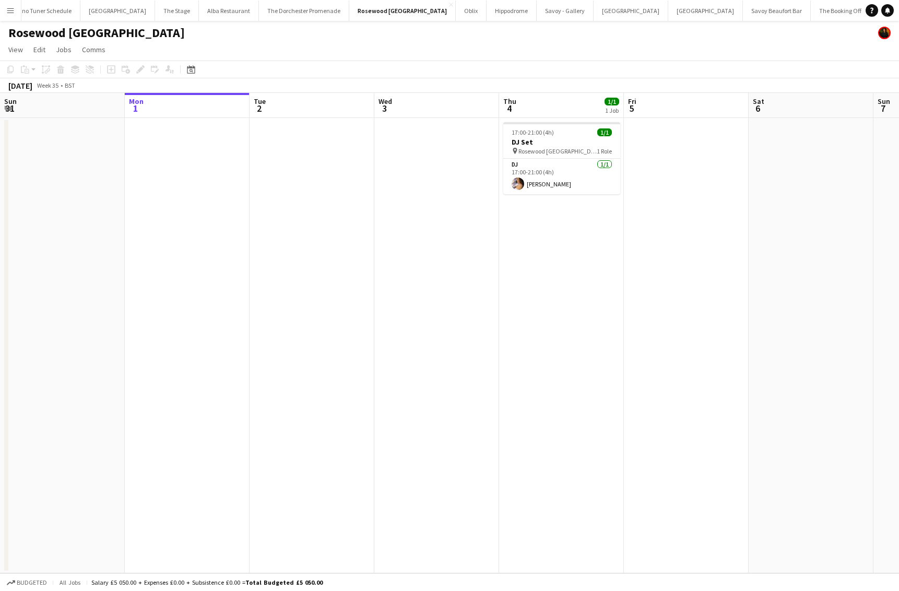
scroll to position [0, 284]
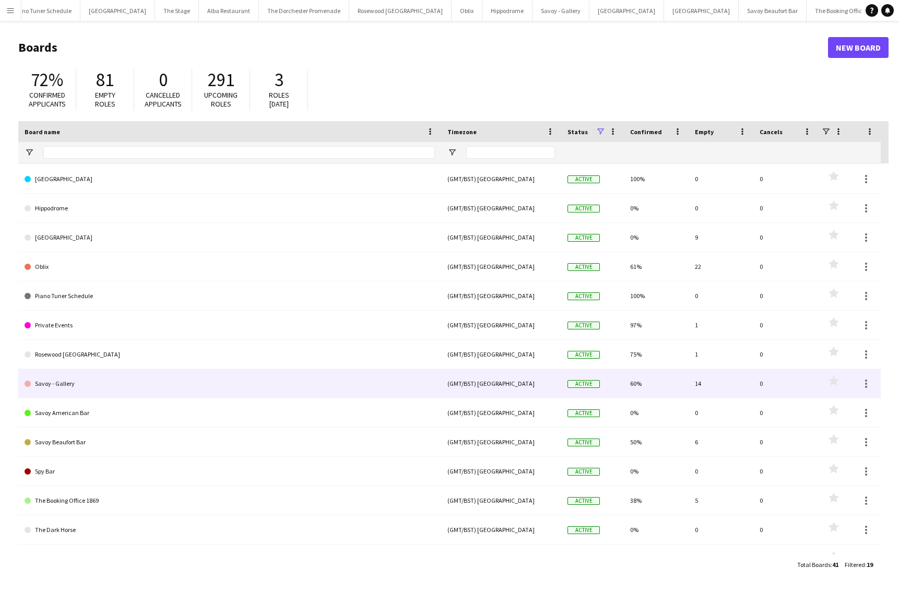
scroll to position [65, 0]
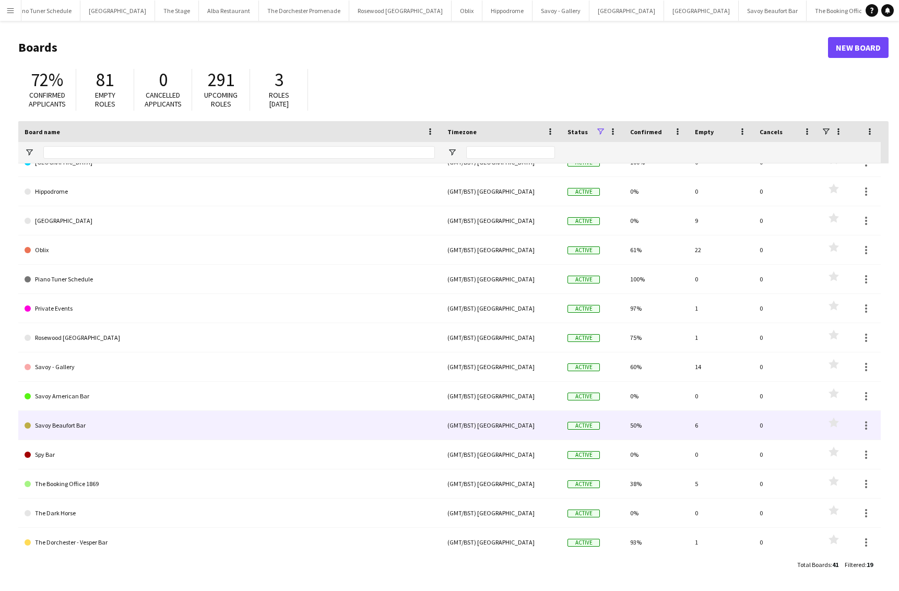
click at [114, 437] on link "Savoy Beaufort Bar" at bounding box center [230, 425] width 411 height 29
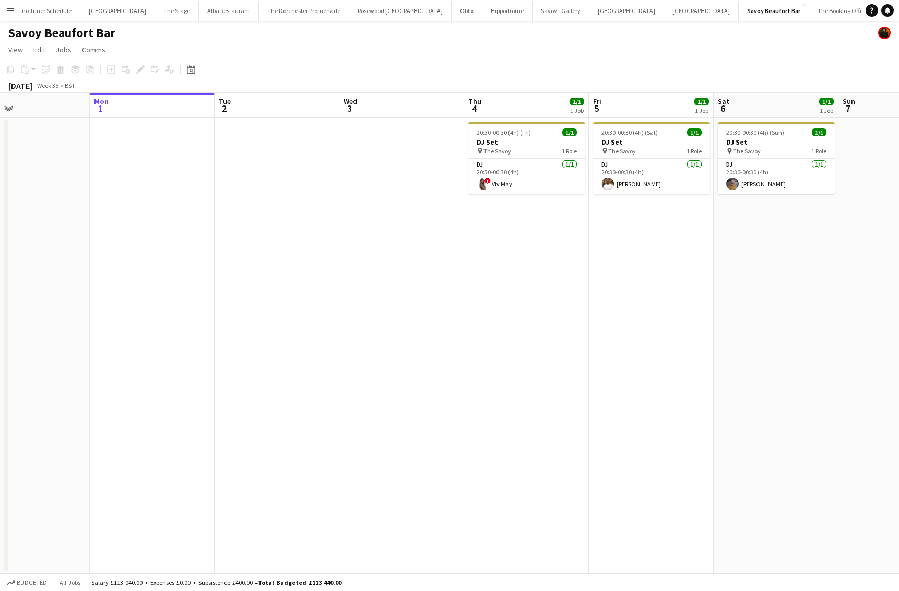
scroll to position [0, 287]
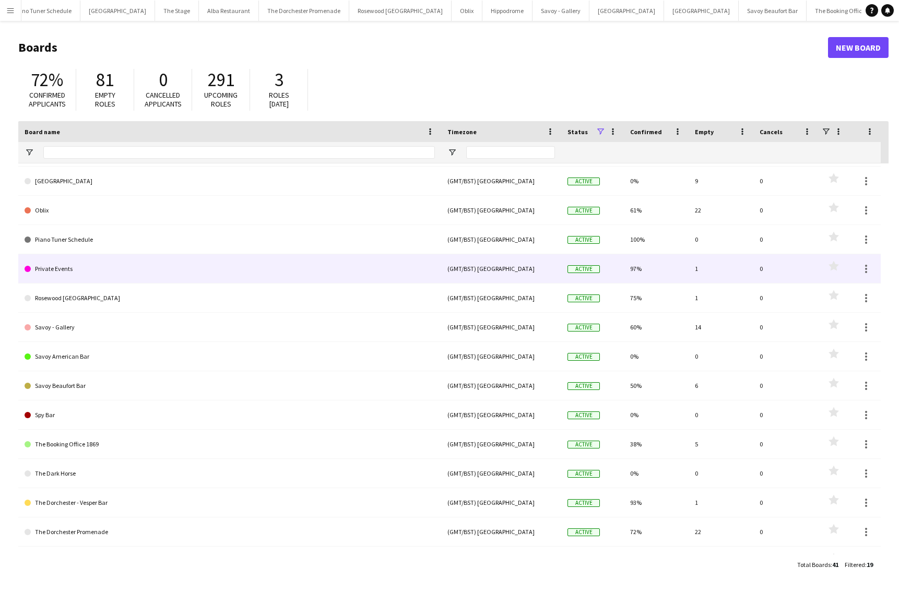
scroll to position [165, 0]
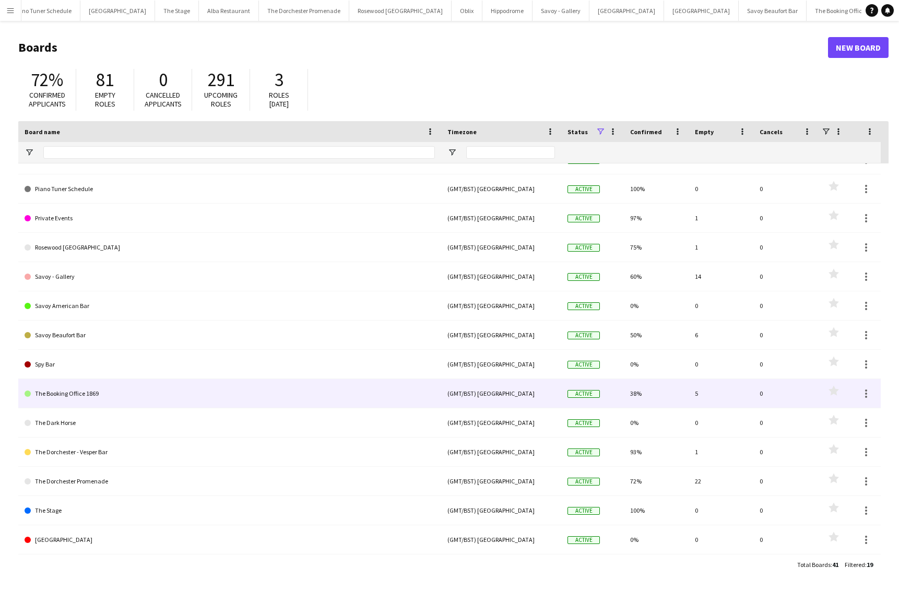
click at [126, 399] on link "The Booking Office 1869" at bounding box center [230, 393] width 411 height 29
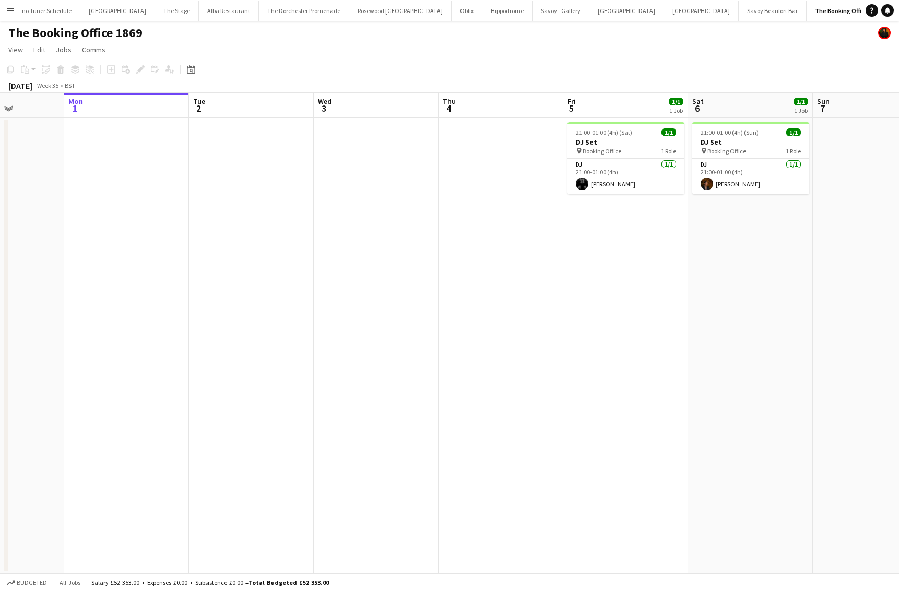
scroll to position [0, 314]
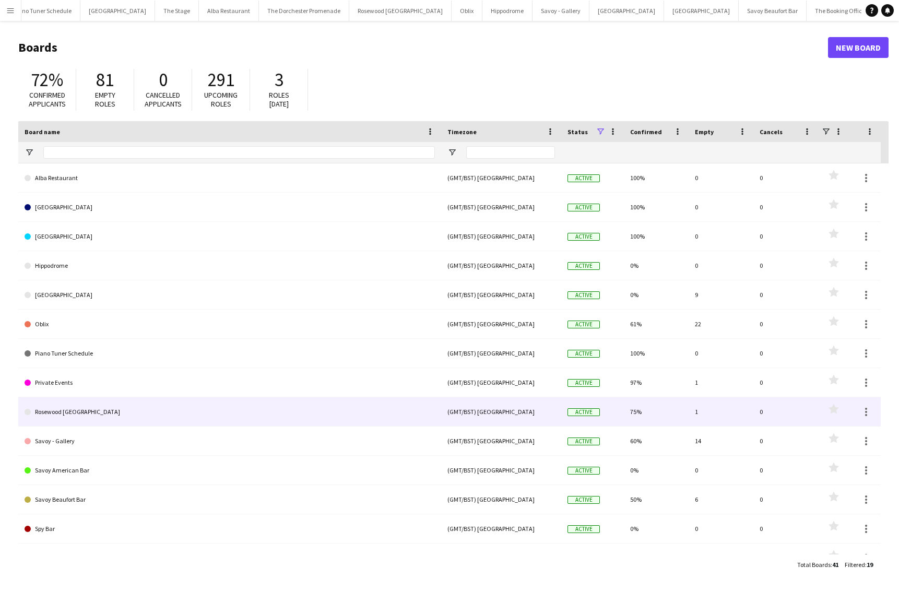
scroll to position [120, 0]
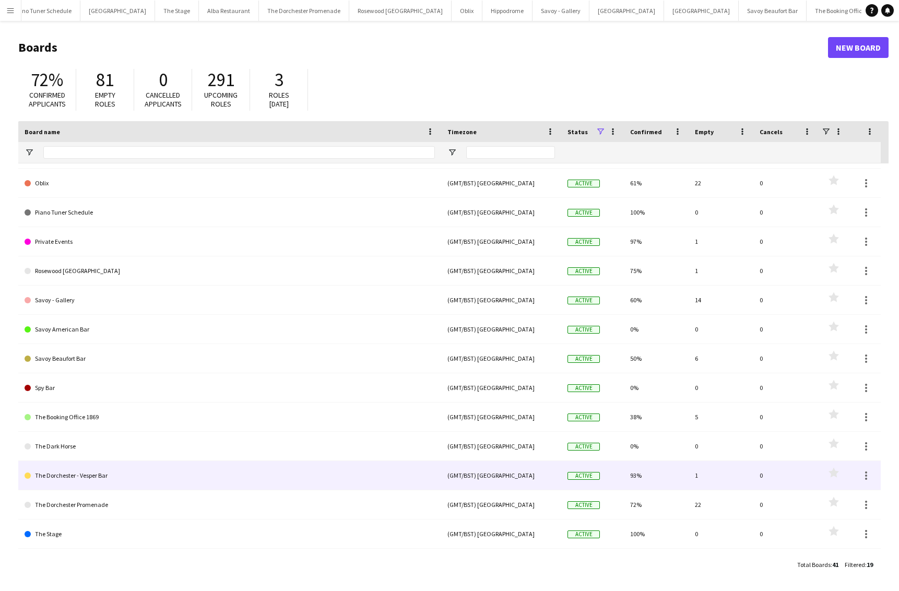
click at [127, 480] on link "The Dorchester - Vesper Bar" at bounding box center [230, 475] width 411 height 29
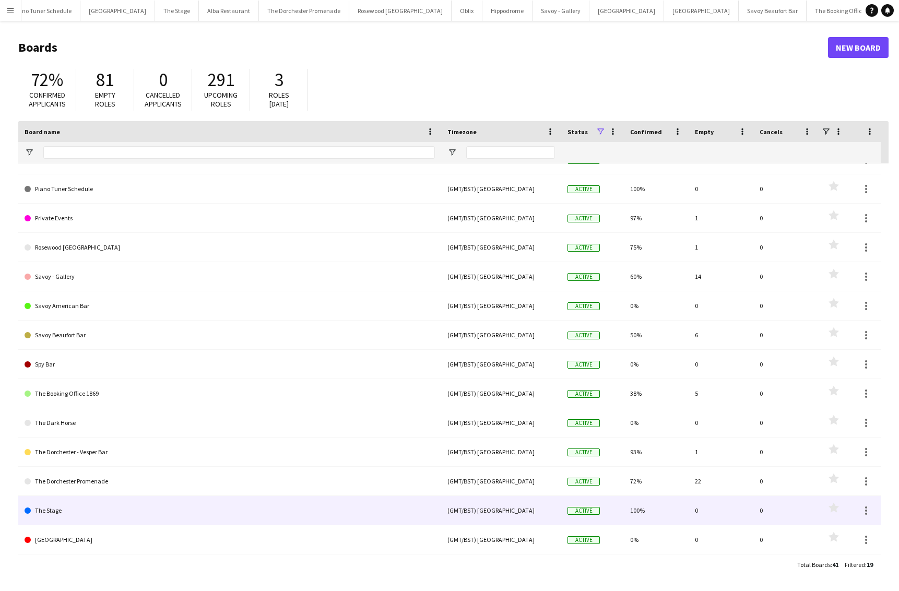
click at [91, 502] on link "The Stage" at bounding box center [230, 510] width 411 height 29
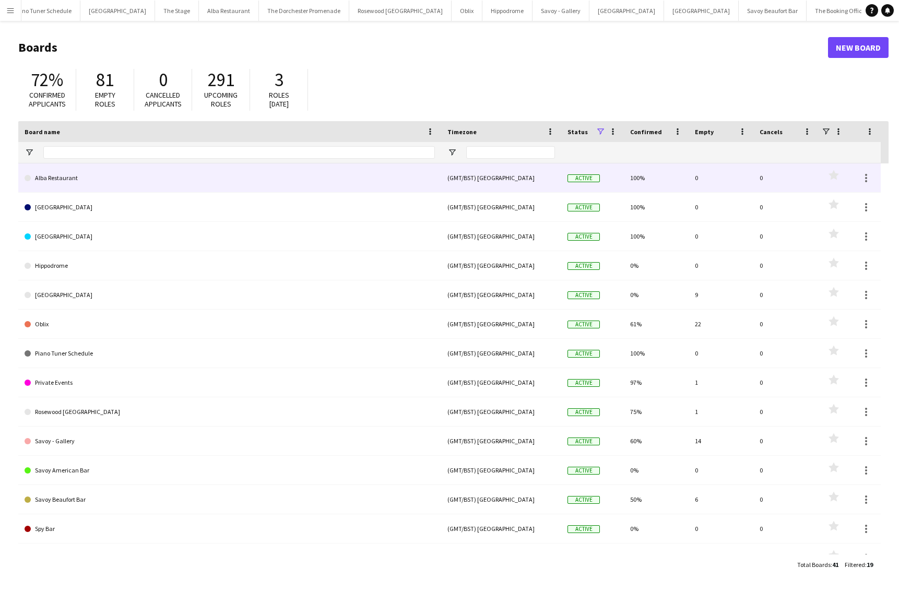
click at [103, 186] on link "Alba Restaurant" at bounding box center [230, 177] width 411 height 29
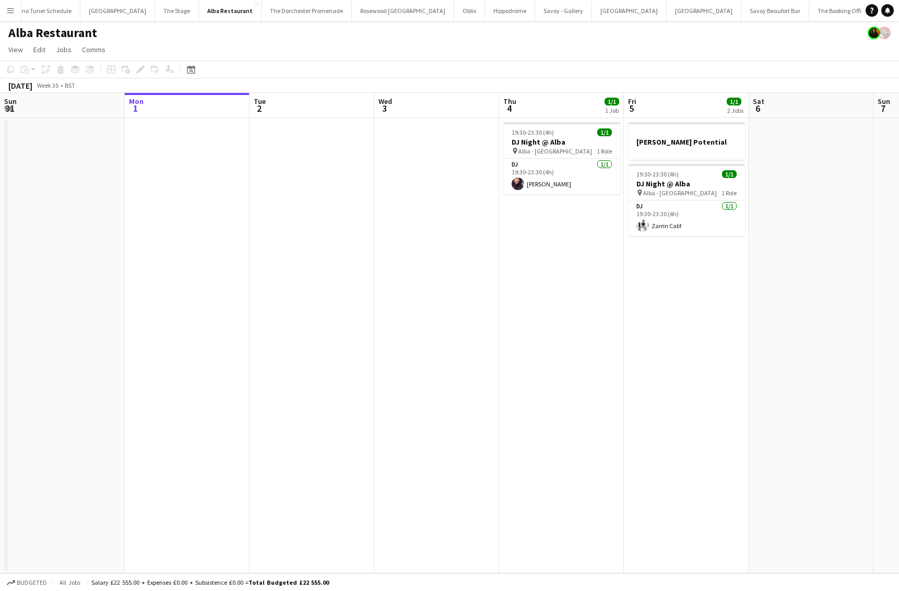
scroll to position [0, 270]
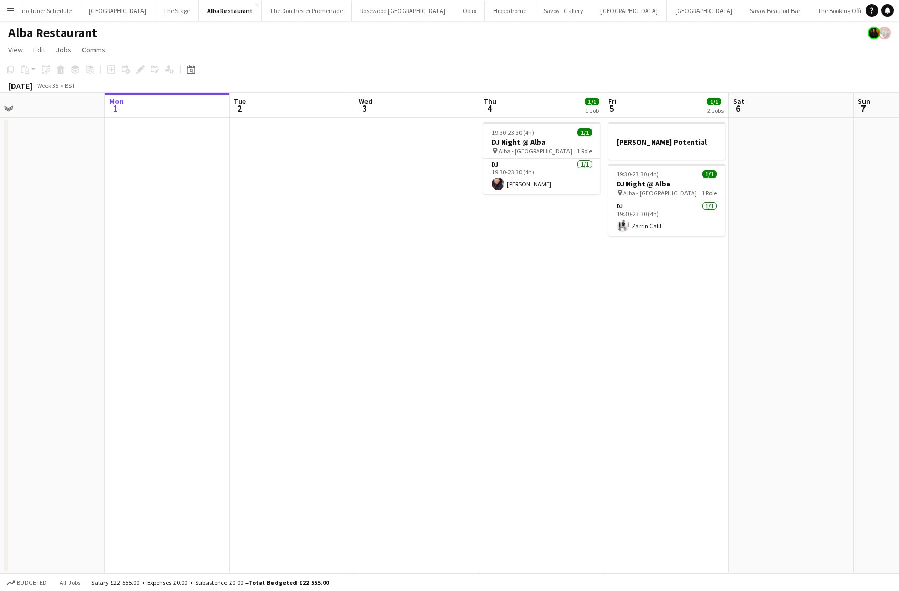
click at [2, 12] on button "Menu" at bounding box center [10, 10] width 21 height 21
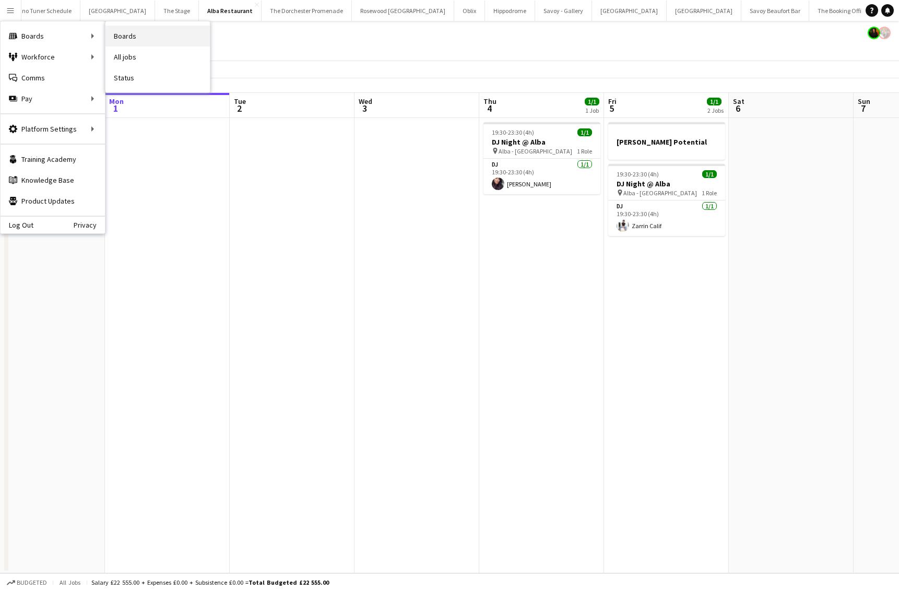
click at [128, 32] on link "Boards" at bounding box center [158, 36] width 104 height 21
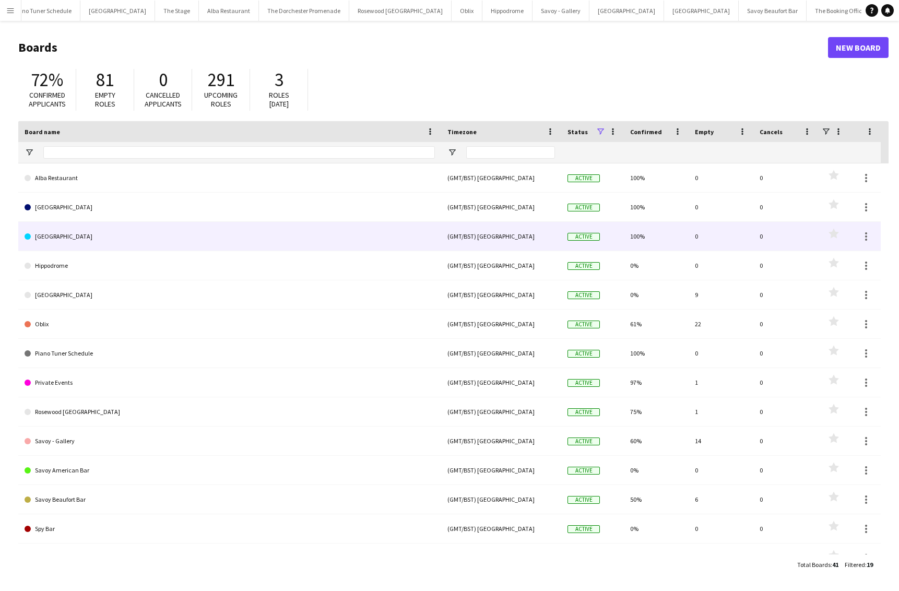
click at [92, 262] on link "Hippodrome" at bounding box center [230, 265] width 411 height 29
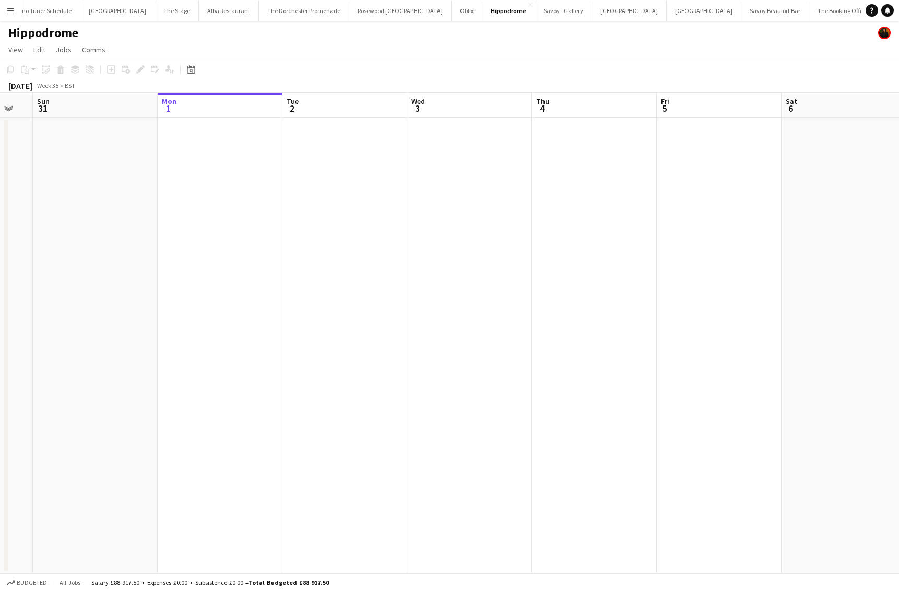
scroll to position [0, 311]
click at [9, 10] on app-icon "Menu" at bounding box center [10, 10] width 8 height 8
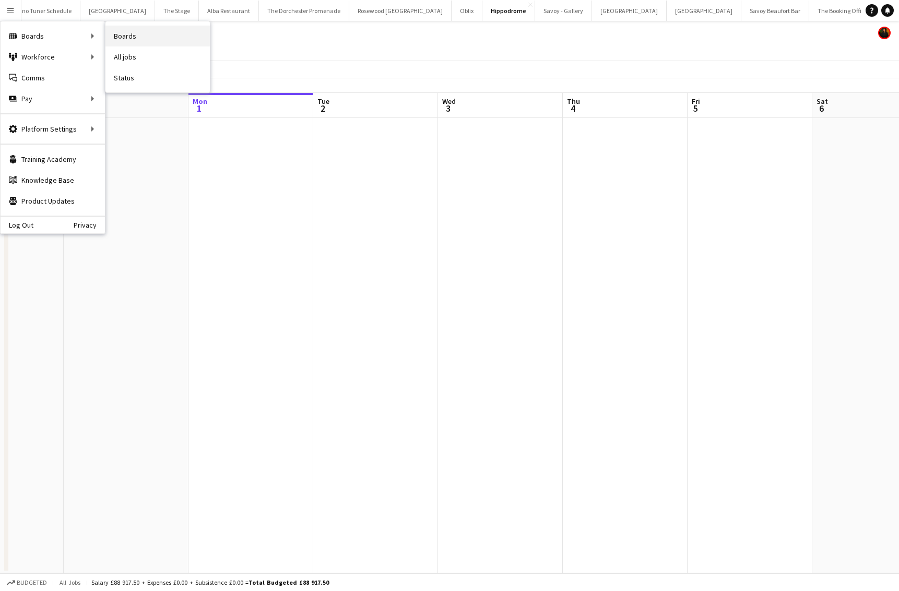
click at [137, 33] on link "Boards" at bounding box center [158, 36] width 104 height 21
